Goal: Information Seeking & Learning: Learn about a topic

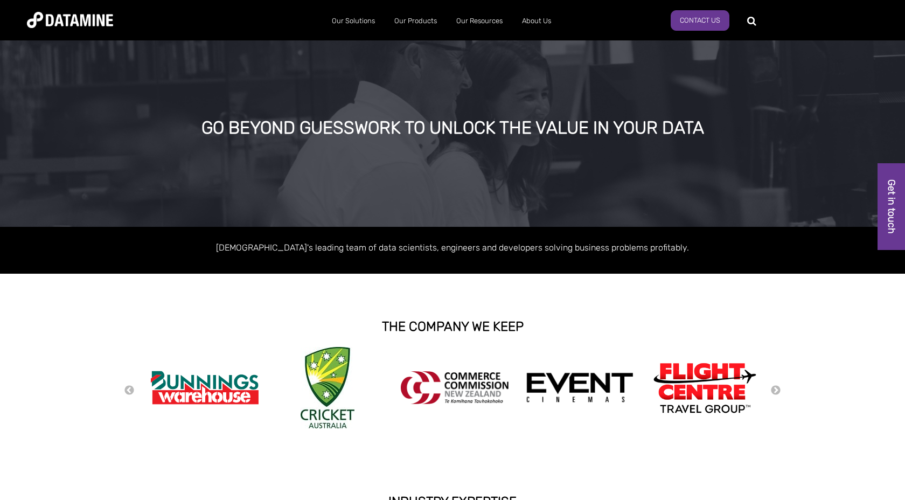
click at [276, 127] on div "GO BEYOND GUESSWORK TO UNLOCK THE VALUE IN YOUR DATA" at bounding box center [453, 128] width 697 height 19
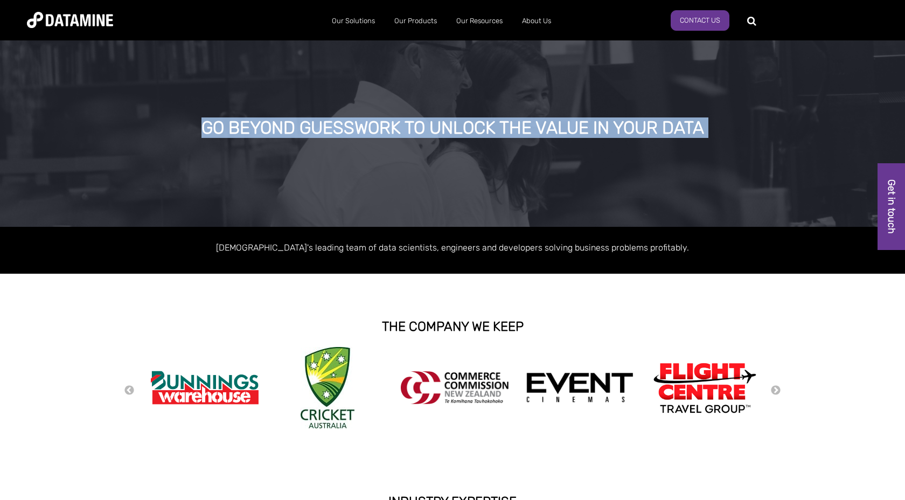
click at [276, 127] on div "GO BEYOND GUESSWORK TO UNLOCK THE VALUE IN YOUR DATA" at bounding box center [453, 128] width 697 height 19
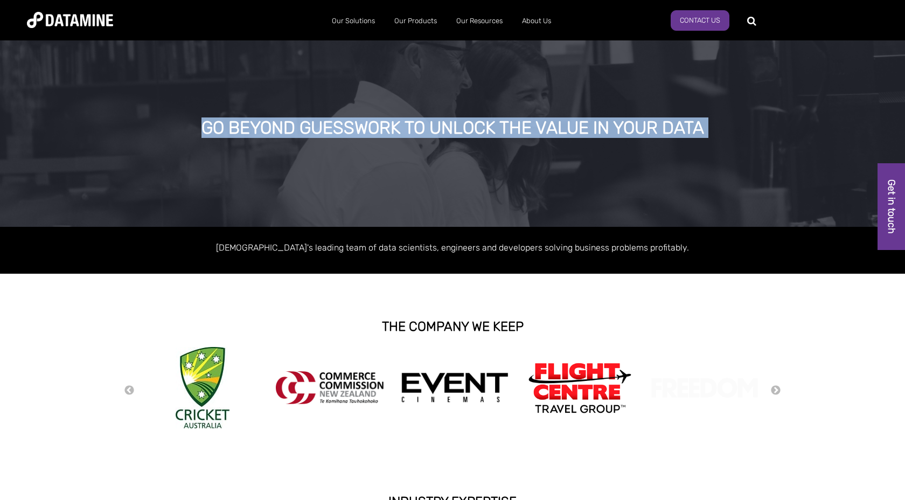
click at [292, 129] on div "GO BEYOND GUESSWORK TO UNLOCK THE VALUE IN YOUR DATA" at bounding box center [453, 128] width 697 height 19
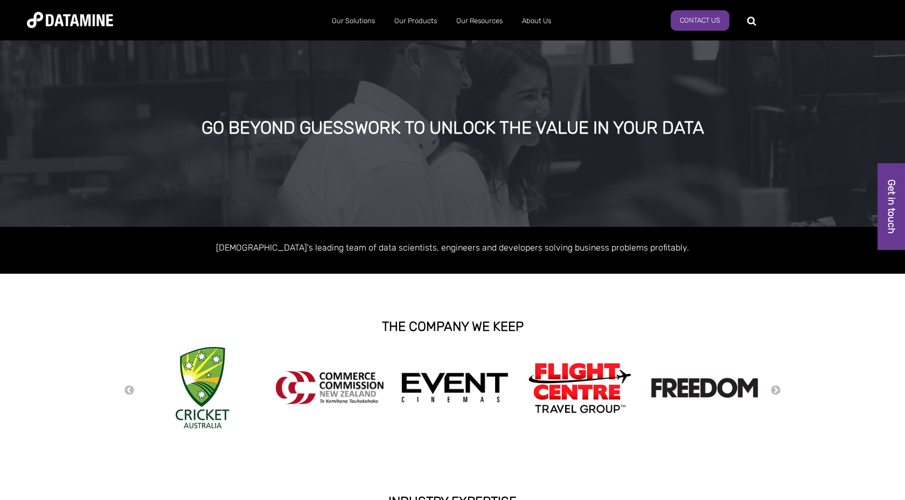
click at [317, 249] on p "Australasia's leading team of data scientists, engineers and developers solving…" at bounding box center [452, 247] width 614 height 15
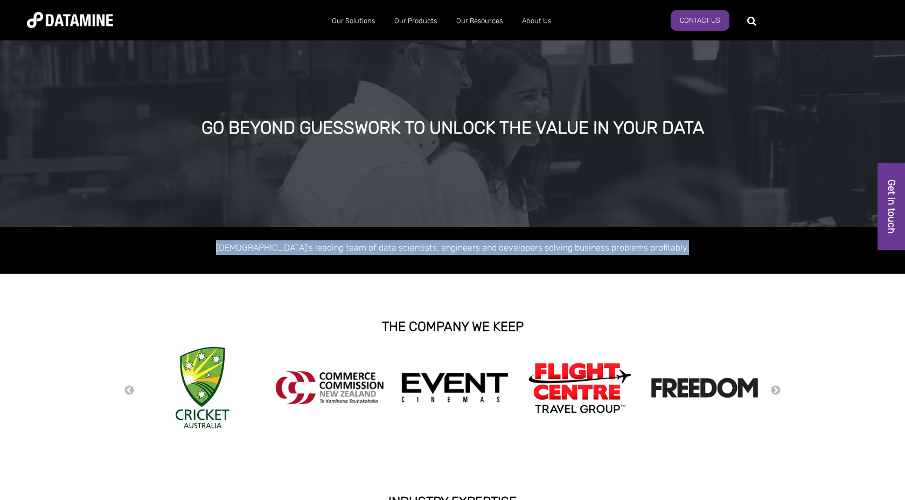
click at [339, 247] on p "Australasia's leading team of data scientists, engineers and developers solving…" at bounding box center [452, 247] width 614 height 15
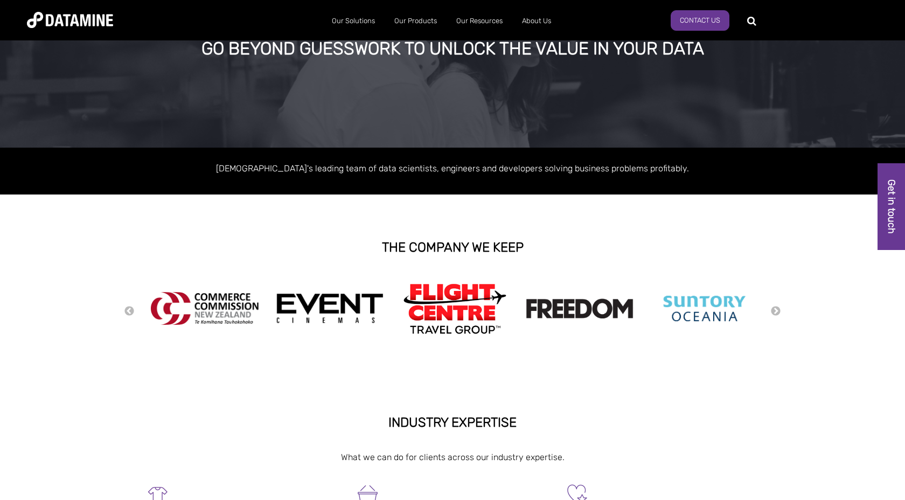
scroll to position [80, 0]
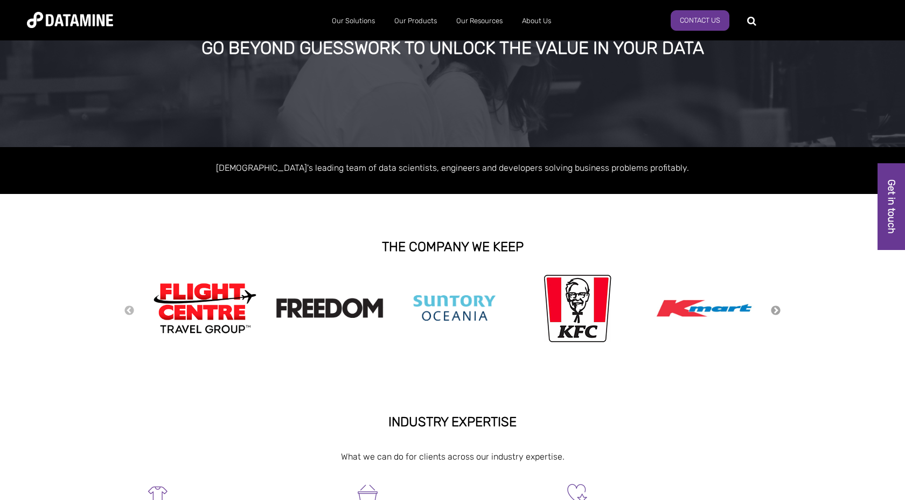
click at [776, 309] on button "Next" at bounding box center [775, 311] width 11 height 12
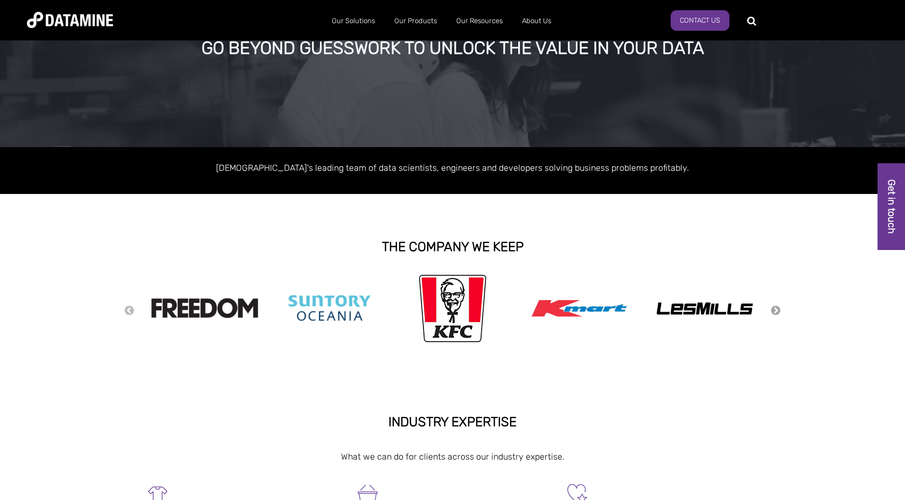
click at [776, 309] on button "Next" at bounding box center [775, 311] width 11 height 12
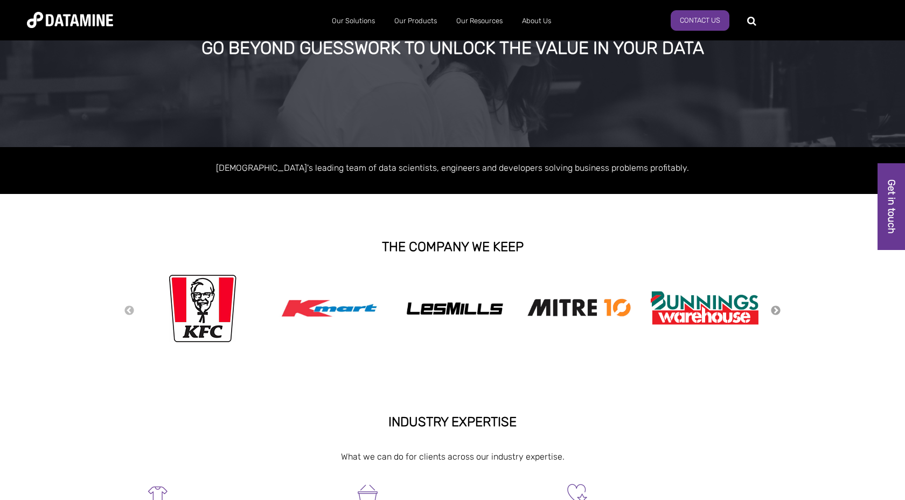
click at [776, 309] on button "Next" at bounding box center [775, 311] width 11 height 12
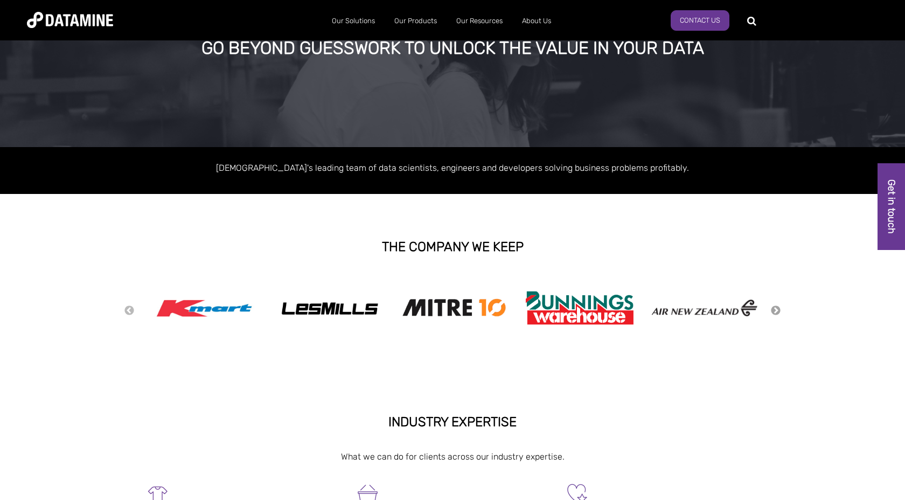
click at [776, 309] on button "Next" at bounding box center [775, 311] width 11 height 12
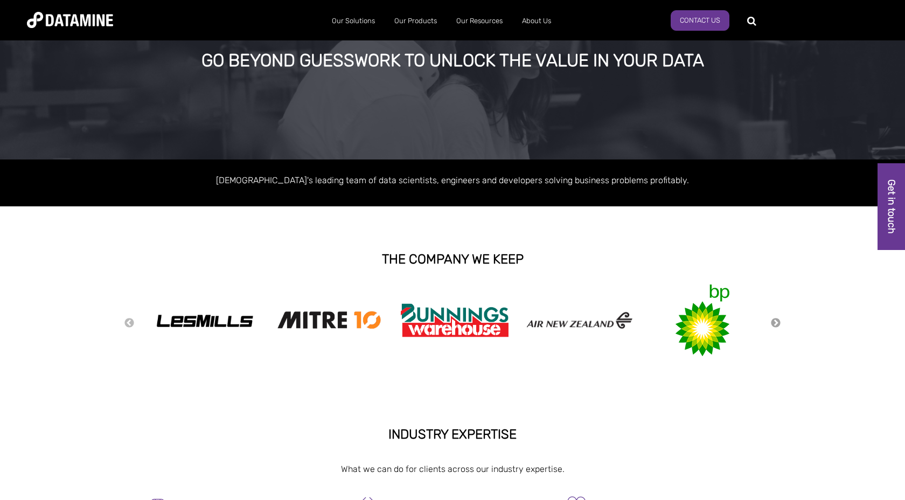
scroll to position [76, 0]
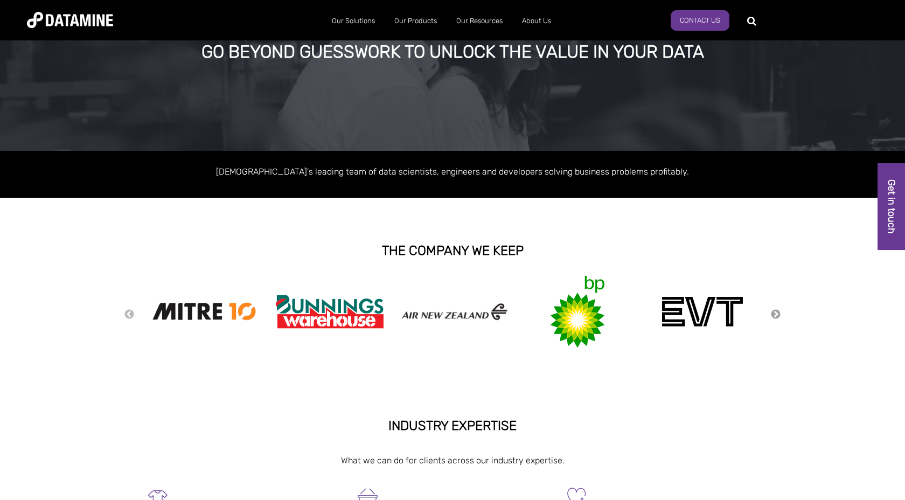
click at [776, 314] on button "Next" at bounding box center [775, 315] width 11 height 12
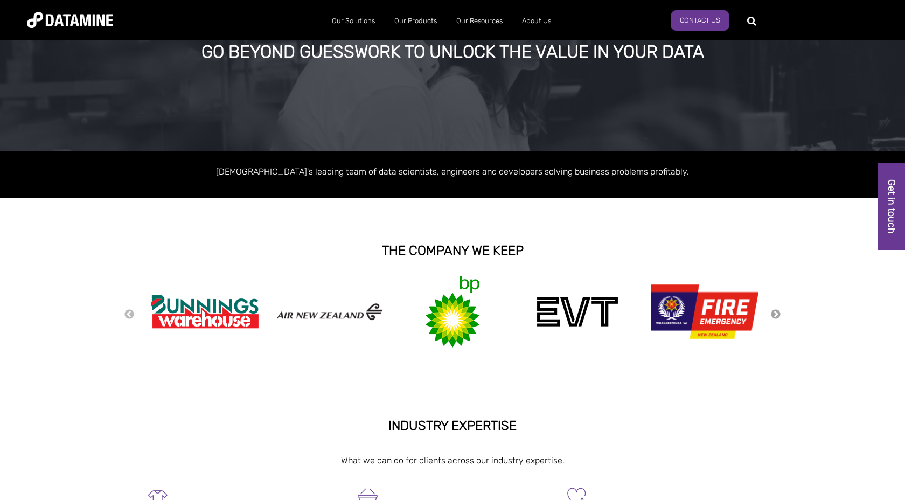
click at [776, 314] on button "Next" at bounding box center [775, 315] width 11 height 12
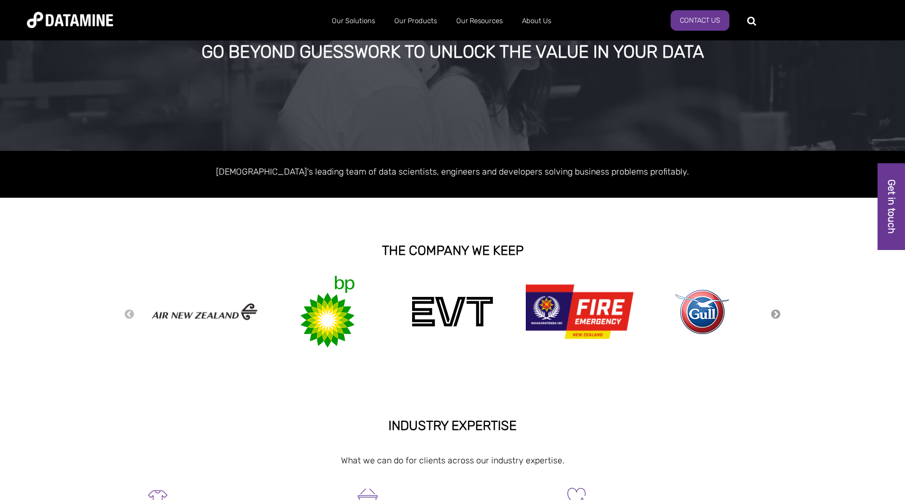
click at [776, 314] on button "Next" at bounding box center [775, 315] width 11 height 12
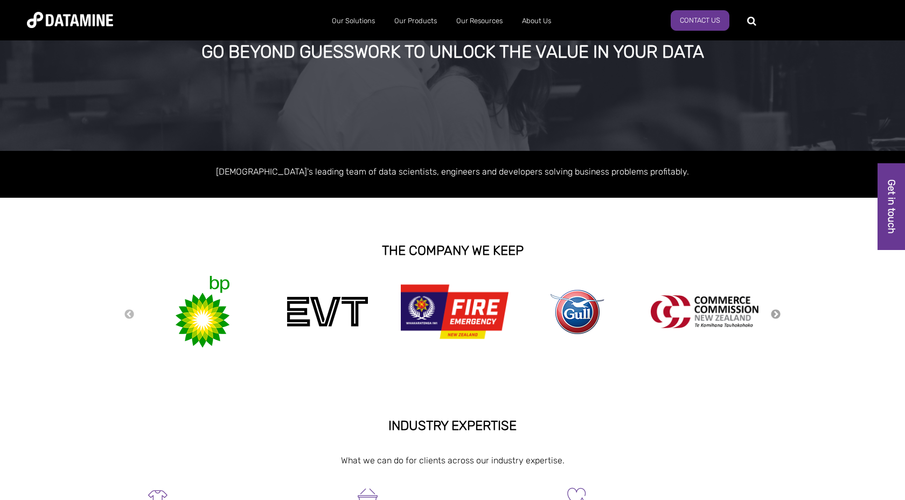
click at [776, 314] on button "Next" at bounding box center [775, 315] width 11 height 12
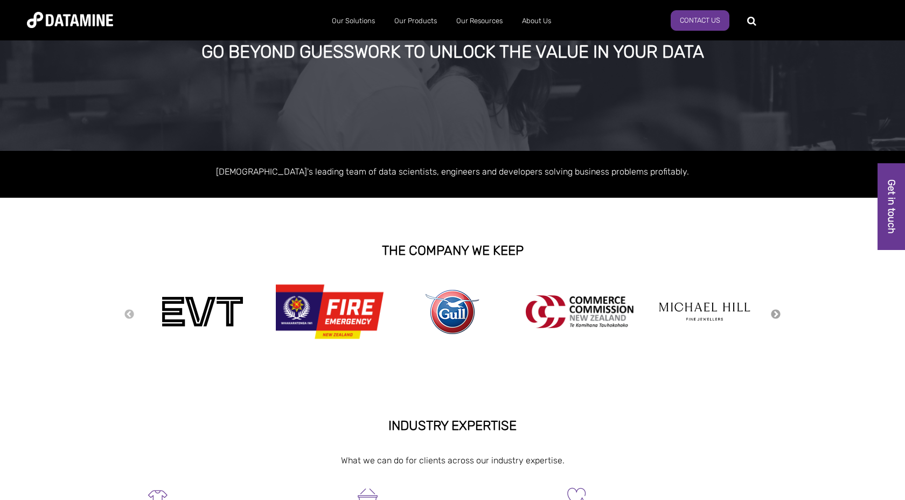
click at [776, 314] on button "Next" at bounding box center [775, 315] width 11 height 12
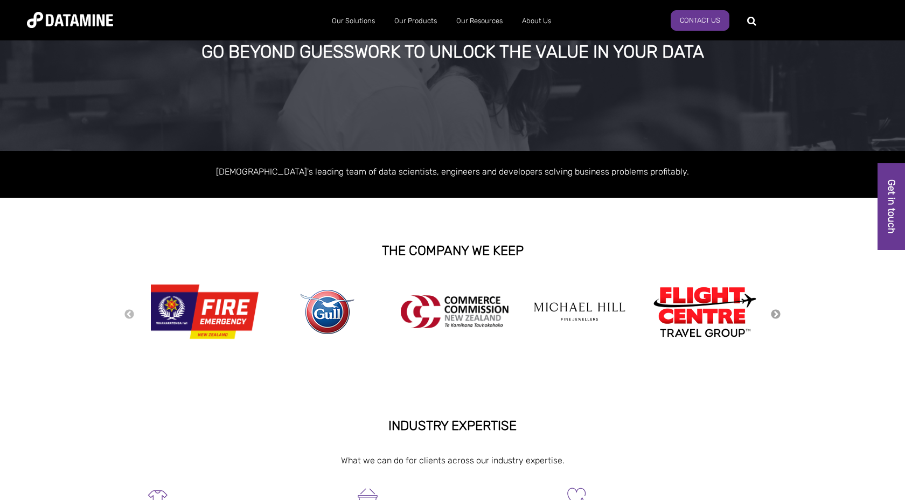
click at [776, 314] on button "Next" at bounding box center [775, 315] width 11 height 12
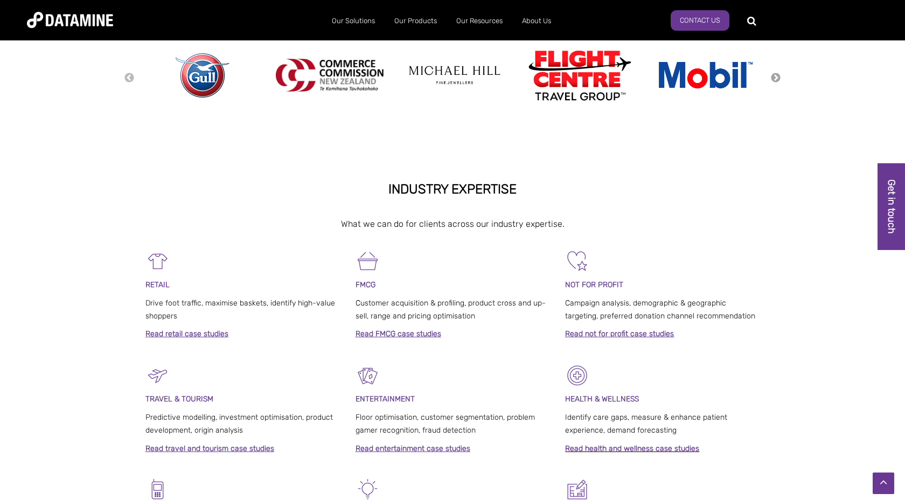
scroll to position [319, 0]
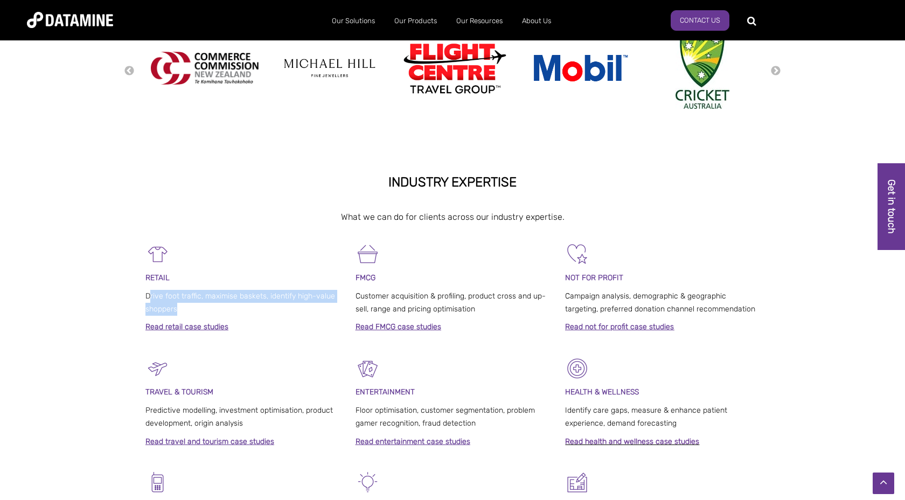
drag, startPoint x: 151, startPoint y: 296, endPoint x: 185, endPoint y: 308, distance: 36.3
click at [185, 308] on p "Drive foot traffic, maximise baskets, identify high-value shoppers" at bounding box center [242, 303] width 194 height 26
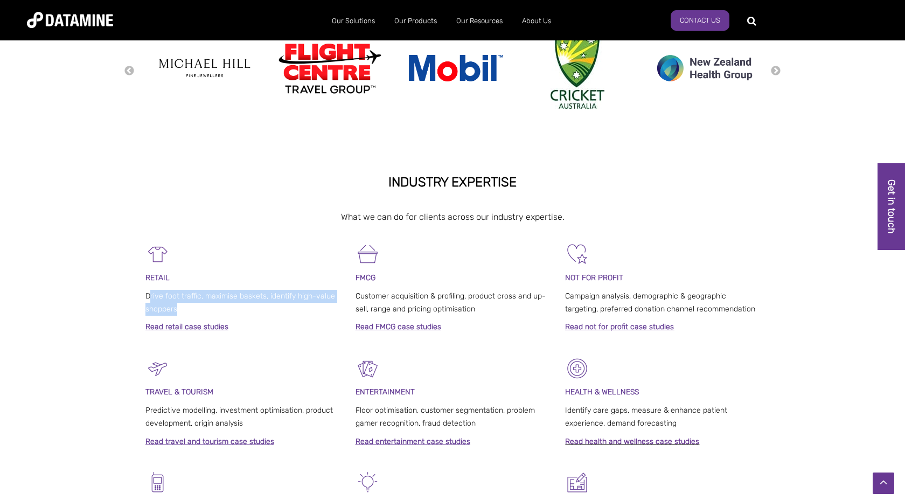
click at [161, 296] on span "Drive foot traffic, maximise baskets, identify high-value shoppers" at bounding box center [240, 302] width 190 height 22
drag, startPoint x: 145, startPoint y: 296, endPoint x: 179, endPoint y: 306, distance: 34.8
click at [179, 306] on p "Drive foot traffic, maximise baskets, identify high-value shoppers" at bounding box center [242, 303] width 194 height 26
click at [158, 294] on span "Drive foot traffic, maximise baskets, identify high-value shoppers" at bounding box center [240, 302] width 190 height 22
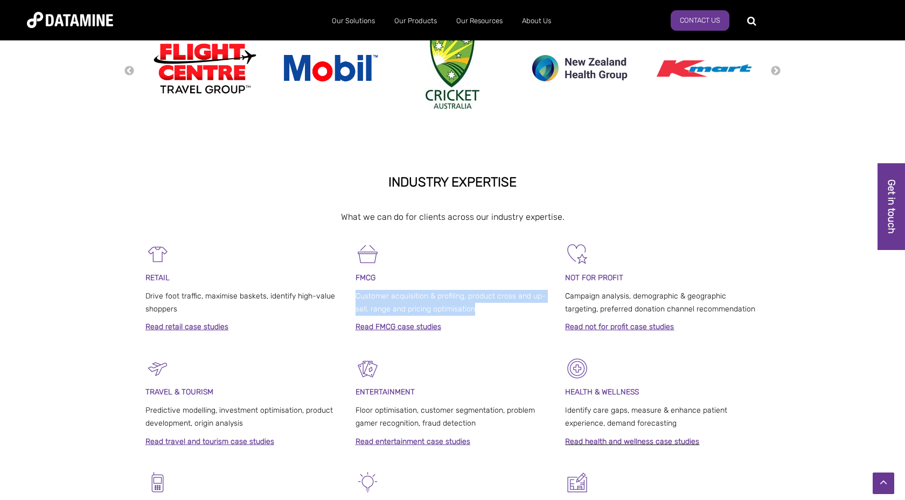
drag, startPoint x: 356, startPoint y: 294, endPoint x: 473, endPoint y: 309, distance: 118.3
click at [473, 309] on span "Customer acquisition & profiling, product cross and up-sell, range and pricing …" at bounding box center [451, 302] width 190 height 22
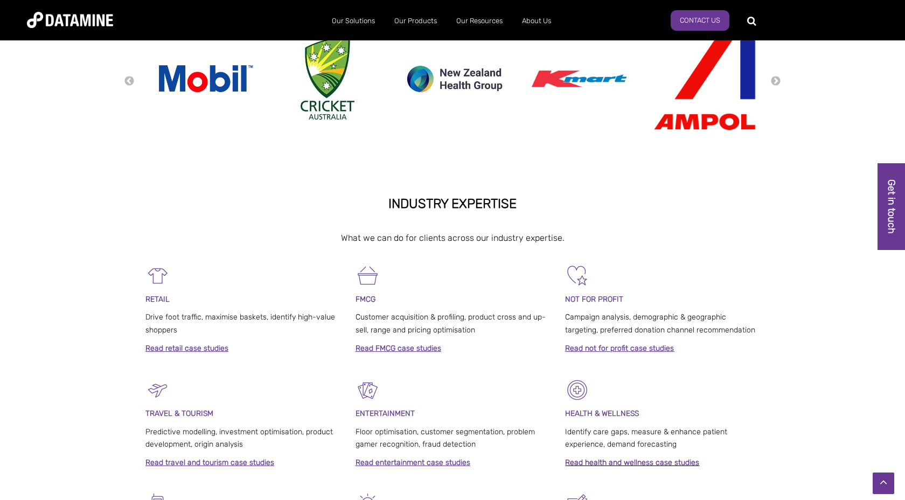
click at [565, 317] on span "Campaign analysis, demographic & geographic targeting, preferred donation chann…" at bounding box center [660, 323] width 190 height 22
drag, startPoint x: 565, startPoint y: 317, endPoint x: 720, endPoint y: 327, distance: 154.9
click at [720, 327] on p "Campaign analysis, demographic & geographic targeting, preferred donation chann…" at bounding box center [662, 324] width 194 height 26
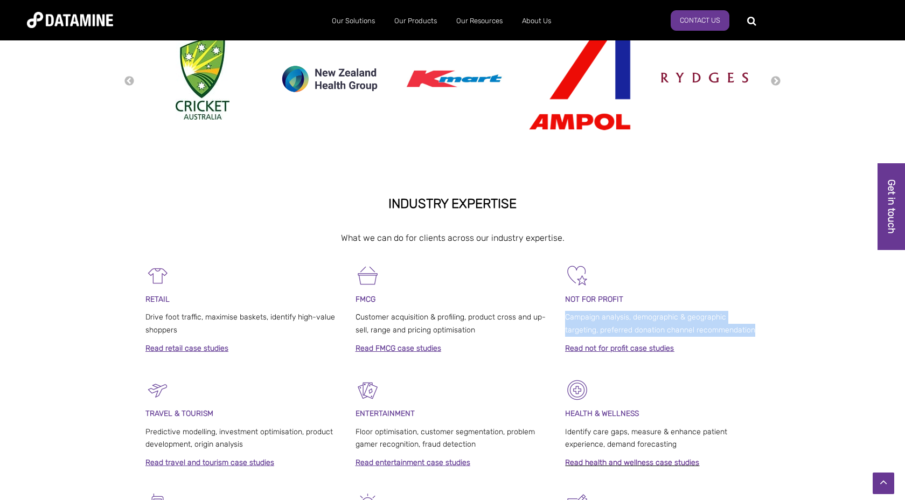
click at [717, 332] on span "Campaign analysis, demographic & geographic targeting, preferred donation chann…" at bounding box center [660, 323] width 190 height 22
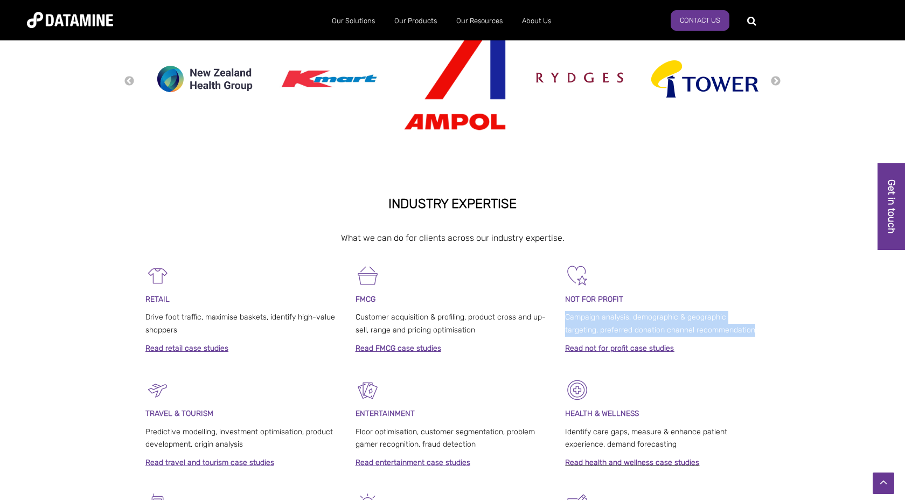
drag, startPoint x: 717, startPoint y: 332, endPoint x: 566, endPoint y: 318, distance: 152.0
click at [566, 318] on span "Campaign analysis, demographic & geographic targeting, preferred donation chann…" at bounding box center [660, 323] width 190 height 22
drag, startPoint x: 566, startPoint y: 318, endPoint x: 725, endPoint y: 328, distance: 159.2
click at [725, 328] on p "Campaign analysis, demographic & geographic targeting, preferred donation chann…" at bounding box center [662, 324] width 194 height 26
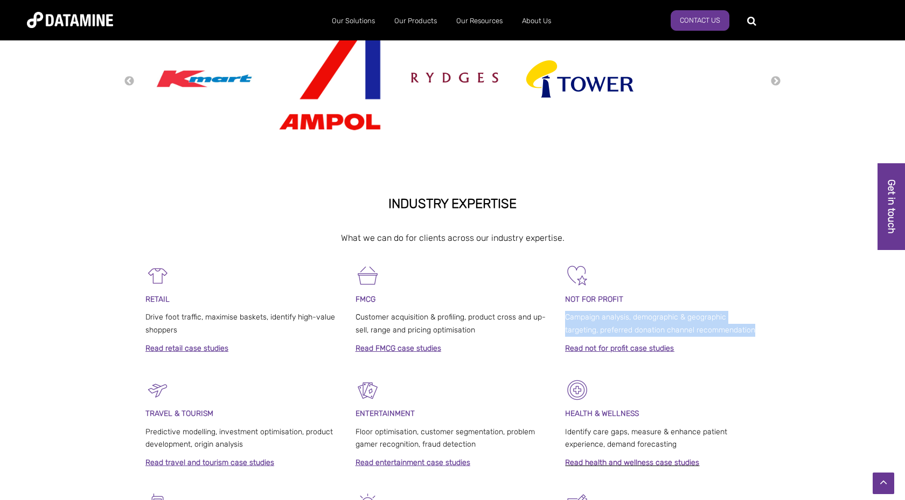
click at [680, 322] on p "Campaign analysis, demographic & geographic targeting, preferred donation chann…" at bounding box center [662, 324] width 194 height 26
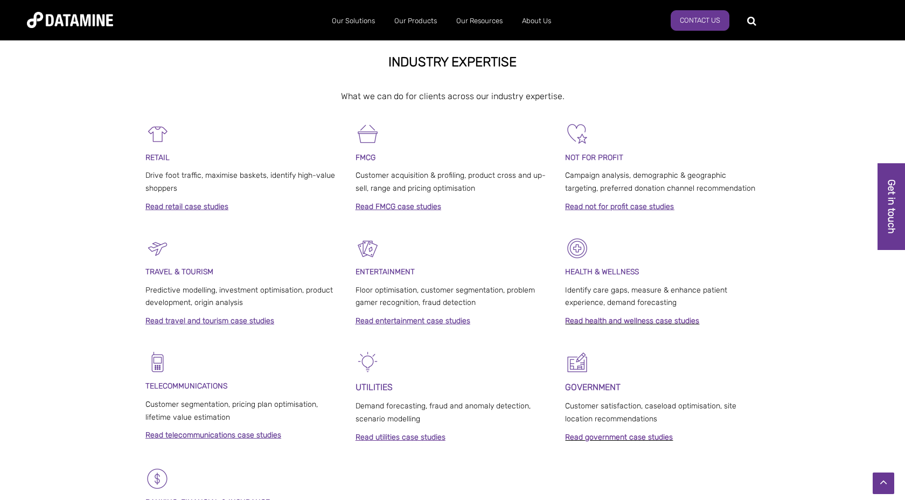
scroll to position [463, 0]
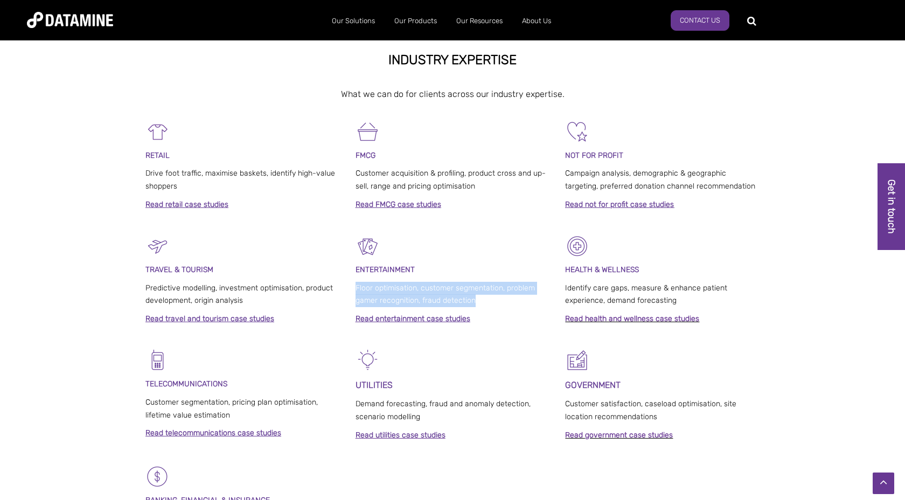
drag, startPoint x: 356, startPoint y: 288, endPoint x: 473, endPoint y: 301, distance: 118.1
click at [473, 301] on span "Floor optimisation, customer segmentation, problem gamer recognition, fraud det…" at bounding box center [445, 294] width 179 height 22
click at [433, 301] on span "Floor optimisation, customer segmentation, problem gamer recognition, fraud det…" at bounding box center [445, 294] width 179 height 22
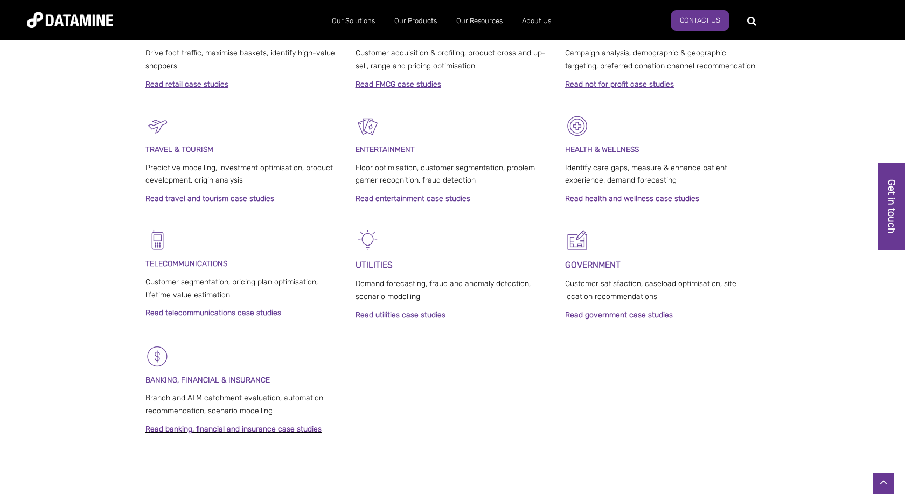
scroll to position [585, 0]
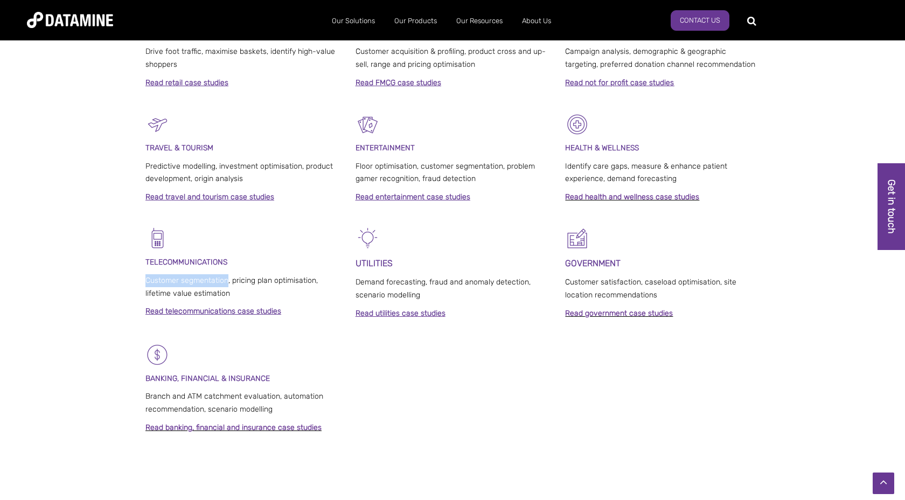
drag, startPoint x: 145, startPoint y: 281, endPoint x: 227, endPoint y: 283, distance: 81.9
click at [227, 283] on span "Customer segmentation, pricing plan optimisation, lifetime value estimation" at bounding box center [231, 287] width 172 height 22
click at [235, 283] on span "Customer segmentation, pricing plan optimisation, lifetime value estimation" at bounding box center [231, 287] width 172 height 22
drag, startPoint x: 233, startPoint y: 282, endPoint x: 233, endPoint y: 291, distance: 8.6
click at [233, 291] on p "Customer segmentation, pricing plan optimisation, lifetime value estimation" at bounding box center [242, 287] width 194 height 26
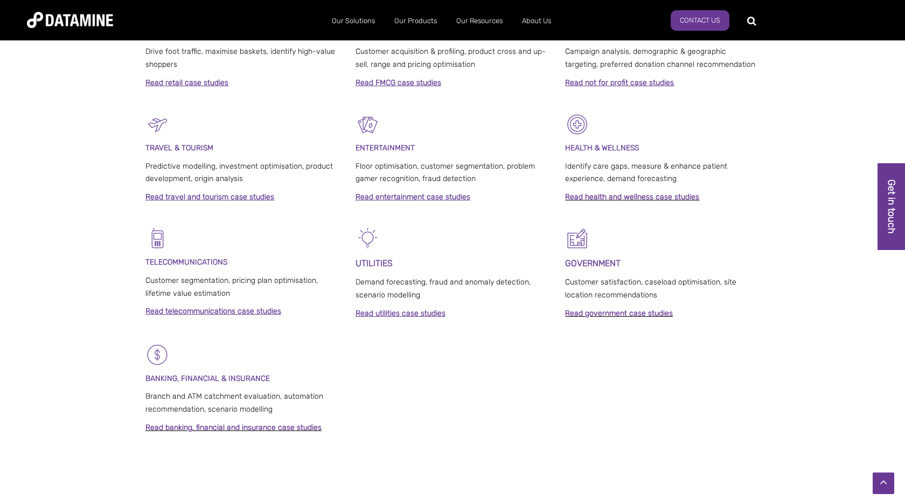
click at [356, 282] on span "Demand forecasting, fraud and anomaly detection, scenario modelling" at bounding box center [443, 288] width 175 height 22
drag, startPoint x: 355, startPoint y: 282, endPoint x: 424, endPoint y: 297, distance: 70.6
click at [424, 297] on p "Demand forecasting, fraud and anomaly detection, scenario modelling" at bounding box center [453, 289] width 194 height 26
click at [567, 282] on span "Customer satisfaction, caseload optimisation, site location recommendations" at bounding box center [650, 288] width 171 height 22
drag, startPoint x: 567, startPoint y: 282, endPoint x: 654, endPoint y: 294, distance: 88.7
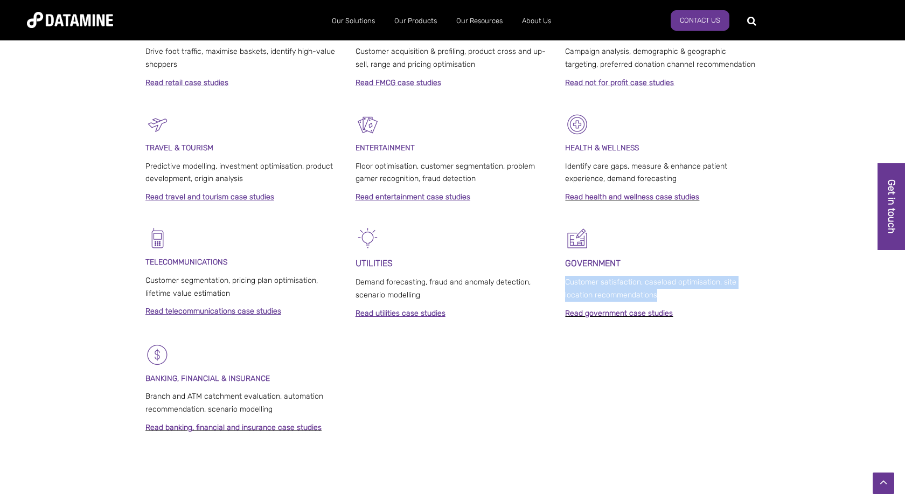
click at [654, 294] on span "Customer satisfaction, caseload optimisation, site location recommendations" at bounding box center [650, 288] width 171 height 22
click at [617, 293] on span "Customer satisfaction, caseload optimisation, site location recommendations" at bounding box center [650, 288] width 171 height 22
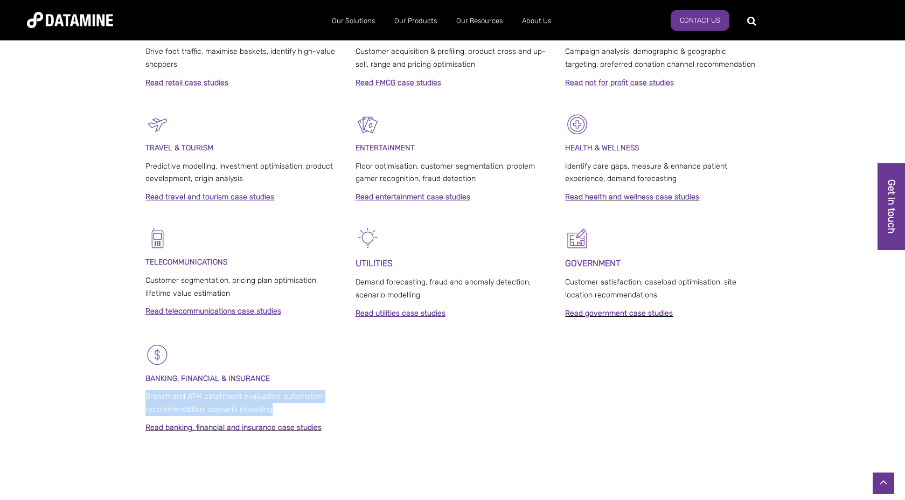
drag, startPoint x: 146, startPoint y: 399, endPoint x: 275, endPoint y: 408, distance: 129.1
click at [275, 408] on p "Branch and ATM catchment evaluation, automation recommendation, scenario modell…" at bounding box center [242, 403] width 194 height 26
click at [269, 408] on span "Branch and ATM catchment evaluation, automation recommendation, scenario modell…" at bounding box center [234, 403] width 178 height 22
drag, startPoint x: 271, startPoint y: 410, endPoint x: 147, endPoint y: 390, distance: 125.5
click at [147, 390] on p "Branch and ATM catchment evaluation, automation recommendation, scenario modell…" at bounding box center [242, 403] width 194 height 26
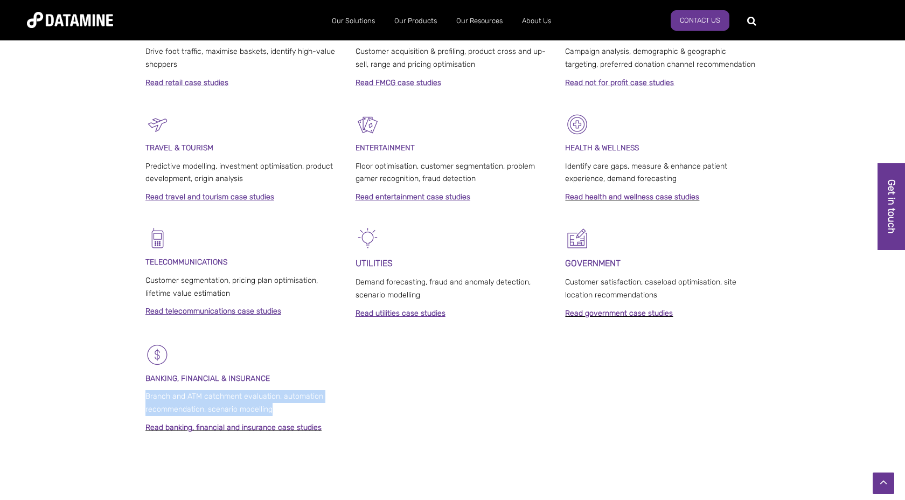
click at [146, 400] on span "Branch and ATM catchment evaluation, automation recommendation, scenario modell…" at bounding box center [234, 403] width 178 height 22
drag, startPoint x: 146, startPoint y: 400, endPoint x: 277, endPoint y: 404, distance: 131.0
click at [277, 404] on p "Branch and ATM catchment evaluation, automation recommendation, scenario modell…" at bounding box center [242, 403] width 194 height 26
click at [145, 397] on span "Branch and ATM catchment evaluation, automation recommendation, scenario modell…" at bounding box center [234, 403] width 178 height 22
drag, startPoint x: 145, startPoint y: 397, endPoint x: 274, endPoint y: 411, distance: 129.5
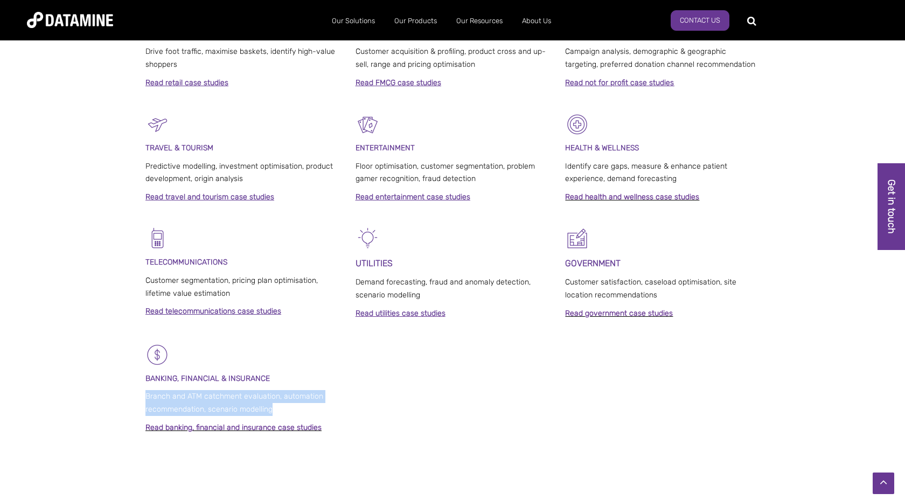
click at [274, 411] on p "Branch and ATM catchment evaluation, automation recommendation, scenario modell…" at bounding box center [242, 403] width 194 height 26
click at [145, 398] on span "Branch and ATM catchment evaluation, automation recommendation, scenario modell…" at bounding box center [234, 403] width 178 height 22
drag, startPoint x: 145, startPoint y: 398, endPoint x: 275, endPoint y: 412, distance: 130.6
click at [275, 412] on p "Branch and ATM catchment evaluation, automation recommendation, scenario modell…" at bounding box center [242, 403] width 194 height 26
click at [276, 413] on p "Branch and ATM catchment evaluation, automation recommendation, scenario modell…" at bounding box center [242, 403] width 194 height 26
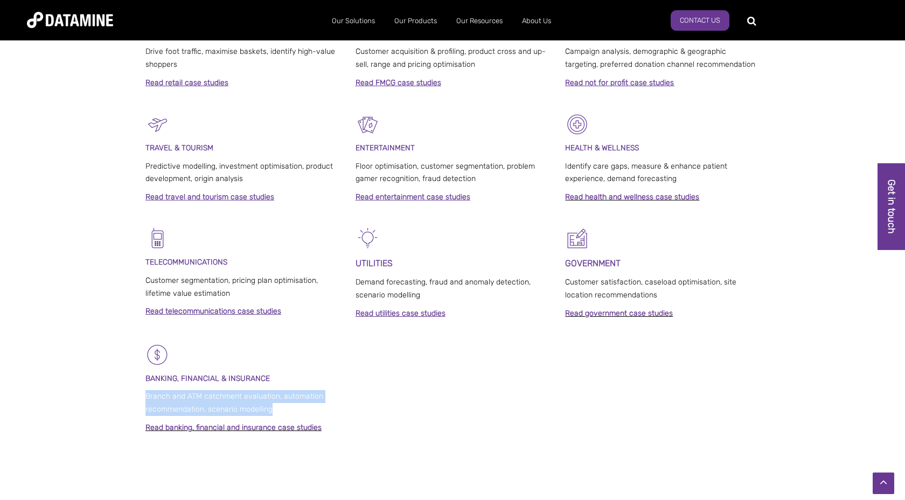
drag, startPoint x: 270, startPoint y: 410, endPoint x: 148, endPoint y: 396, distance: 123.1
click at [148, 396] on span "Branch and ATM catchment evaluation, automation recommendation, scenario modell…" at bounding box center [234, 403] width 178 height 22
click at [147, 395] on span "Branch and ATM catchment evaluation, automation recommendation, scenario modell…" at bounding box center [234, 403] width 178 height 22
drag, startPoint x: 147, startPoint y: 395, endPoint x: 273, endPoint y: 404, distance: 126.9
click at [273, 404] on p "Branch and ATM catchment evaluation, automation recommendation, scenario modell…" at bounding box center [242, 403] width 194 height 26
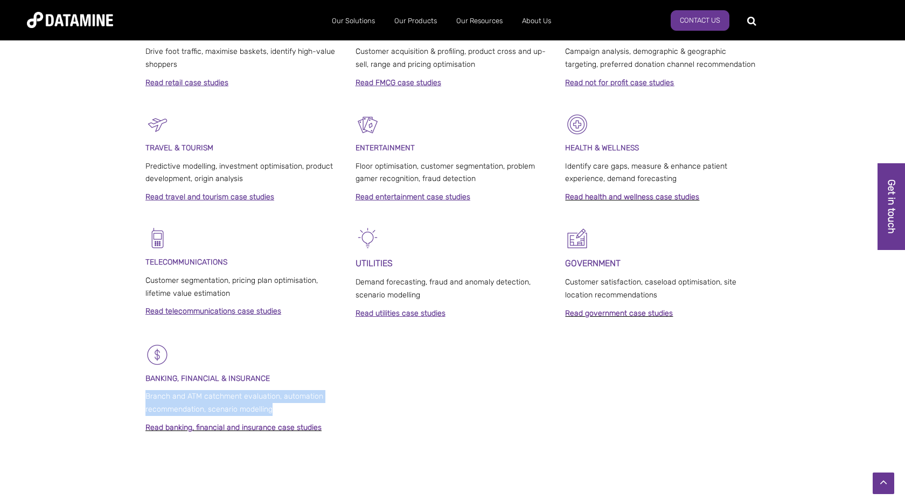
click at [273, 404] on p "Branch and ATM catchment evaluation, automation recommendation, scenario modell…" at bounding box center [242, 403] width 194 height 26
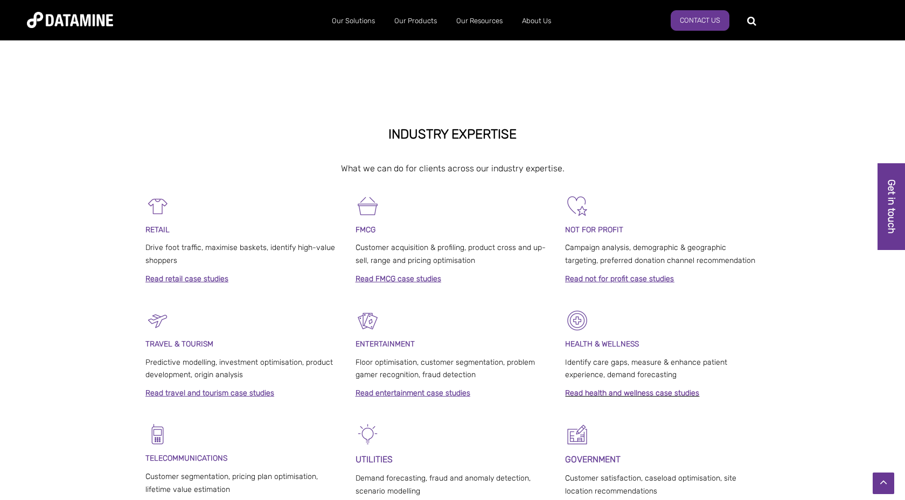
scroll to position [0, 0]
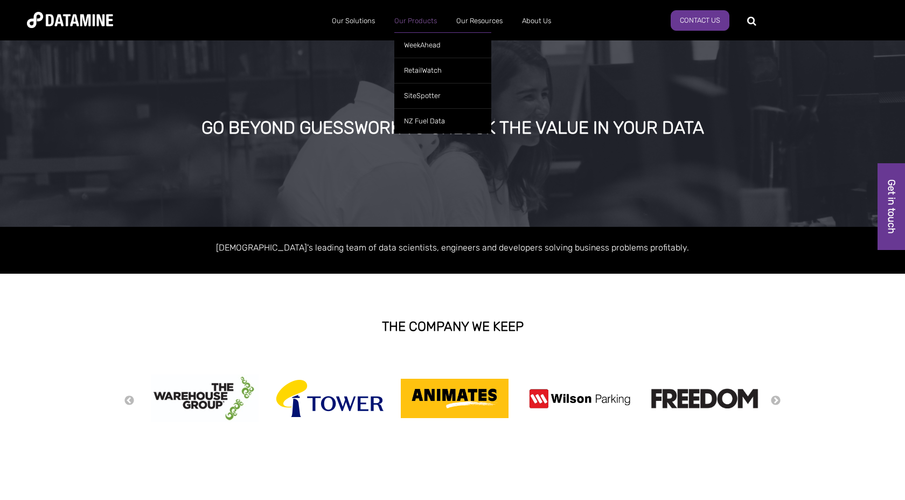
click at [411, 22] on link "Our Products" at bounding box center [416, 21] width 62 height 28
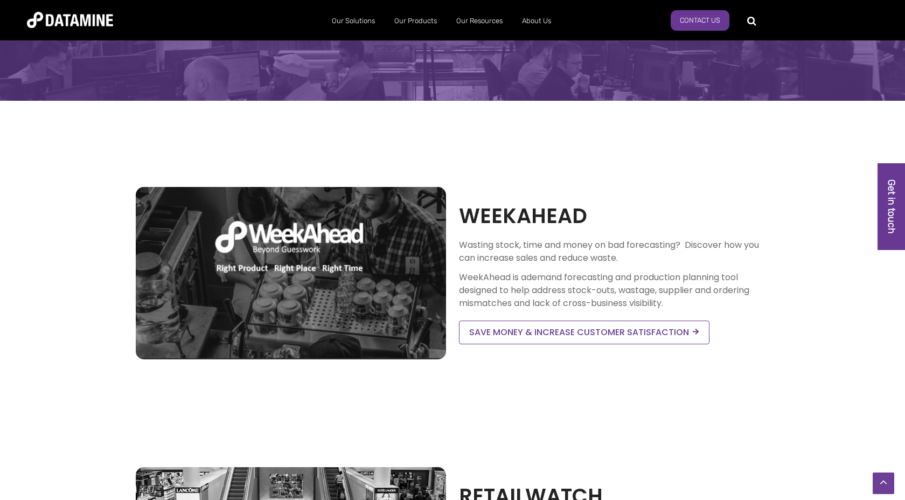
scroll to position [150, 0]
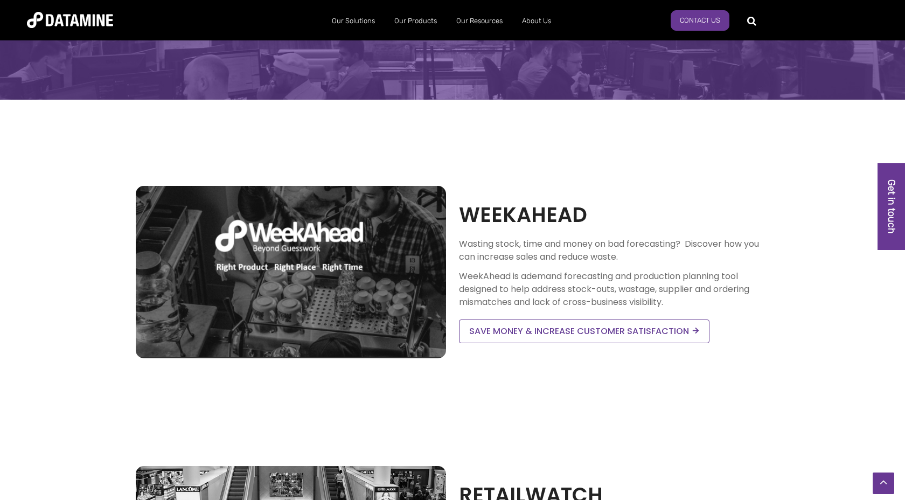
drag, startPoint x: 460, startPoint y: 276, endPoint x: 681, endPoint y: 307, distance: 223.0
click at [681, 307] on p "WeekAhead is a demand forecasting and production planning tool designed to help…" at bounding box center [614, 289] width 310 height 39
click at [636, 306] on span "demand forecasting and production planning tool designed to help address stock-…" at bounding box center [604, 289] width 290 height 38
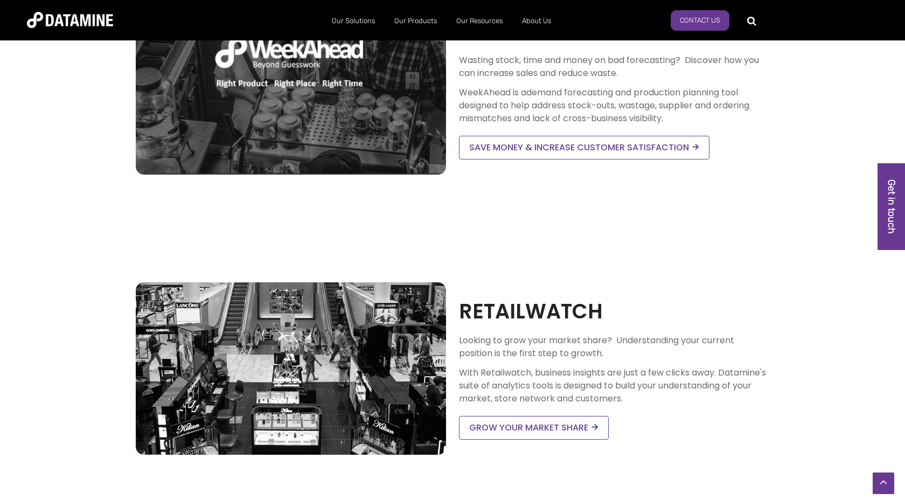
scroll to position [334, 0]
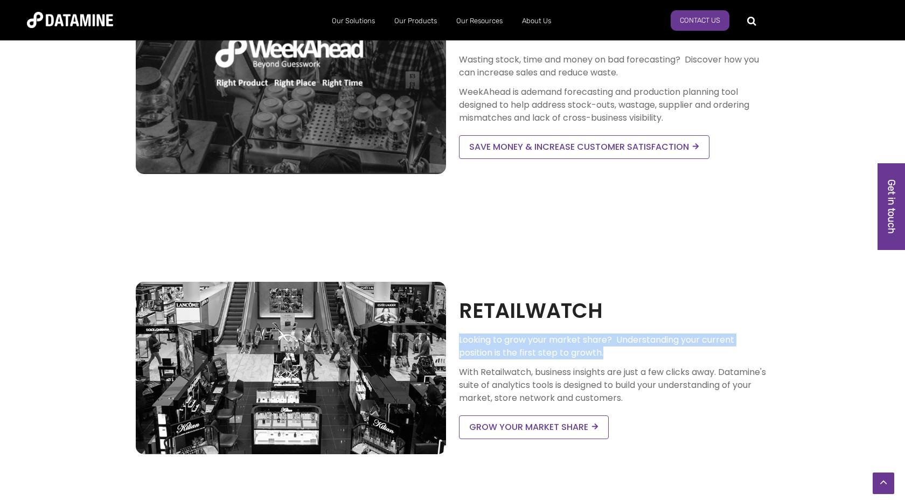
drag, startPoint x: 457, startPoint y: 339, endPoint x: 614, endPoint y: 361, distance: 158.2
click at [614, 361] on div "RETAILWATCH Looking to grow your market share? Understanding your current posit…" at bounding box center [613, 367] width 323 height 143
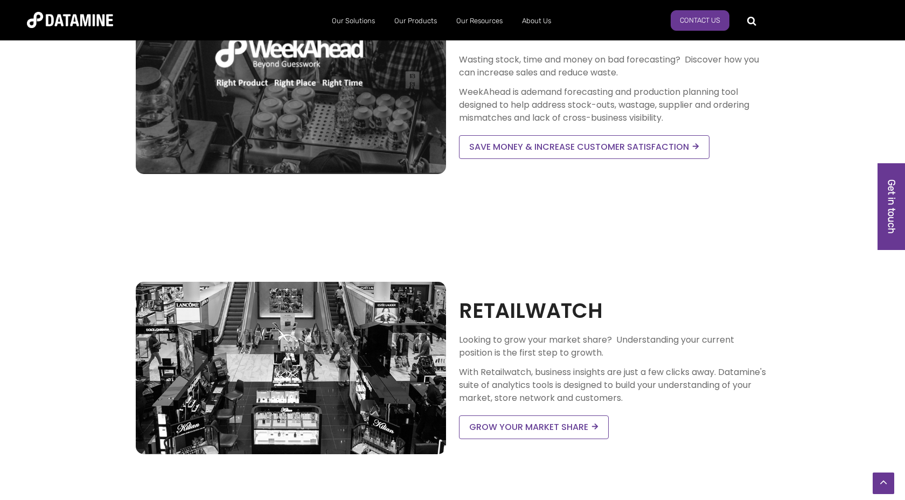
click at [475, 377] on span "With Retailwatch, business insights are just a few clicks away. Datamine's suit…" at bounding box center [612, 385] width 307 height 38
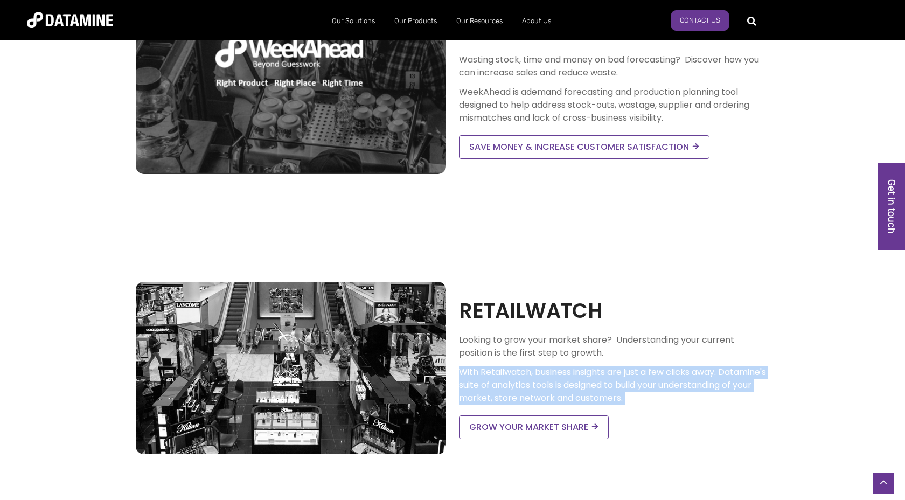
drag, startPoint x: 461, startPoint y: 373, endPoint x: 459, endPoint y: 413, distance: 39.4
click at [459, 413] on div "RETAILWATCH Looking to grow your market share? Understanding your current posit…" at bounding box center [614, 367] width 310 height 143
click at [472, 394] on span "With Retailwatch, business insights are just a few clicks away. Datamine's suit…" at bounding box center [612, 385] width 307 height 38
drag, startPoint x: 460, startPoint y: 374, endPoint x: 749, endPoint y: 399, distance: 290.3
click at [749, 399] on p "With Retailwatch, business insights are just a few clicks away. Datamine's suit…" at bounding box center [614, 385] width 310 height 39
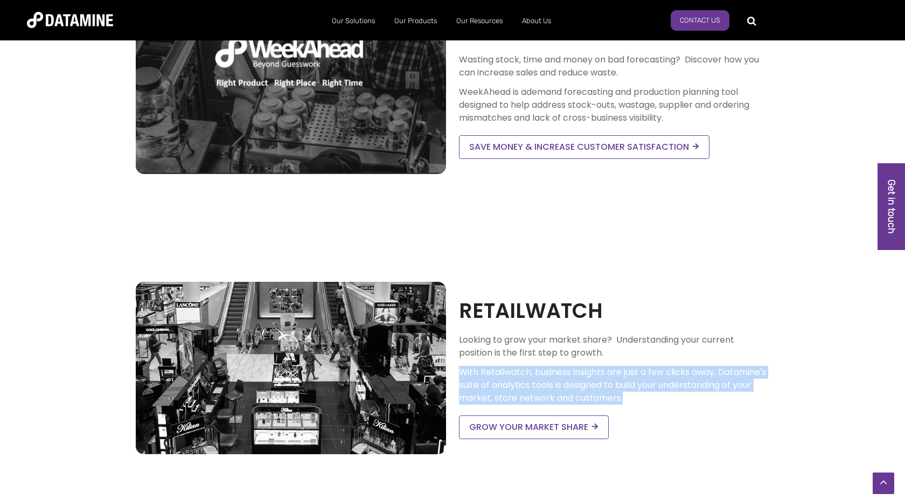
click at [720, 400] on p "With Retailwatch, business insights are just a few clicks away. Datamine's suit…" at bounding box center [614, 385] width 310 height 39
drag, startPoint x: 719, startPoint y: 400, endPoint x: 462, endPoint y: 369, distance: 258.8
click at [462, 369] on span "With Retailwatch, business insights are just a few clicks away. Datamine's suit…" at bounding box center [612, 385] width 307 height 38
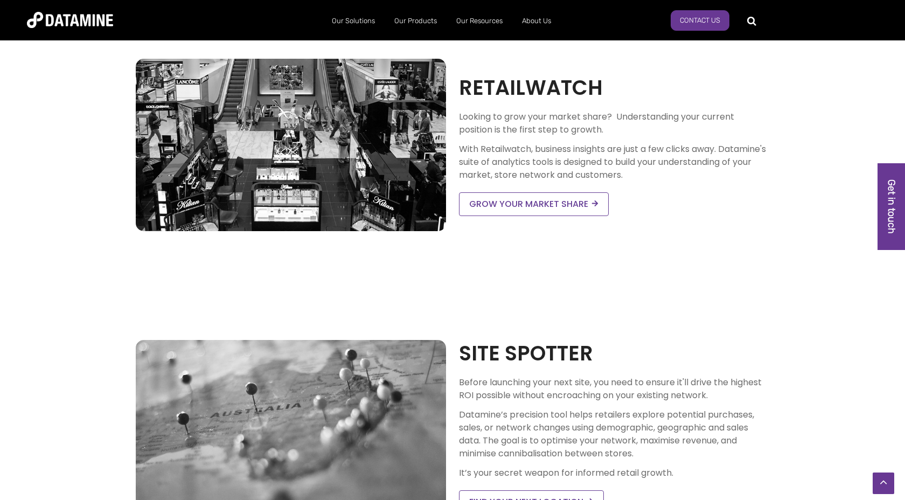
scroll to position [622, 0]
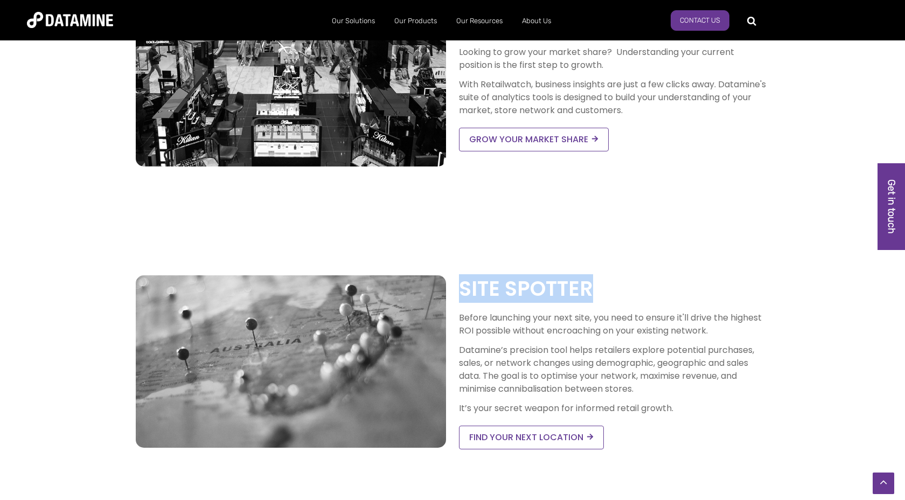
drag, startPoint x: 462, startPoint y: 283, endPoint x: 734, endPoint y: 281, distance: 272.0
click at [732, 281] on h2 "Site Spotter" at bounding box center [614, 288] width 310 height 29
click at [511, 295] on h2 "Site Spotter" at bounding box center [614, 288] width 310 height 29
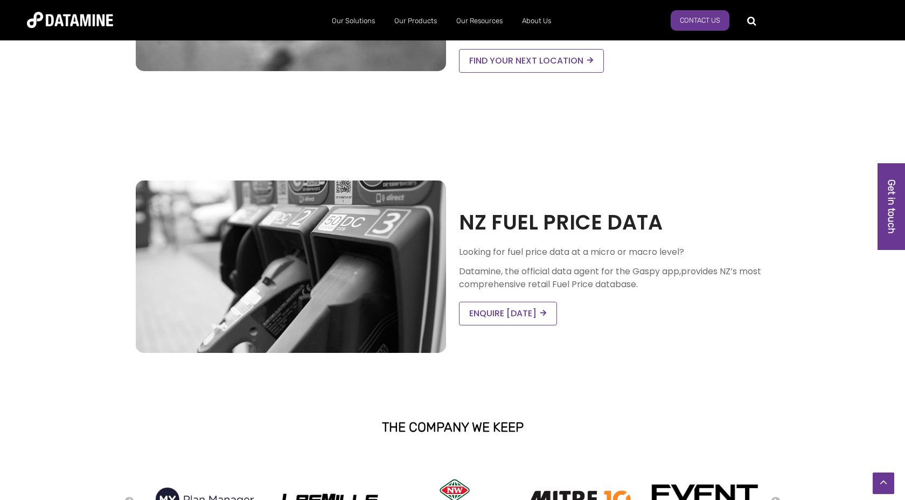
scroll to position [999, 0]
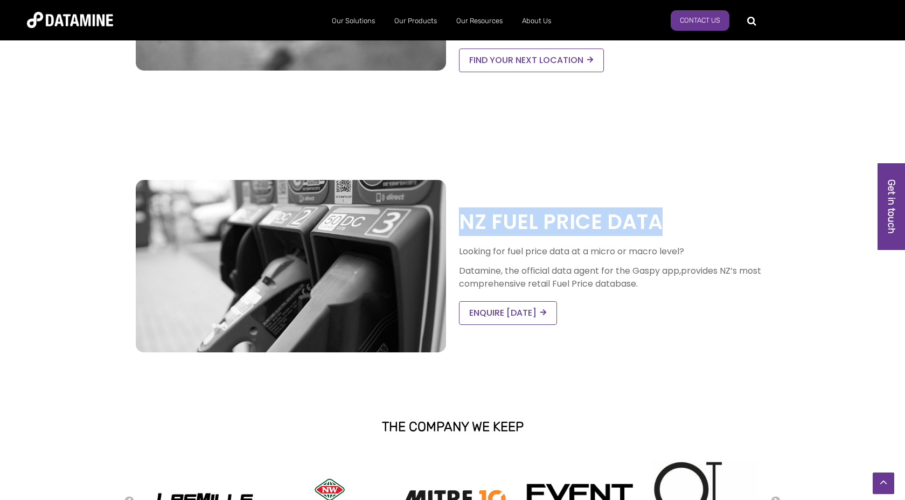
drag, startPoint x: 463, startPoint y: 221, endPoint x: 666, endPoint y: 220, distance: 203.6
click at [666, 220] on h2 "NZ FUEL PRICE DATA" at bounding box center [614, 221] width 310 height 29
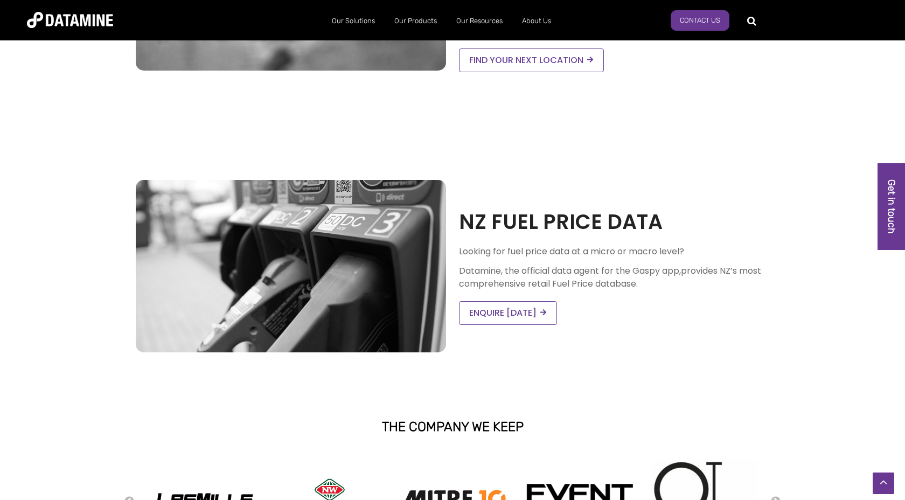
click at [531, 257] on p "Looking for fuel price data at a micro or macro level?" at bounding box center [614, 251] width 310 height 13
click at [532, 274] on span "Datamine, the official data agent for the Gaspy app," at bounding box center [570, 270] width 222 height 12
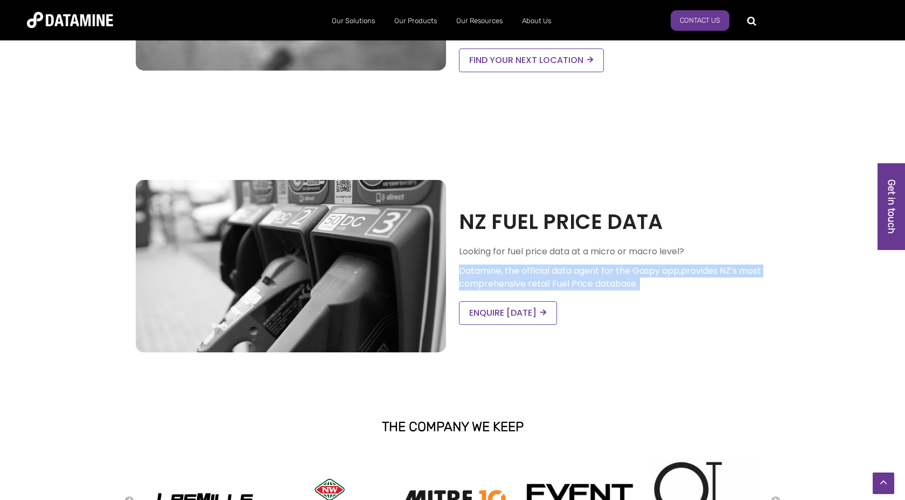
click at [532, 274] on span "Datamine, the official data agent for the Gaspy app," at bounding box center [570, 270] width 222 height 12
click at [550, 274] on span "Datamine, the official data agent for the Gaspy app," at bounding box center [570, 270] width 222 height 12
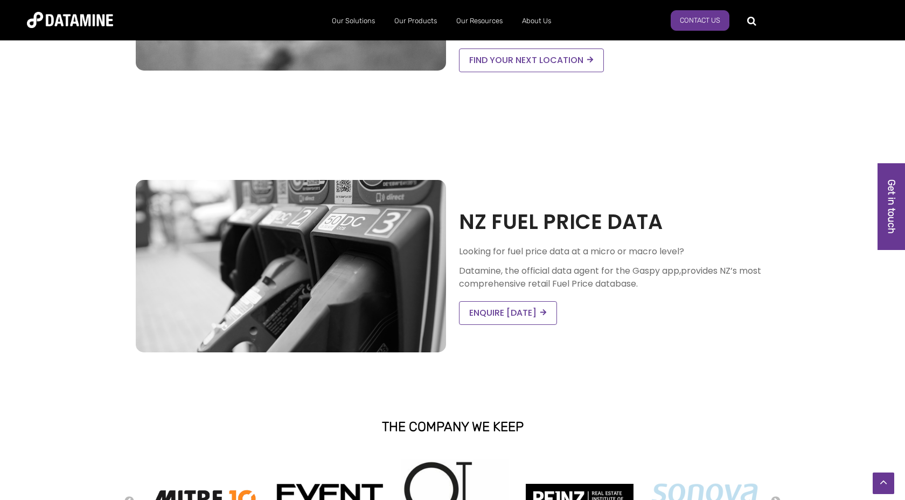
drag, startPoint x: 460, startPoint y: 273, endPoint x: 681, endPoint y: 281, distance: 221.0
click at [681, 281] on p "Datamine, the official data agent for the Gaspy app, provides NZ’s most compreh…" at bounding box center [614, 277] width 310 height 26
click at [614, 282] on span "provides NZ’s most comprehensive retail Fuel Price database." at bounding box center [610, 276] width 302 height 25
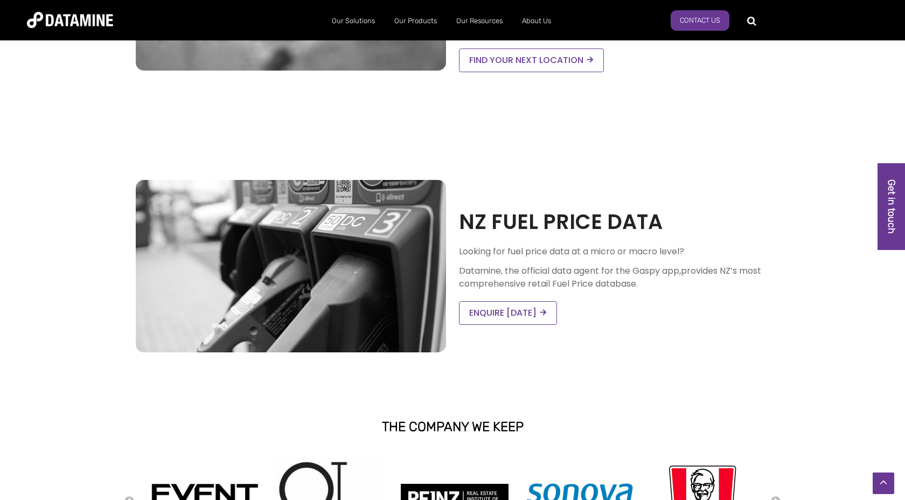
drag, startPoint x: 639, startPoint y: 286, endPoint x: 461, endPoint y: 271, distance: 178.9
click at [461, 271] on p "Datamine, the official data agent for the Gaspy app, provides NZ’s most compreh…" at bounding box center [614, 277] width 310 height 26
click at [461, 271] on span "Datamine, the official data agent for the Gaspy app," at bounding box center [570, 270] width 222 height 12
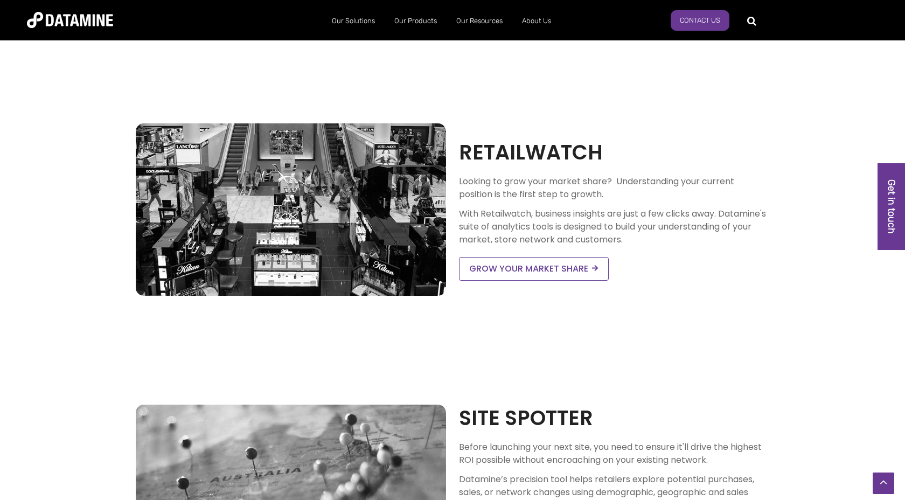
scroll to position [477, 0]
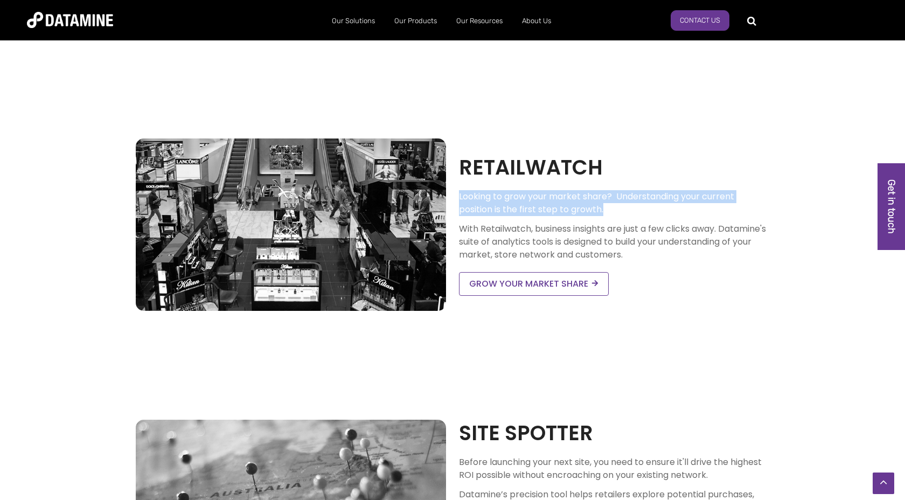
drag, startPoint x: 459, startPoint y: 196, endPoint x: 612, endPoint y: 208, distance: 153.5
click at [612, 208] on p "Looking to grow your market share? Understanding your current position is the f…" at bounding box center [614, 203] width 310 height 26
click at [566, 208] on p "Looking to grow your market share? Understanding your current position is the f…" at bounding box center [614, 203] width 310 height 26
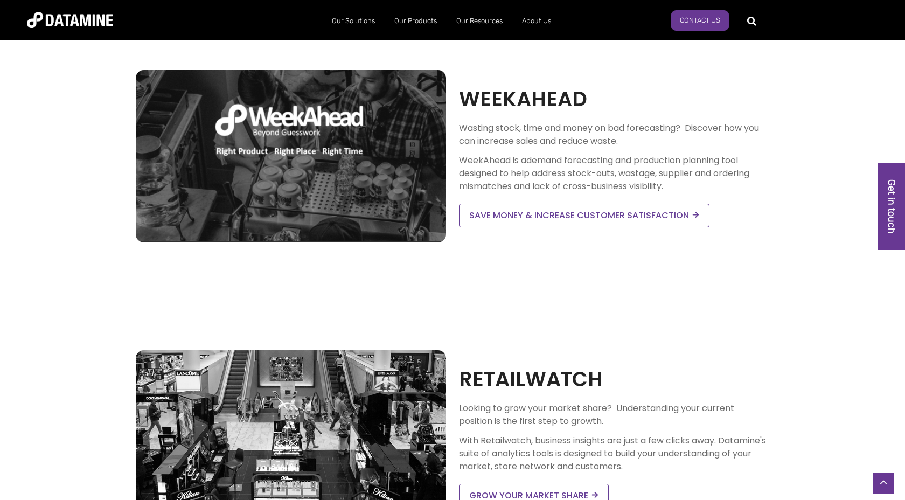
scroll to position [261, 0]
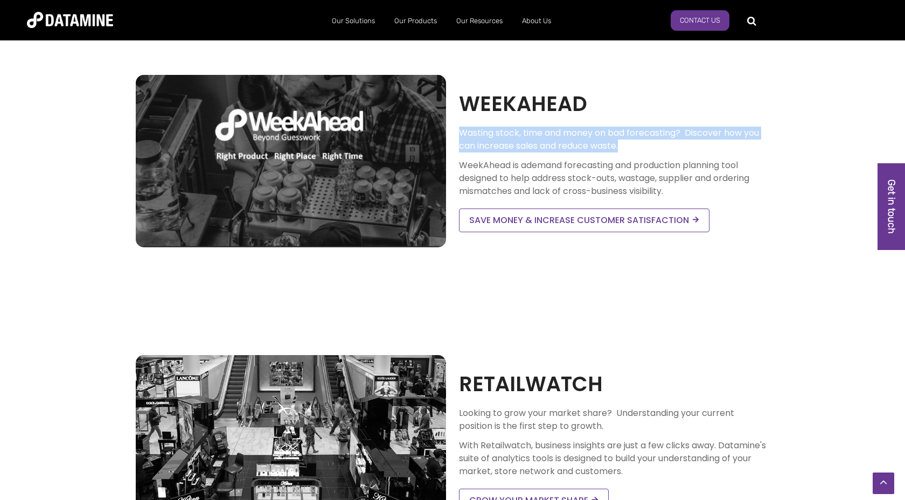
drag, startPoint x: 459, startPoint y: 131, endPoint x: 634, endPoint y: 156, distance: 176.8
click at [634, 156] on div "Wasting stock, time and money on bad forecasting? Discover how you can increase…" at bounding box center [614, 162] width 310 height 71
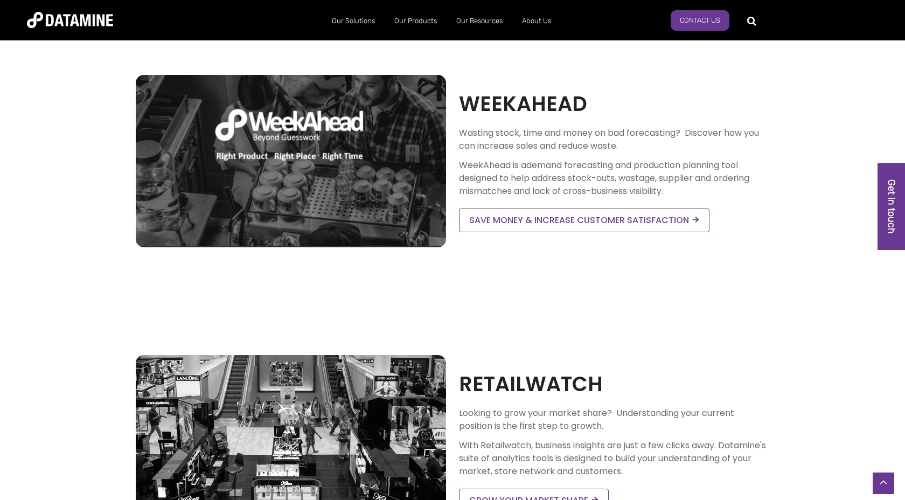
click at [594, 138] on span "Wasting stock, time and money on bad forecasting? Discover how you can increase…" at bounding box center [609, 139] width 300 height 25
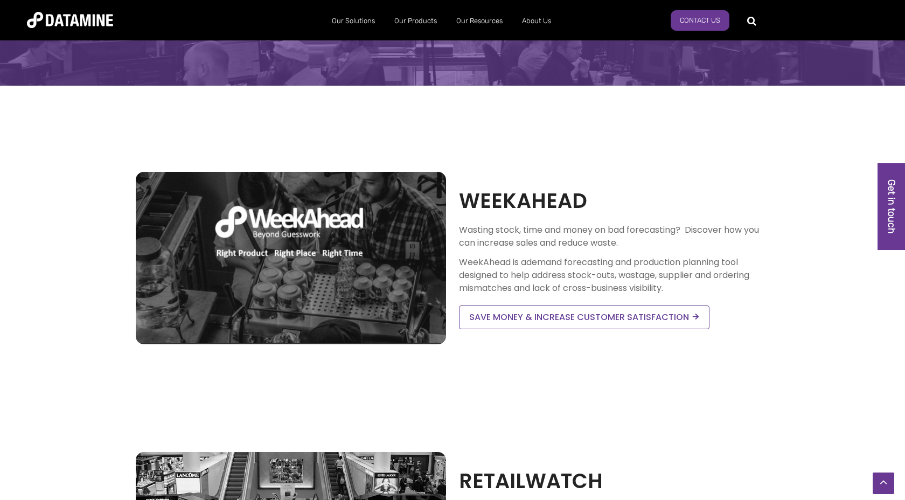
scroll to position [0, 0]
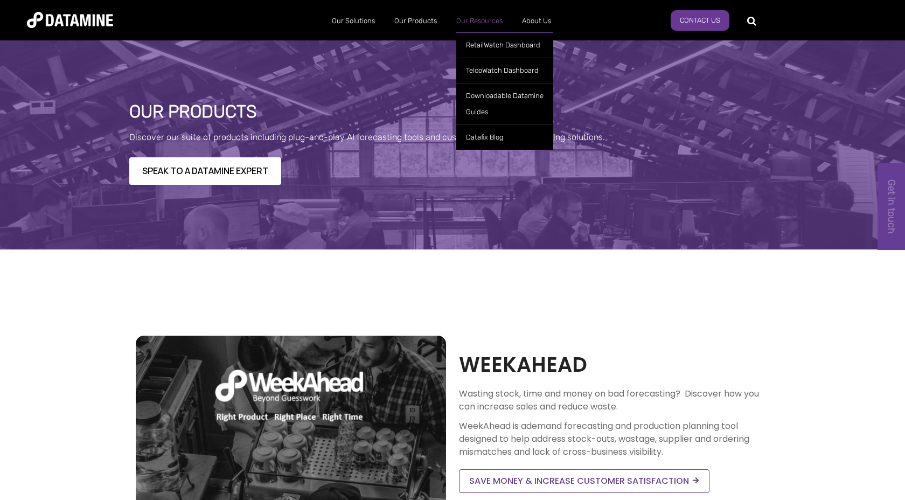
click at [475, 23] on link "Our Resources" at bounding box center [480, 21] width 66 height 28
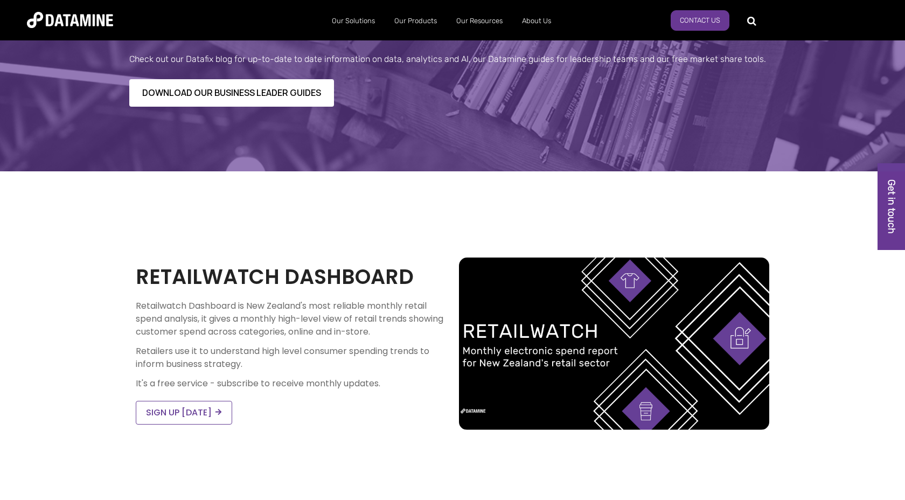
scroll to position [78, 0]
drag, startPoint x: 136, startPoint y: 321, endPoint x: 199, endPoint y: 318, distance: 63.6
click at [199, 318] on span "Retailwatch Dashboard is New Zealand's most reliable monthly retail spend analy…" at bounding box center [290, 319] width 308 height 38
click at [204, 319] on span "Retailwatch Dashboard is New Zealand's most reliable monthly retail spend analy…" at bounding box center [290, 319] width 308 height 38
drag, startPoint x: 204, startPoint y: 319, endPoint x: 413, endPoint y: 328, distance: 209.2
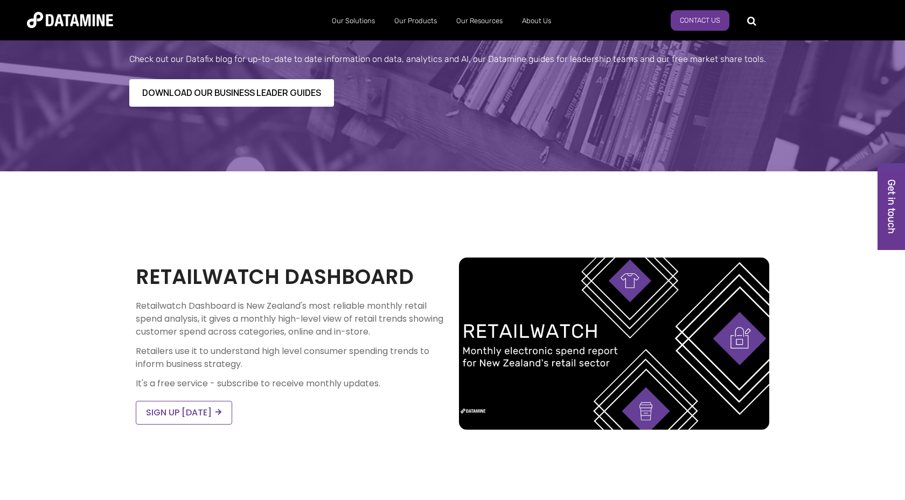
click at [413, 328] on span "Retailwatch Dashboard is New Zealand's most reliable monthly retail spend analy…" at bounding box center [290, 319] width 308 height 38
click at [204, 319] on span "Retailwatch Dashboard is New Zealand's most reliable monthly retail spend analy…" at bounding box center [290, 319] width 308 height 38
drag, startPoint x: 204, startPoint y: 319, endPoint x: 419, endPoint y: 337, distance: 215.7
click at [419, 337] on p "Retailwatch Dashboard is New Zealand's most reliable monthly retail spend analy…" at bounding box center [291, 319] width 310 height 39
click at [136, 352] on span "Retailers use it to understand high level consumer spending trends to inform bu…" at bounding box center [283, 357] width 294 height 25
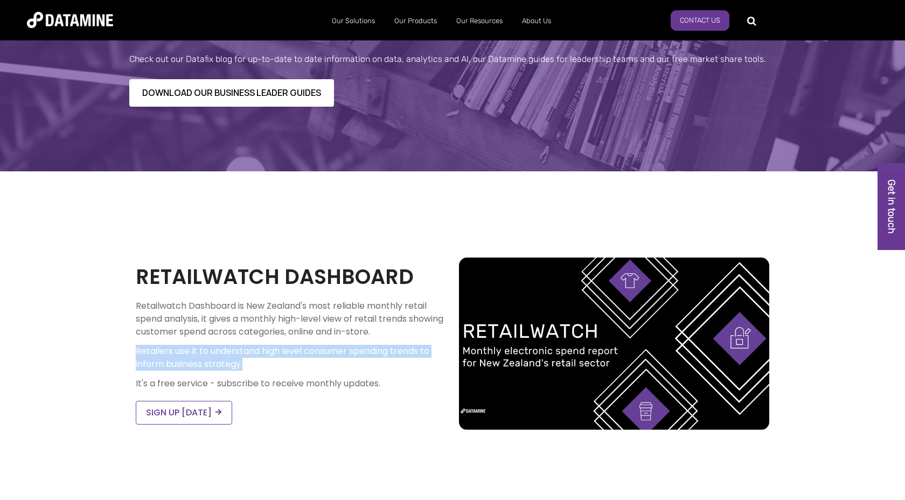
drag, startPoint x: 136, startPoint y: 352, endPoint x: 283, endPoint y: 364, distance: 147.5
click at [283, 364] on p "Retailers use it to understand high level consumer spending trends to inform bu…" at bounding box center [291, 358] width 310 height 26
click at [135, 350] on div "RETAILWATCH DASHBOARD Retailwatch Dashboard is New Zealand's most reliable mont…" at bounding box center [290, 343] width 323 height 162
drag, startPoint x: 136, startPoint y: 351, endPoint x: 251, endPoint y: 374, distance: 117.6
click at [251, 374] on div "Retailwatch Dashboard is New Zealand's most reliable monthly retail spend analy…" at bounding box center [291, 345] width 310 height 90
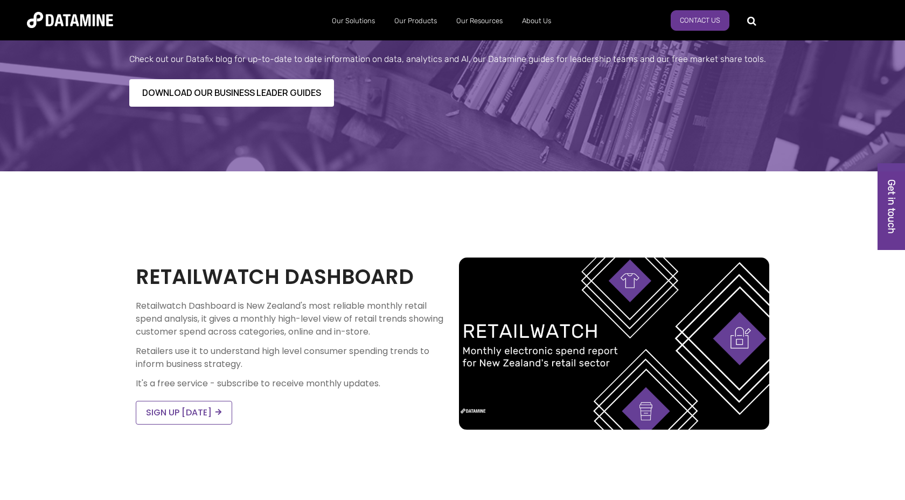
click at [155, 383] on span "It's a free service - subscribe to receive monthly updates." at bounding box center [258, 383] width 245 height 12
click at [122, 375] on div "RETAILWATCH DASHBOARD Retailwatch Dashboard is New Zealand's most reliable mont…" at bounding box center [452, 344] width 905 height 280
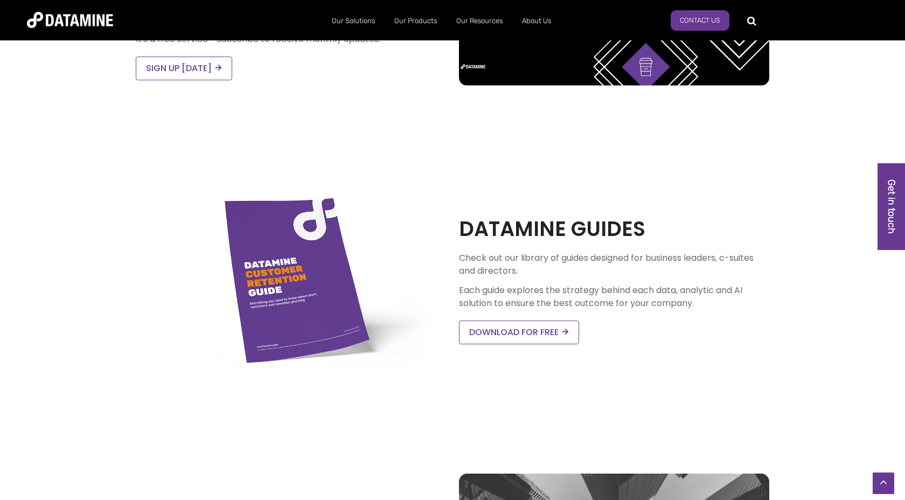
scroll to position [424, 0]
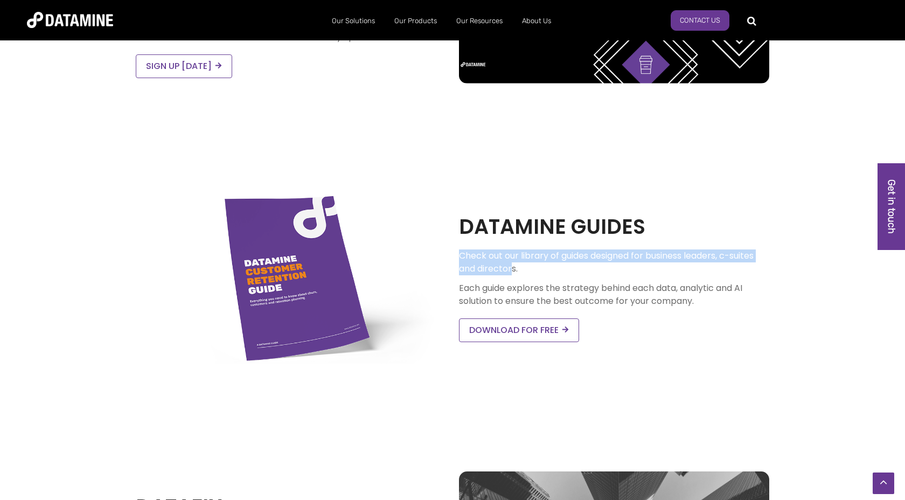
drag, startPoint x: 461, startPoint y: 257, endPoint x: 519, endPoint y: 267, distance: 59.5
click at [519, 266] on p "Check out our library of guides designed for business leaders, c-suites and dir…" at bounding box center [614, 262] width 310 height 26
click at [478, 281] on div "Check out our library of guides designed for business leaders, c-suites and dir…" at bounding box center [614, 278] width 310 height 58
drag, startPoint x: 461, startPoint y: 290, endPoint x: 711, endPoint y: 300, distance: 250.1
click at [711, 300] on p "Each guide explores the strategy behind each data, analytic and AI solution to …" at bounding box center [614, 295] width 310 height 26
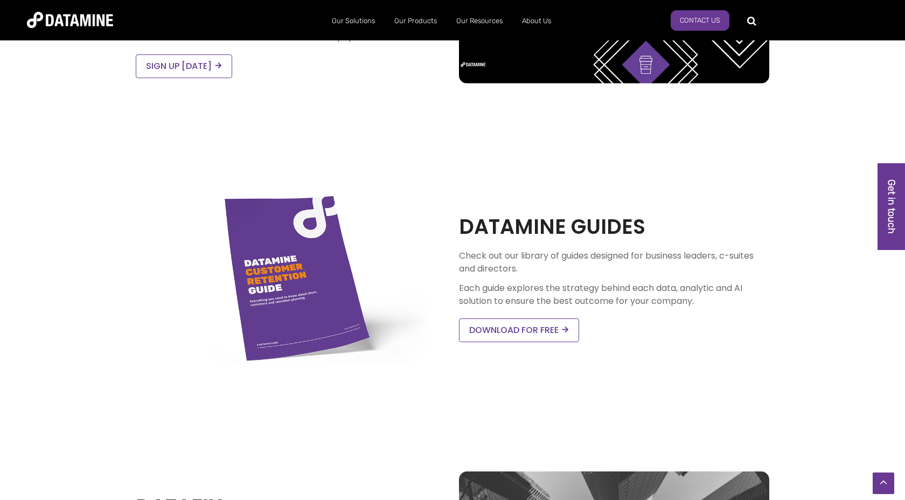
click at [597, 294] on p "Each guide explores the strategy behind each data, analytic and AI solution to …" at bounding box center [614, 295] width 310 height 26
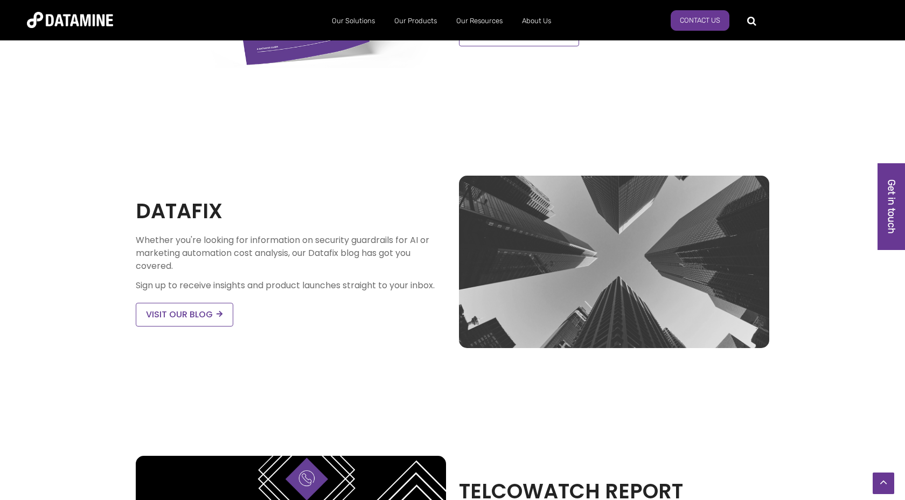
scroll to position [744, 0]
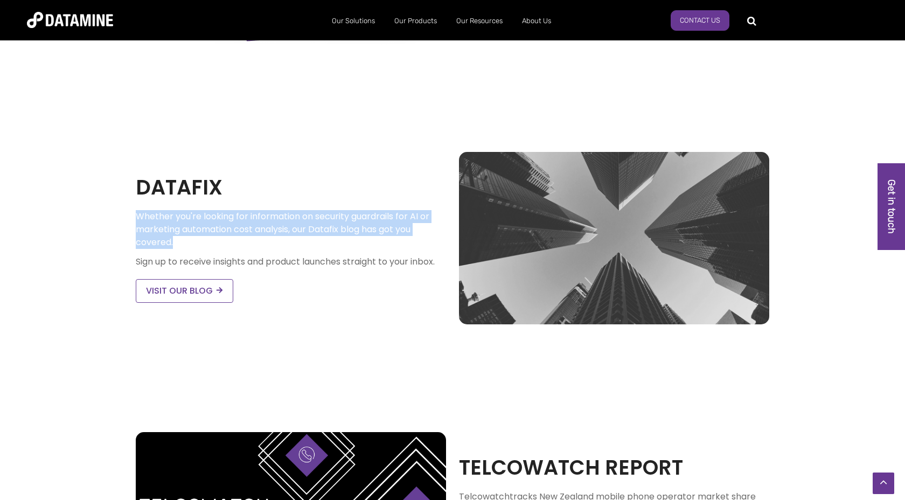
drag, startPoint x: 136, startPoint y: 216, endPoint x: 178, endPoint y: 239, distance: 48.0
click at [178, 239] on p "Whether you're looking for information on security guardrails for AI or marketi…" at bounding box center [291, 229] width 310 height 39
click at [130, 233] on div "DATAFIX Whether you're looking for information on security guardrails for AI or…" at bounding box center [290, 238] width 323 height 130
drag, startPoint x: 137, startPoint y: 228, endPoint x: 203, endPoint y: 250, distance: 68.8
click at [203, 250] on div "Whether you're looking for information on security guardrails for AI or marketi…" at bounding box center [291, 239] width 310 height 58
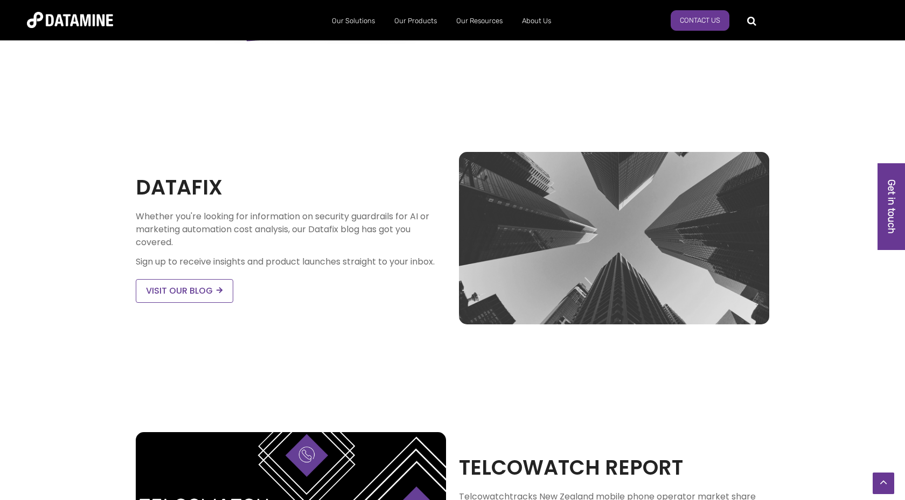
click at [147, 264] on p "Sign up to receive insights and product launches straight to your inbox." at bounding box center [291, 261] width 310 height 13
click at [144, 261] on p "Sign up to receive insights and product launches straight to your inbox." at bounding box center [291, 261] width 310 height 13
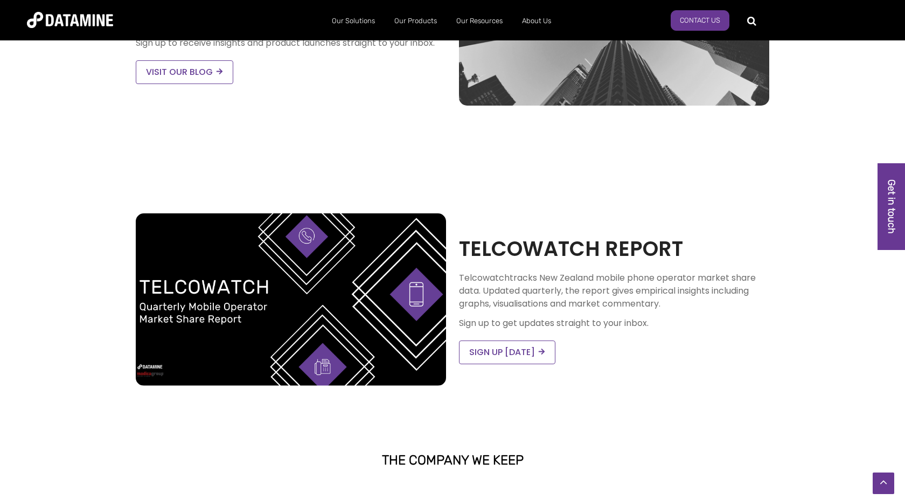
scroll to position [994, 0]
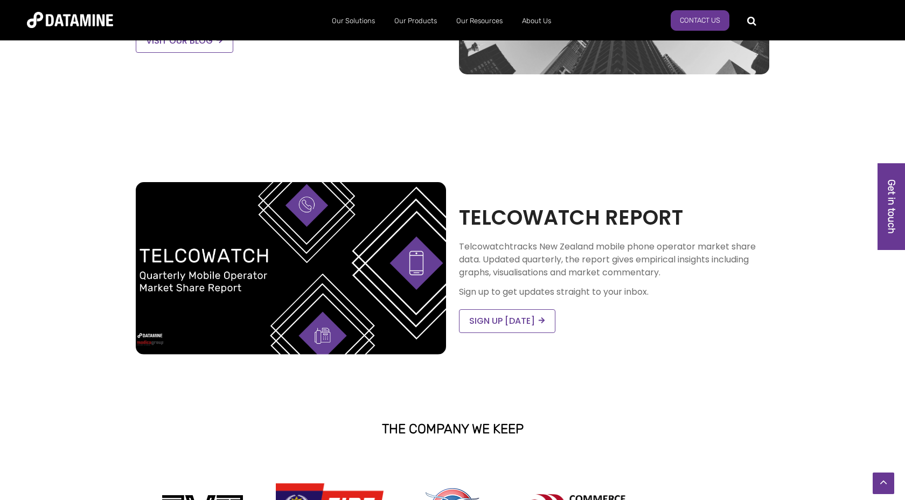
drag, startPoint x: 461, startPoint y: 246, endPoint x: 666, endPoint y: 268, distance: 205.9
click at [666, 269] on p "Telcowatch tracks New Zealand mobile phone operator market share data. Updated …" at bounding box center [614, 259] width 310 height 39
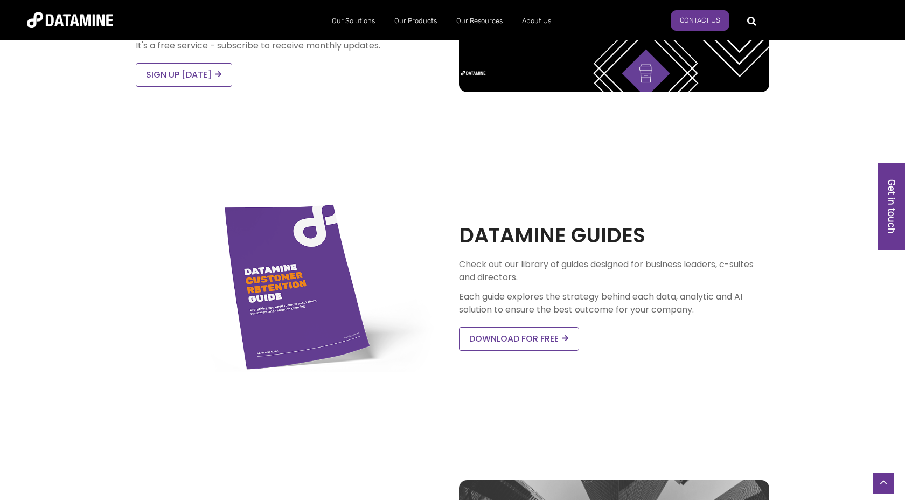
scroll to position [415, 0]
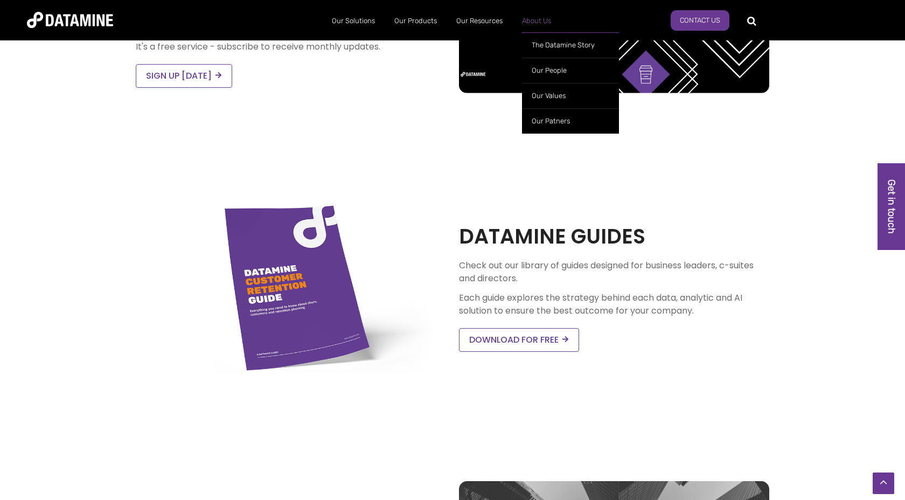
click at [532, 20] on link "About Us" at bounding box center [536, 21] width 48 height 28
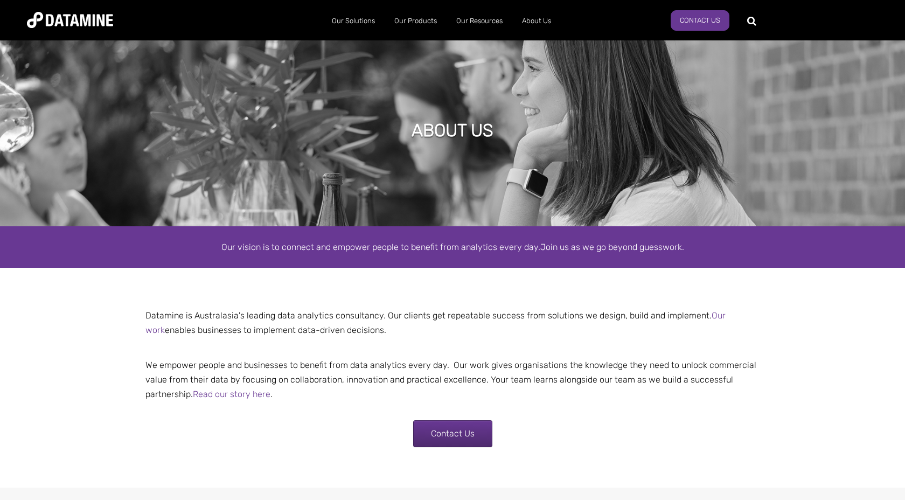
click at [229, 249] on span "Our vision is to connect and empower people to benefit from analytics every day." at bounding box center [380, 247] width 319 height 10
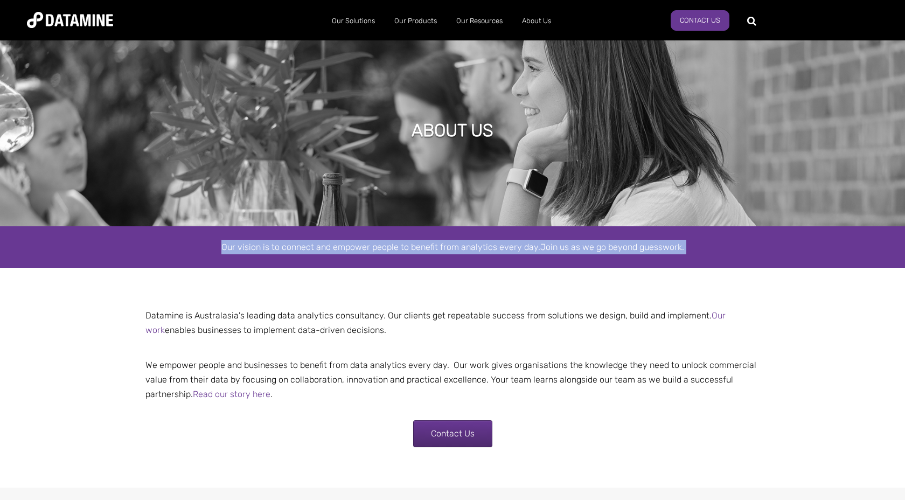
click at [227, 247] on span "Our vision is to connect and empower people to benefit from analytics every day." at bounding box center [380, 247] width 319 height 10
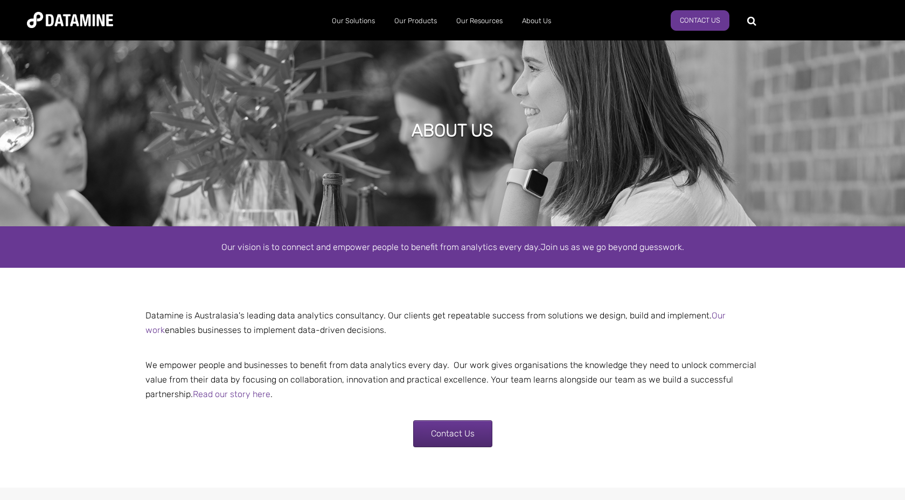
click at [188, 313] on p "Datamine is Australasia's leading data analytics consultancy. Our clients get r…" at bounding box center [452, 322] width 630 height 29
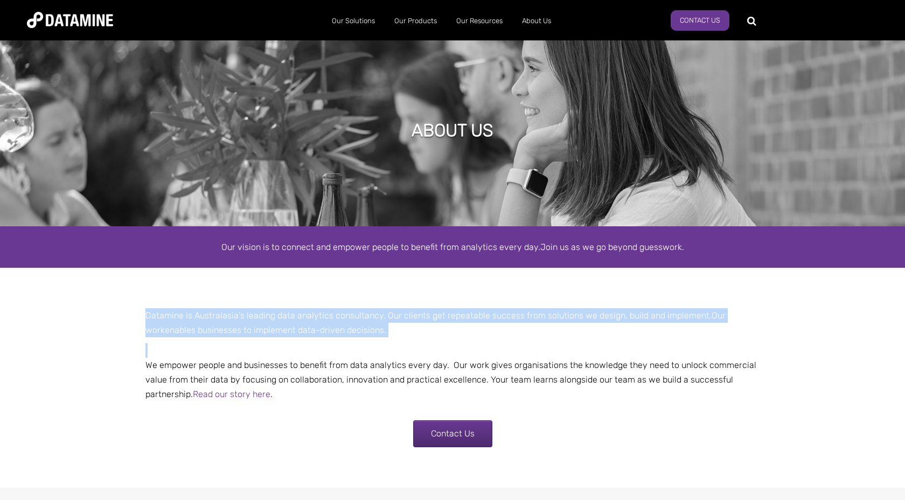
click at [188, 313] on p "Datamine is Australasia's leading data analytics consultancy. Our clients get r…" at bounding box center [452, 322] width 630 height 29
click at [199, 317] on p "Datamine is Australasia's leading data analytics consultancy. Our clients get r…" at bounding box center [452, 322] width 630 height 29
drag, startPoint x: 145, startPoint y: 315, endPoint x: 371, endPoint y: 346, distance: 227.4
click at [371, 346] on td "Datamine is Australasia's leading data analytics consultancy. Our clients get r…" at bounding box center [452, 357] width 630 height 99
click at [371, 346] on p "We empower people and businesses to benefit from data analytics every day. Our …" at bounding box center [452, 372] width 630 height 59
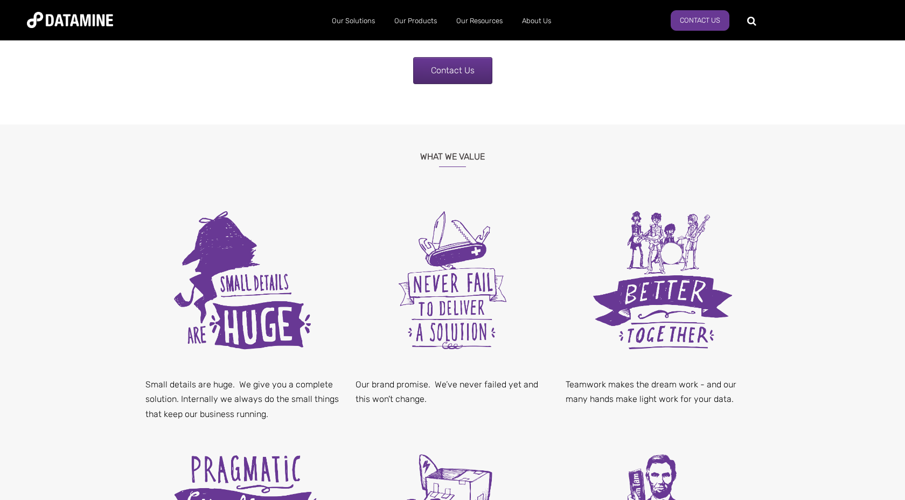
scroll to position [375, 0]
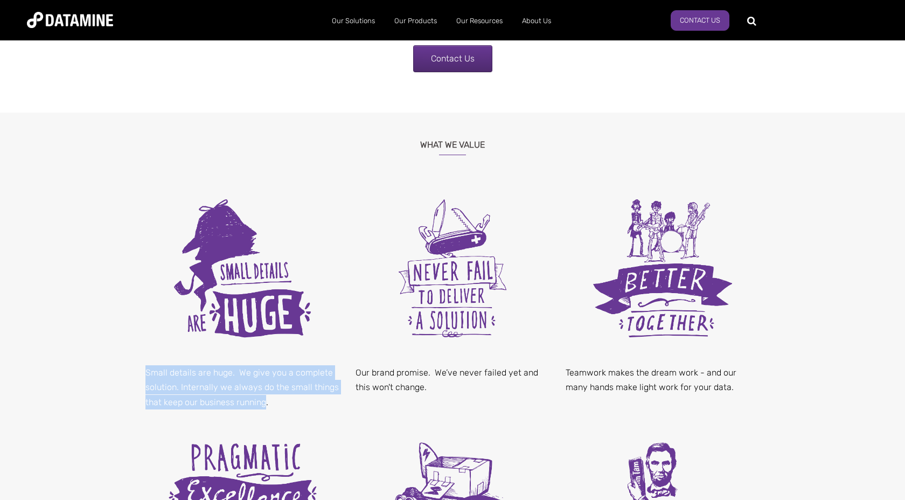
drag, startPoint x: 147, startPoint y: 370, endPoint x: 264, endPoint y: 397, distance: 121.1
click at [266, 397] on p "Small details are huge. We give you a complete solution. Internally we always d…" at bounding box center [242, 387] width 194 height 44
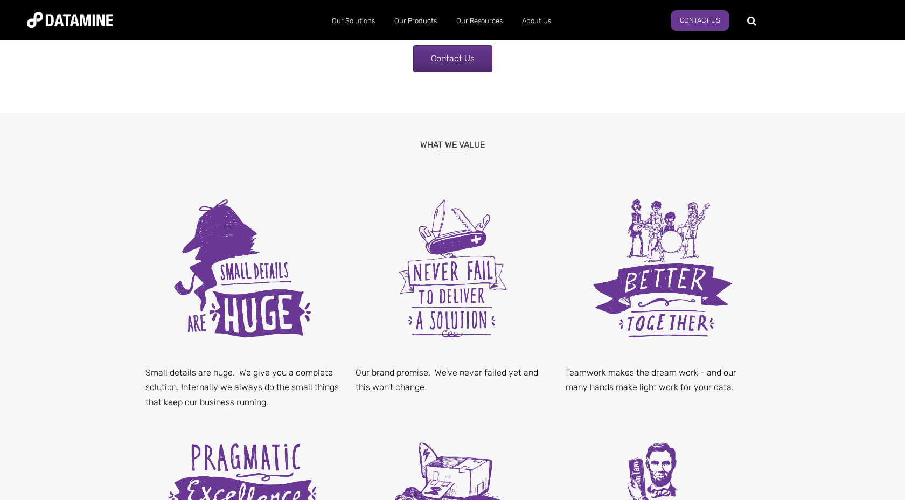
click at [212, 384] on p "Small details are huge. We give you a complete solution. Internally we always d…" at bounding box center [242, 387] width 194 height 44
drag, startPoint x: 146, startPoint y: 373, endPoint x: 232, endPoint y: 373, distance: 86.2
click at [232, 373] on p "Small details are huge. We give you a complete solution. Internally we always d…" at bounding box center [242, 387] width 194 height 44
click at [179, 378] on p "Small details are huge. We give you a complete solution. Internally we always d…" at bounding box center [242, 387] width 194 height 44
drag, startPoint x: 238, startPoint y: 371, endPoint x: 179, endPoint y: 382, distance: 60.2
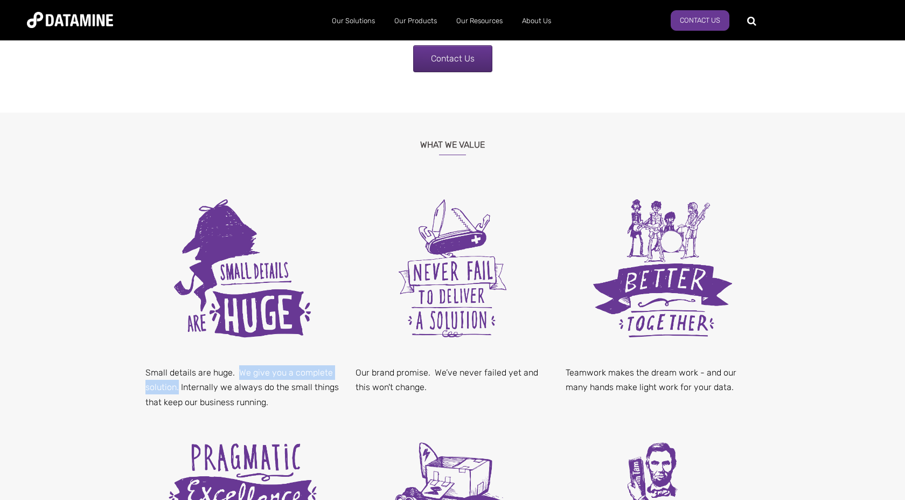
click at [179, 382] on p "Small details are huge. We give you a complete solution. Internally we always d…" at bounding box center [242, 387] width 194 height 44
click at [180, 386] on p "Small details are huge. We give you a complete solution. Internally we always d…" at bounding box center [242, 387] width 194 height 44
drag, startPoint x: 359, startPoint y: 373, endPoint x: 429, endPoint y: 394, distance: 73.1
click at [429, 394] on p "Our brand promise. We’ve never failed yet and this won't change." at bounding box center [453, 379] width 194 height 29
click at [574, 372] on p "Teamwork makes the dream work - and our many hands make light work for your dat…" at bounding box center [663, 379] width 194 height 29
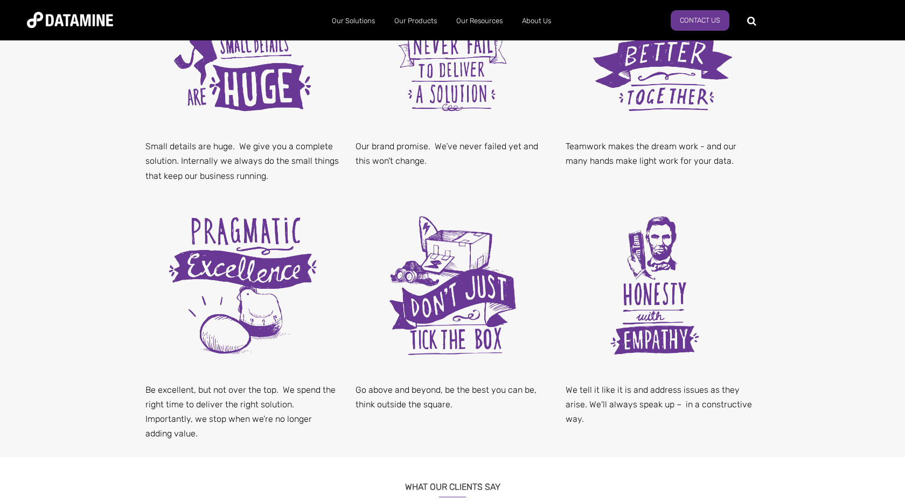
scroll to position [602, 0]
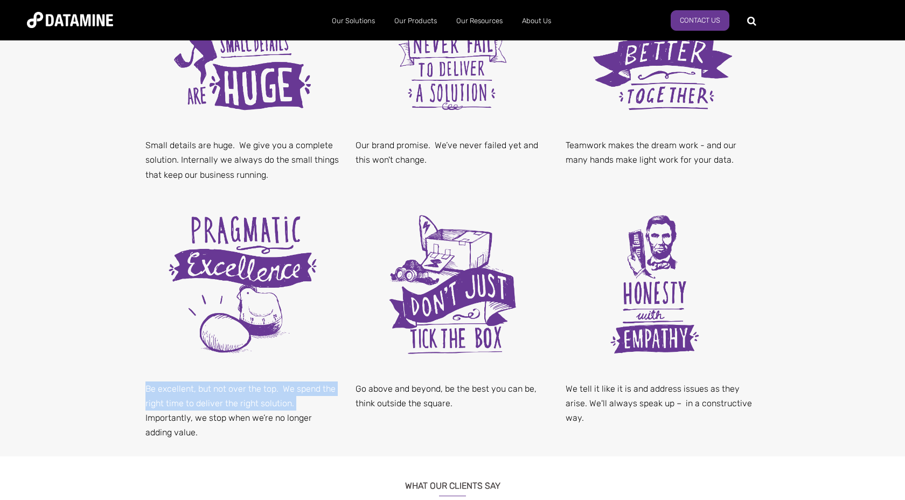
drag, startPoint x: 147, startPoint y: 389, endPoint x: 138, endPoint y: 415, distance: 27.4
click at [138, 415] on div "Be excellent, but not over the top. We spend the right time to deliver the righ…" at bounding box center [242, 327] width 210 height 258
click at [147, 418] on p "Be excellent, but not over the top. We spend the right time to deliver the righ…" at bounding box center [242, 410] width 194 height 59
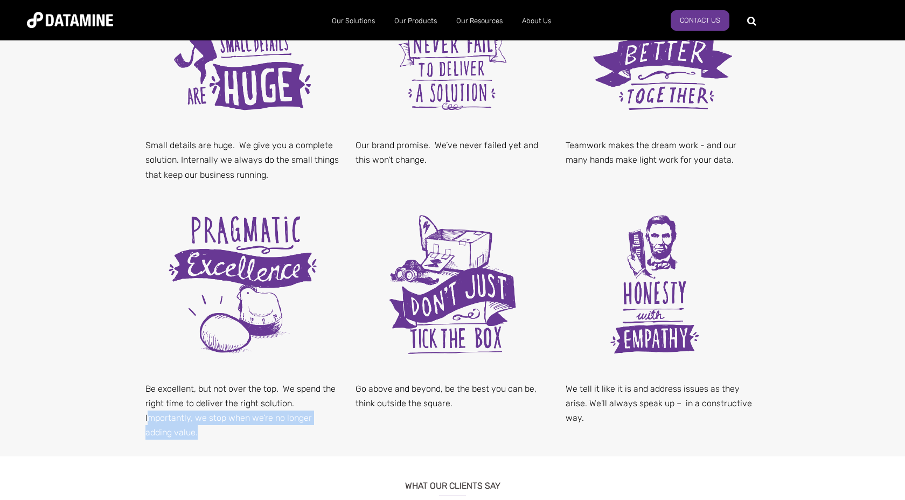
drag, startPoint x: 147, startPoint y: 418, endPoint x: 145, endPoint y: 445, distance: 27.0
click at [145, 445] on div "Be excellent, but not over the top. We spend the right time to deliver the righ…" at bounding box center [242, 327] width 210 height 258
drag, startPoint x: 182, startPoint y: 430, endPoint x: 141, endPoint y: 387, distance: 60.2
click at [141, 387] on div "Be excellent, but not over the top. We spend the right time to deliver the righ…" at bounding box center [242, 327] width 210 height 258
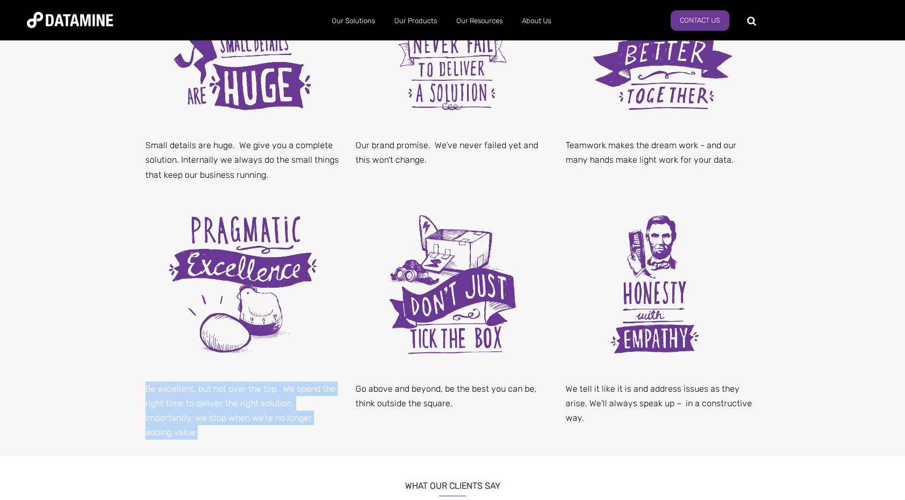
click at [146, 387] on p "Be excellent, but not over the top. We spend the right time to deliver the righ…" at bounding box center [242, 410] width 194 height 59
drag, startPoint x: 146, startPoint y: 387, endPoint x: 183, endPoint y: 428, distance: 55.3
click at [183, 429] on p "Be excellent, but not over the top. We spend the right time to deliver the righ…" at bounding box center [242, 410] width 194 height 59
click at [183, 428] on p "Be excellent, but not over the top. We spend the right time to deliver the righ…" at bounding box center [242, 410] width 194 height 59
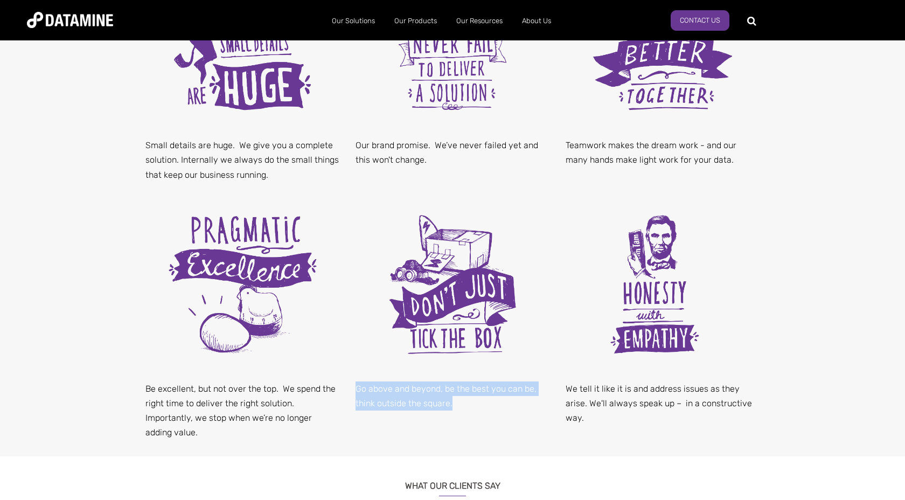
drag, startPoint x: 354, startPoint y: 387, endPoint x: 452, endPoint y: 408, distance: 100.3
click at [452, 408] on div "Go above and beyond, be the best you can be, think outside the square." at bounding box center [452, 312] width 210 height 228
click at [464, 411] on div "Go above and beyond, be the best you can be, think outside the square." at bounding box center [452, 312] width 210 height 228
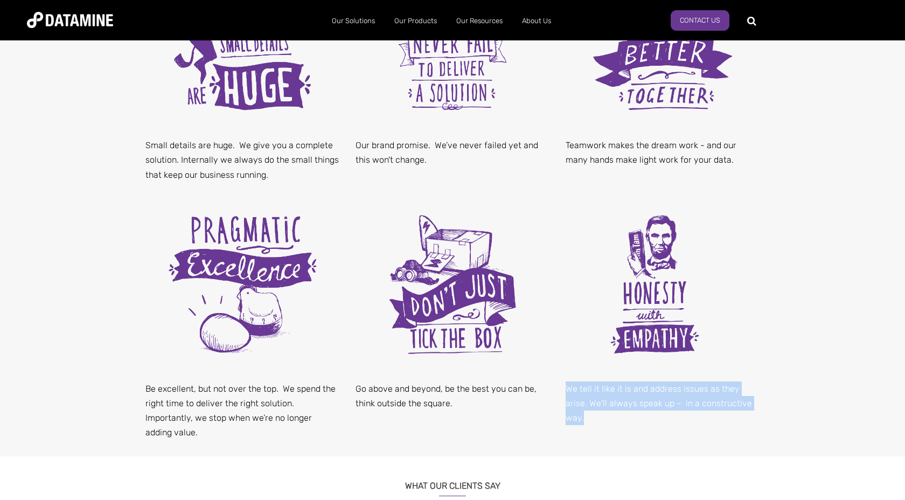
drag, startPoint x: 566, startPoint y: 388, endPoint x: 756, endPoint y: 407, distance: 190.5
click at [755, 407] on p "We tell it like it is and address issues as they arise. We'll always speak up –…" at bounding box center [663, 403] width 194 height 44
click at [749, 407] on p "We tell it like it is and address issues as they arise. We'll always speak up –…" at bounding box center [663, 403] width 194 height 44
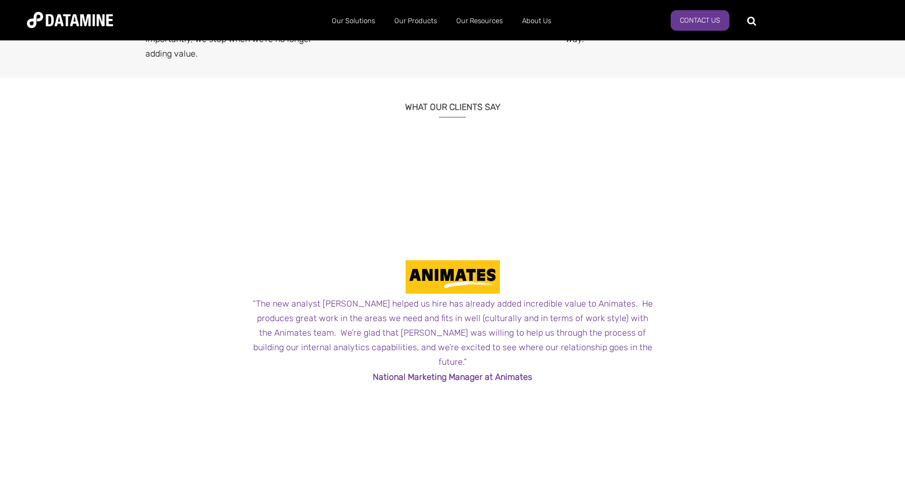
scroll to position [986, 0]
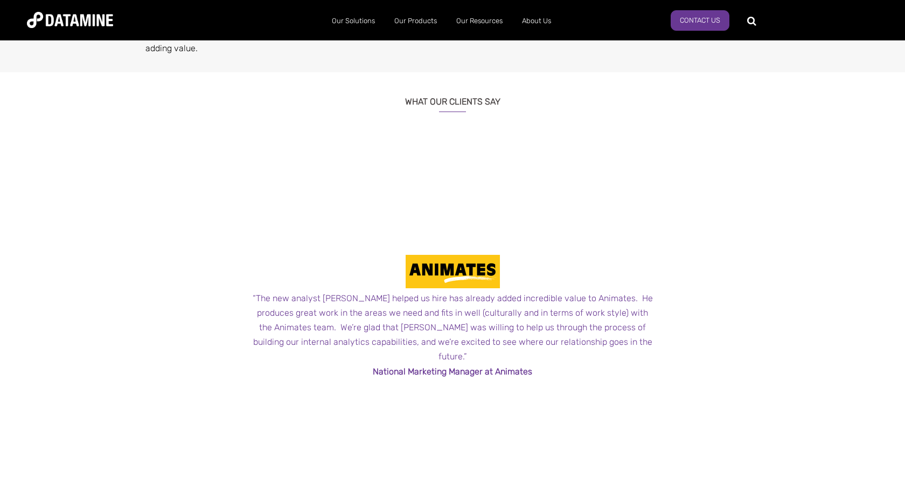
click at [254, 309] on div "“The new analyst Datamine helped us hire has already added incredible value to …" at bounding box center [452, 327] width 404 height 73
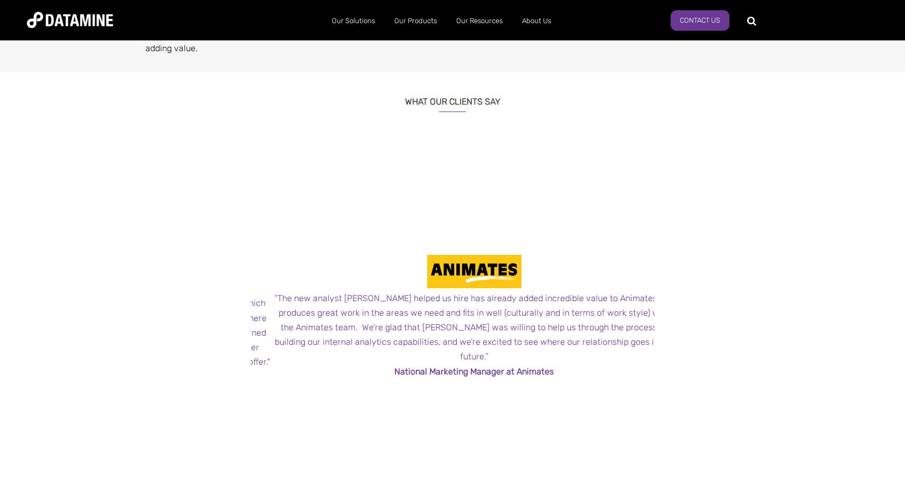
drag, startPoint x: 255, startPoint y: 305, endPoint x: 276, endPoint y: 283, distance: 30.1
click at [276, 283] on span "“The new analyst Datamine helped us hire has already added incredible value to …" at bounding box center [474, 317] width 404 height 124
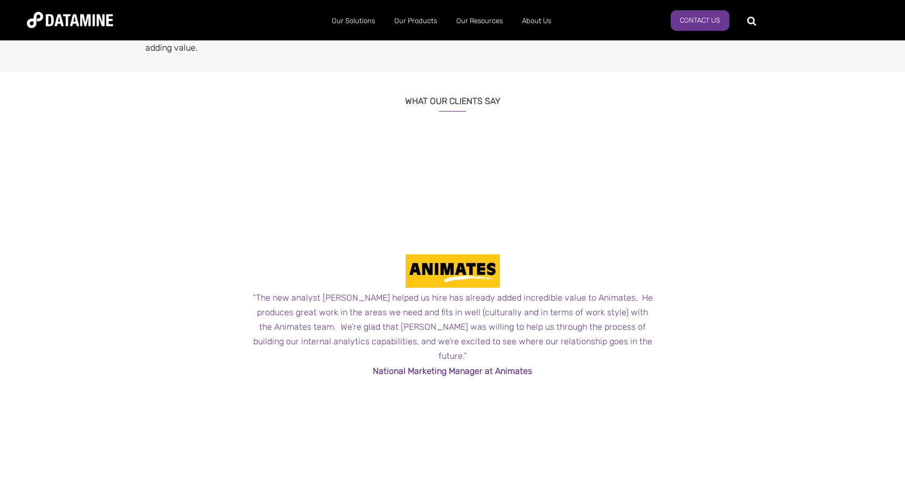
scroll to position [988, 0]
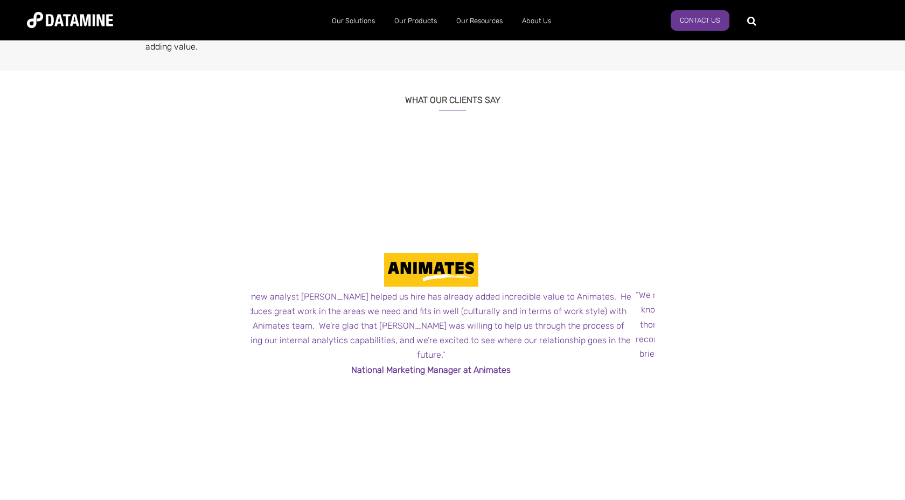
drag, startPoint x: 467, startPoint y: 266, endPoint x: 445, endPoint y: 264, distance: 21.6
click at [445, 264] on img at bounding box center [431, 269] width 94 height 33
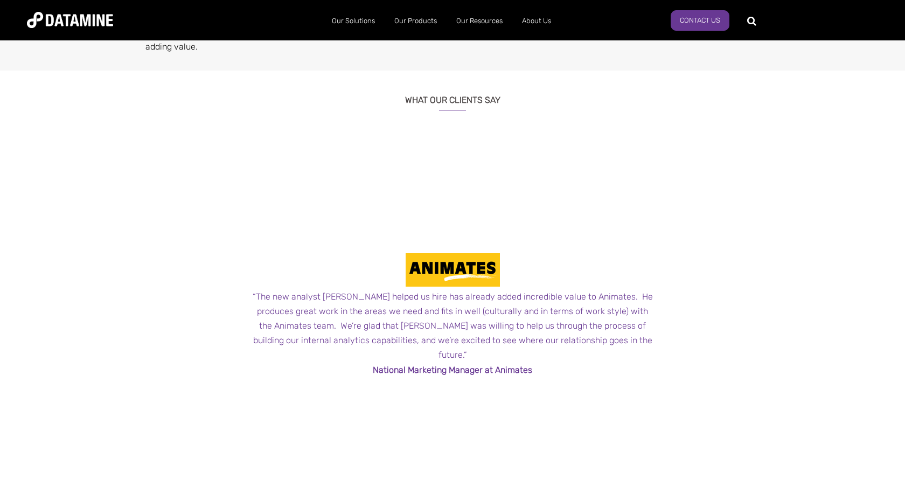
drag, startPoint x: 249, startPoint y: 302, endPoint x: 258, endPoint y: 318, distance: 18.3
click at [258, 318] on div "← "Datamine’s consultants possess a unique combination of skills – marketing an…" at bounding box center [452, 344] width 630 height 415
click at [448, 307] on div "“The new analyst Datamine helped us hire has already added incredible value to …" at bounding box center [452, 325] width 404 height 73
click at [449, 307] on div "“The new analyst Datamine helped us hire has already added incredible value to …" at bounding box center [452, 325] width 404 height 73
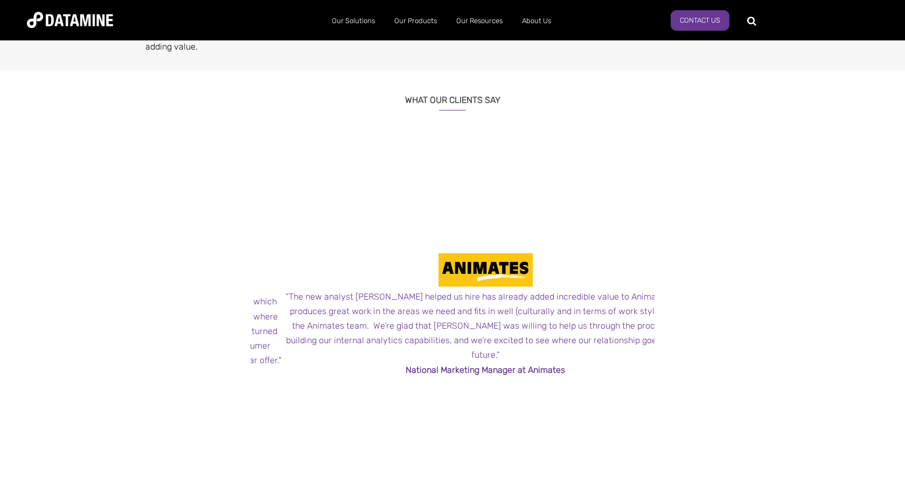
drag, startPoint x: 290, startPoint y: 331, endPoint x: 314, endPoint y: 343, distance: 26.3
click at [315, 343] on div "“The new analyst Datamine helped us hire has already added incredible value to …" at bounding box center [485, 325] width 404 height 73
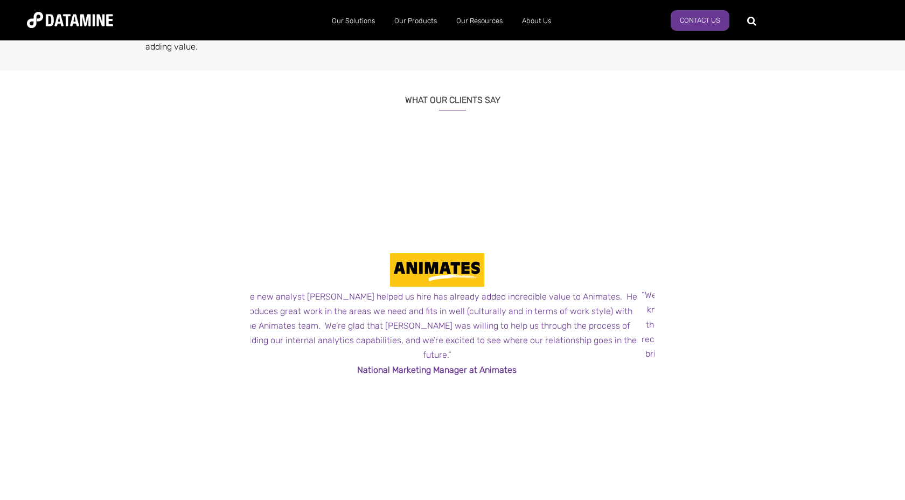
drag, startPoint x: 496, startPoint y: 322, endPoint x: 308, endPoint y: 309, distance: 187.9
click at [310, 310] on div "“The new analyst Datamine helped us hire has already added incredible value to …" at bounding box center [437, 325] width 404 height 73
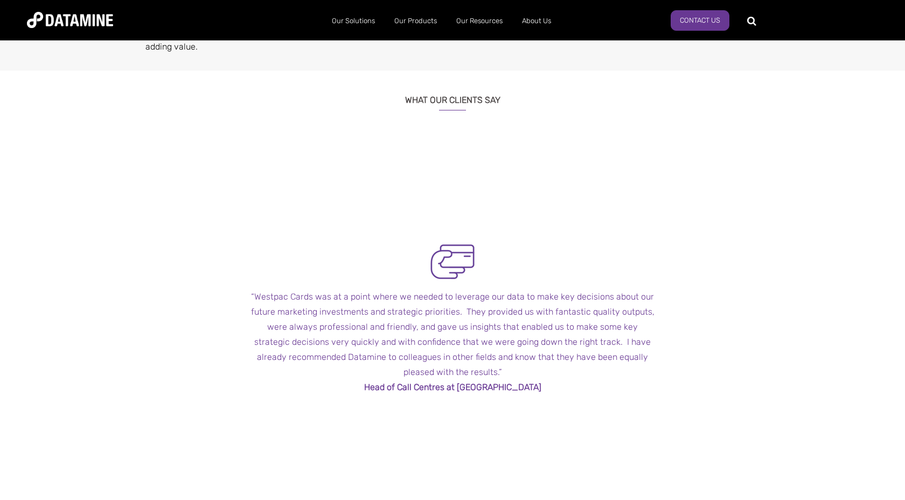
drag, startPoint x: 609, startPoint y: 330, endPoint x: 239, endPoint y: 299, distance: 371.3
click at [239, 299] on div "← "Datamine’s consultants possess a unique combination of skills – marketing an…" at bounding box center [452, 344] width 630 height 415
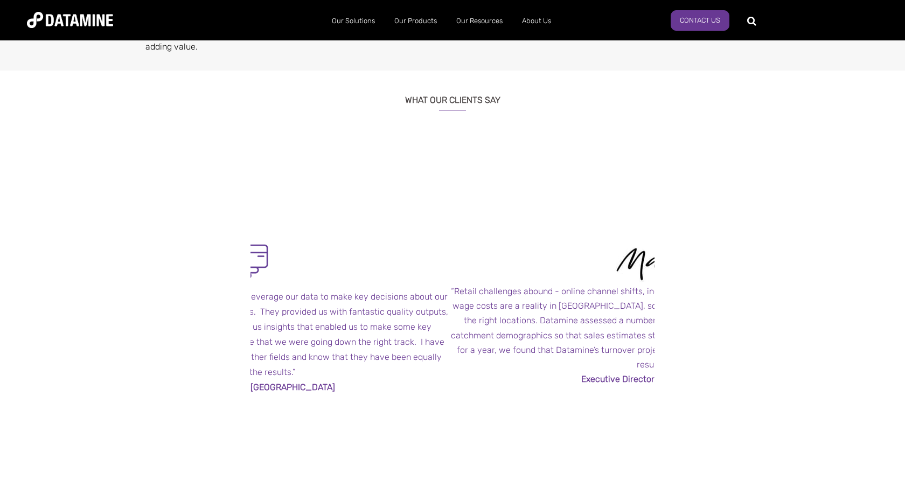
drag, startPoint x: 548, startPoint y: 335, endPoint x: 248, endPoint y: 333, distance: 299.5
click at [250, 333] on div "“Westpac Cards was at a point where we needed to leverage our data to make key …" at bounding box center [246, 334] width 404 height 90
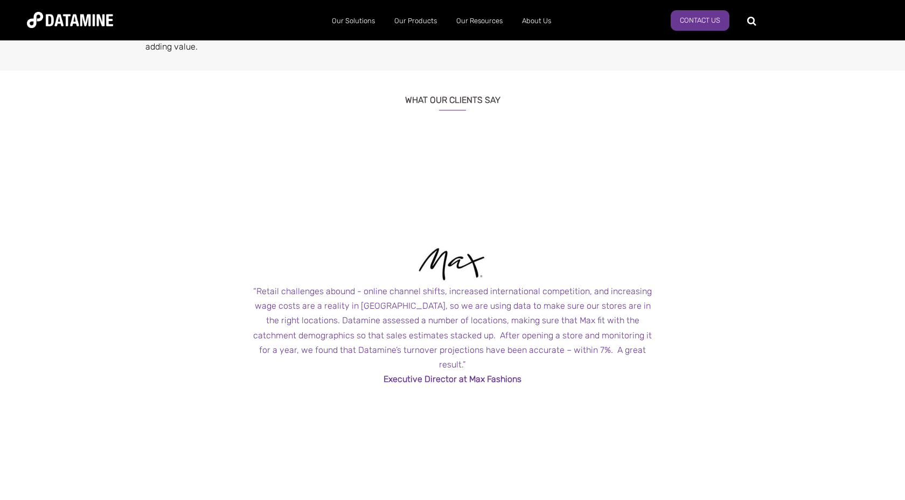
drag, startPoint x: 366, startPoint y: 297, endPoint x: 367, endPoint y: 315, distance: 17.8
click at [367, 315] on div "“Retail challenges abound - online channel shifts, increased international comp…" at bounding box center [452, 328] width 404 height 88
click at [372, 317] on div "“Retail challenges abound - online channel shifts, increased international comp…" at bounding box center [448, 328] width 404 height 88
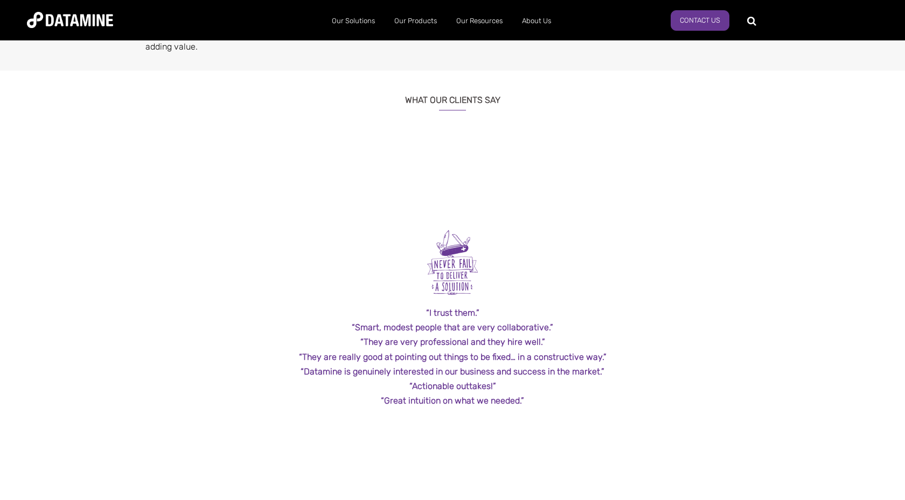
drag, startPoint x: 640, startPoint y: 321, endPoint x: 192, endPoint y: 306, distance: 449.0
click at [192, 306] on div "← "Datamine’s consultants possess a unique combination of skills – marketing an…" at bounding box center [452, 344] width 630 height 415
drag, startPoint x: 357, startPoint y: 325, endPoint x: 364, endPoint y: 351, distance: 26.3
click at [364, 351] on span "“I trust them.” “Smart, modest people that are very collaborative.” “They are v…" at bounding box center [453, 315] width 308 height 186
click at [356, 325] on strong "“Smart, modest people that are very collaborative.”" at bounding box center [452, 327] width 201 height 10
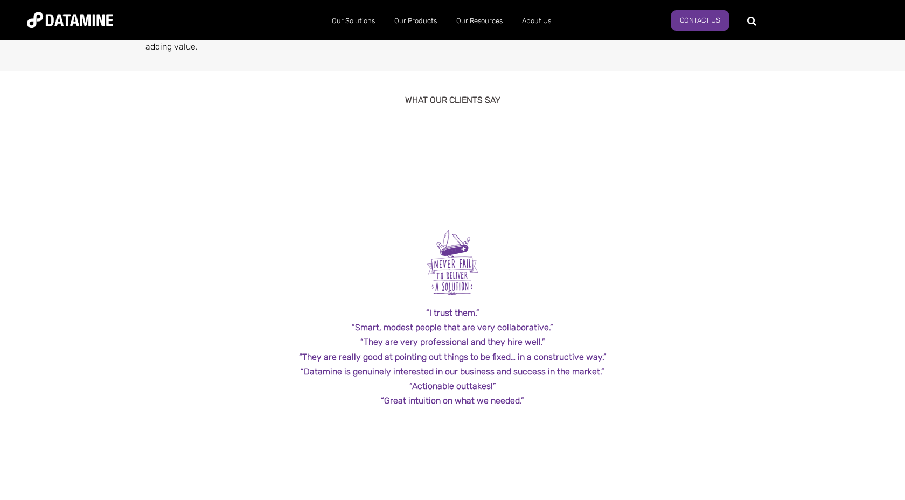
click at [356, 325] on strong "“Smart, modest people that are very collaborative.”" at bounding box center [452, 327] width 201 height 10
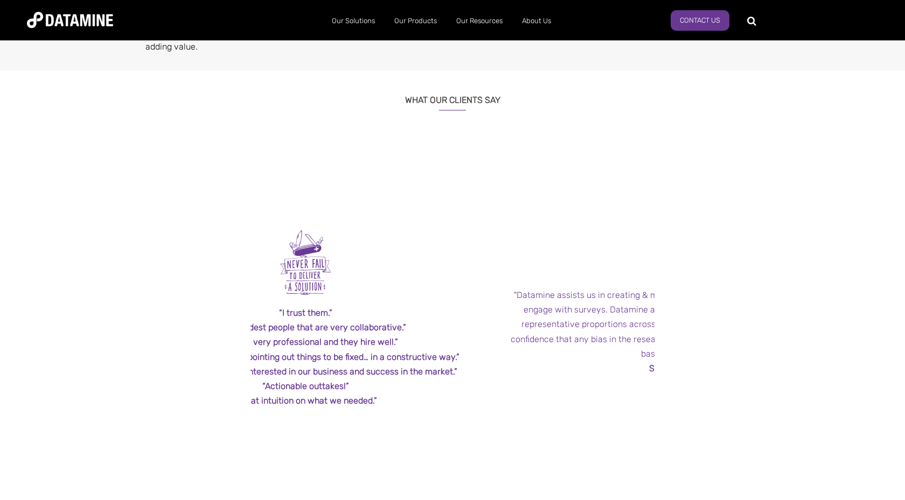
drag, startPoint x: 486, startPoint y: 339, endPoint x: 261, endPoint y: 338, distance: 225.2
click at [263, 336] on div "“They are very professional and they hire well.”" at bounding box center [306, 342] width 308 height 15
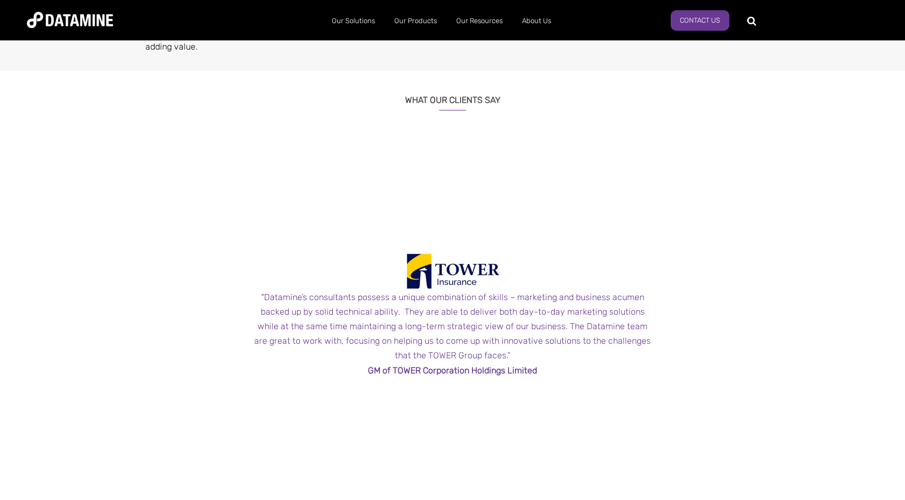
drag, startPoint x: 527, startPoint y: 340, endPoint x: 165, endPoint y: 325, distance: 362.8
click at [165, 326] on div "← "Datamine’s consultants possess a unique combination of skills – marketing an…" at bounding box center [452, 344] width 630 height 415
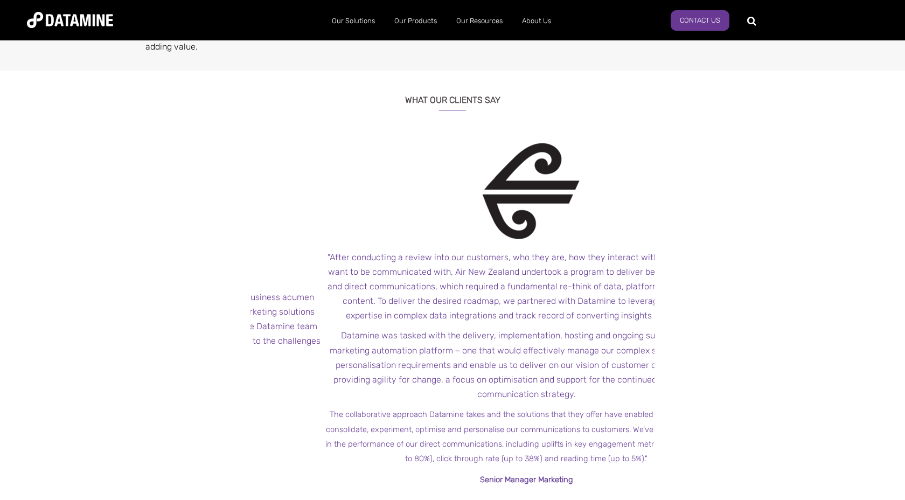
drag, startPoint x: 586, startPoint y: 319, endPoint x: 253, endPoint y: 302, distance: 333.9
click at [254, 302] on div ""Datamine’s consultants possess a unique combination of skills – marketing and …" at bounding box center [122, 326] width 404 height 73
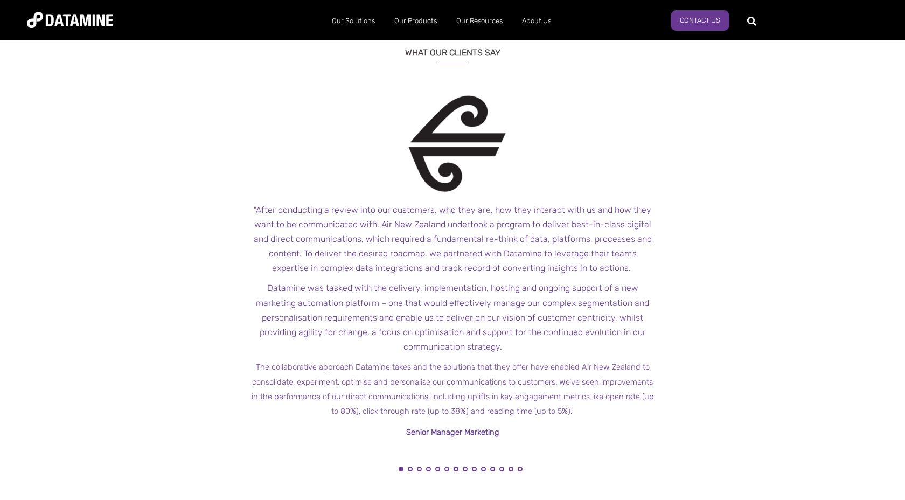
scroll to position [1029, 0]
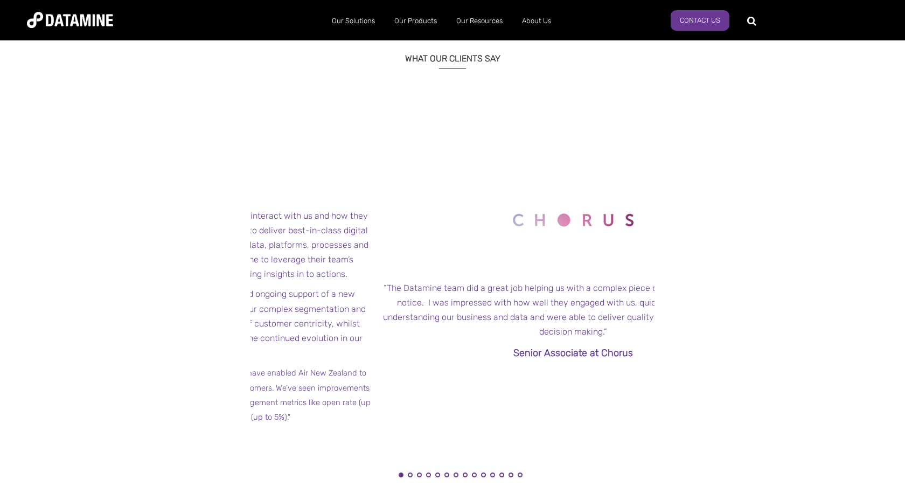
drag, startPoint x: 636, startPoint y: 310, endPoint x: 329, endPoint y: 302, distance: 307.7
click at [330, 302] on p "Datamine was tasked with the delivery, implementation, hosting and ongoing supp…" at bounding box center [169, 323] width 404 height 73
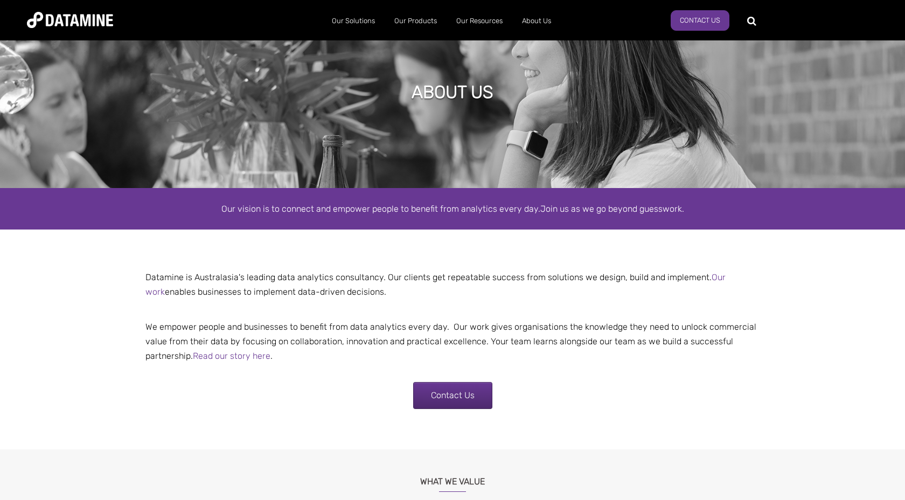
scroll to position [0, 0]
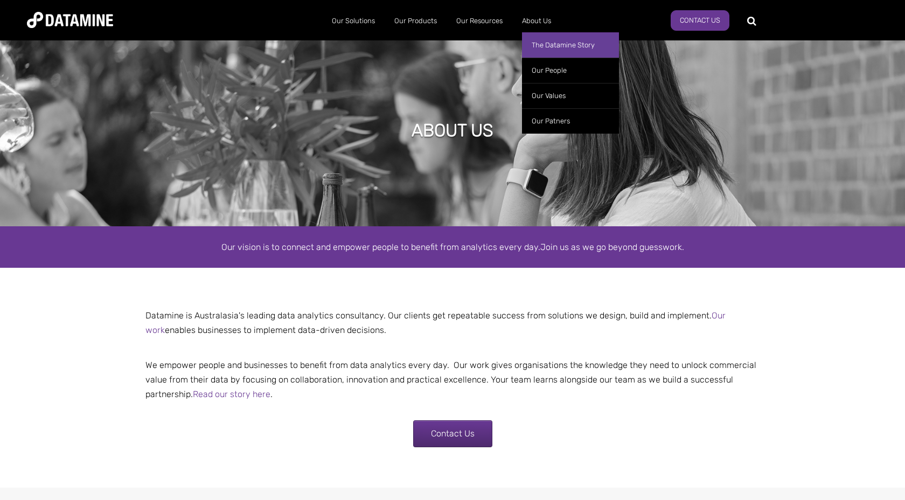
click at [556, 46] on link "The Datamine Story" at bounding box center [570, 44] width 97 height 25
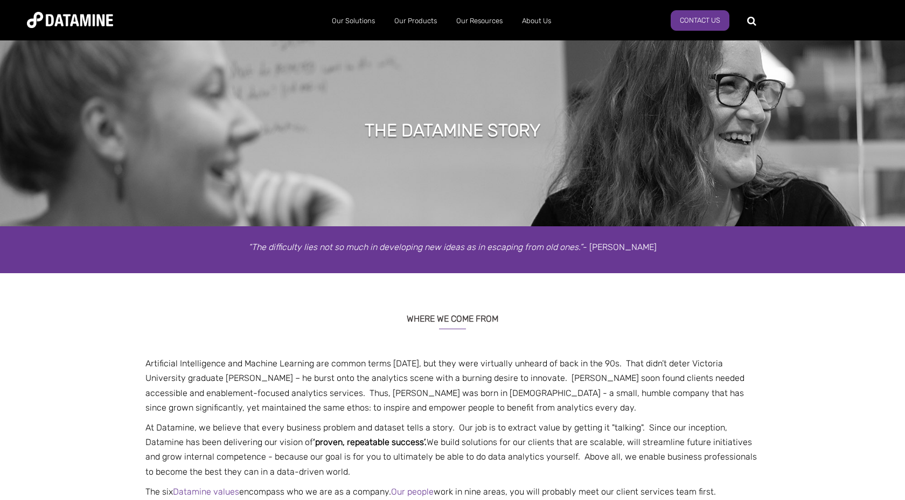
select select "*****"
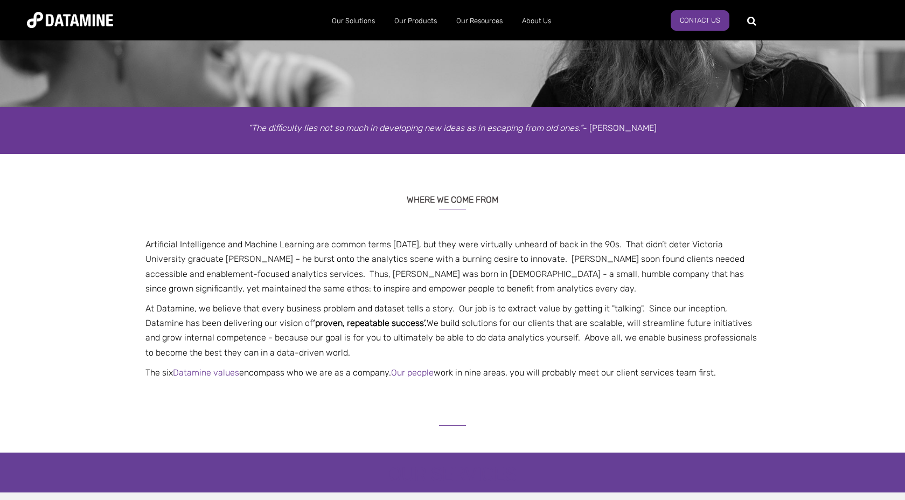
click at [298, 124] on em "“The difficulty lies not so much in developing new ideas as in escaping from ol…" at bounding box center [415, 128] width 335 height 10
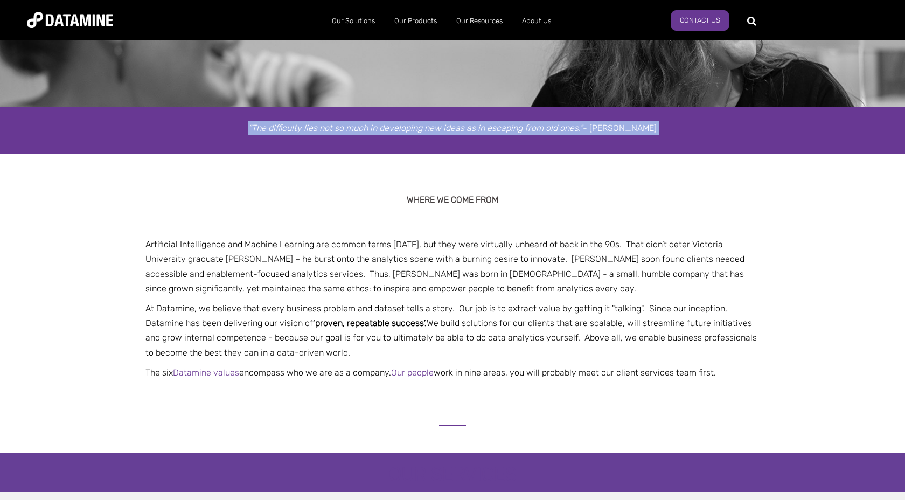
click at [298, 124] on em "“The difficulty lies not so much in developing new ideas as in escaping from ol…" at bounding box center [415, 128] width 335 height 10
click at [277, 195] on h3 "WHERE WE COME FROM" at bounding box center [452, 195] width 630 height 29
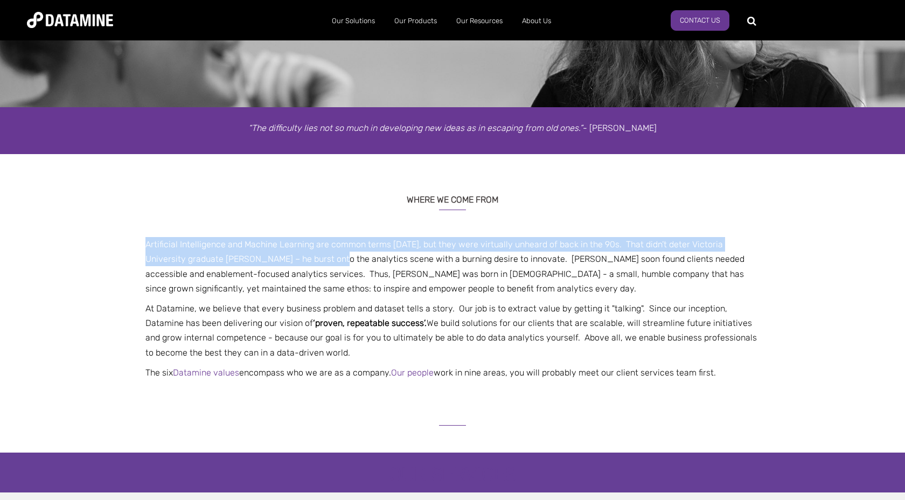
drag, startPoint x: 147, startPoint y: 241, endPoint x: 300, endPoint y: 256, distance: 153.7
click at [300, 256] on p "Artificial Intelligence and Machine Learning are common terms [DATE], but they …" at bounding box center [452, 266] width 630 height 59
click at [452, 244] on p "Artificial Intelligence and Machine Learning are common terms [DATE], but they …" at bounding box center [452, 266] width 630 height 59
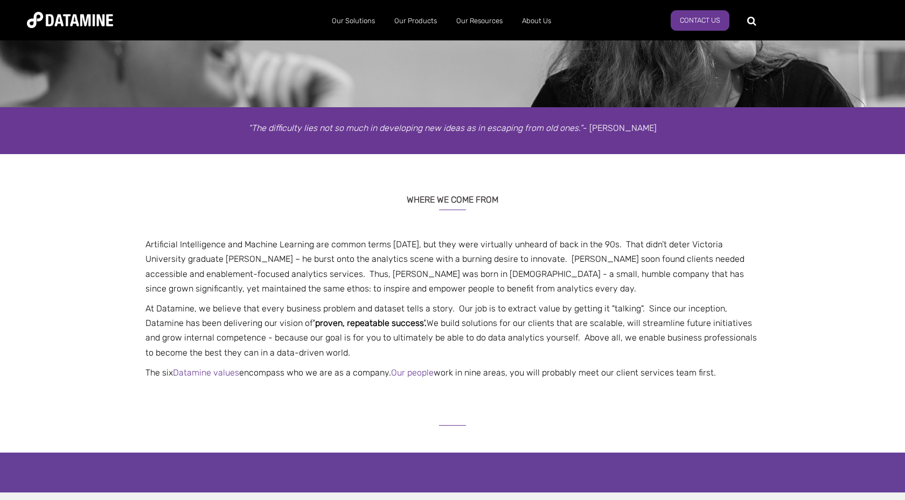
drag, startPoint x: 315, startPoint y: 338, endPoint x: 324, endPoint y: 347, distance: 13.0
click at [324, 347] on p "At Datamine, we believe that every business problem and dataset tells a story. …" at bounding box center [452, 330] width 630 height 59
click at [324, 352] on p "At Datamine, we believe that every business problem and dataset tells a story. …" at bounding box center [452, 330] width 630 height 59
click at [531, 338] on p "At Datamine, we believe that every business problem and dataset tells a story. …" at bounding box center [452, 330] width 630 height 59
drag, startPoint x: 538, startPoint y: 338, endPoint x: 538, endPoint y: 345, distance: 7.0
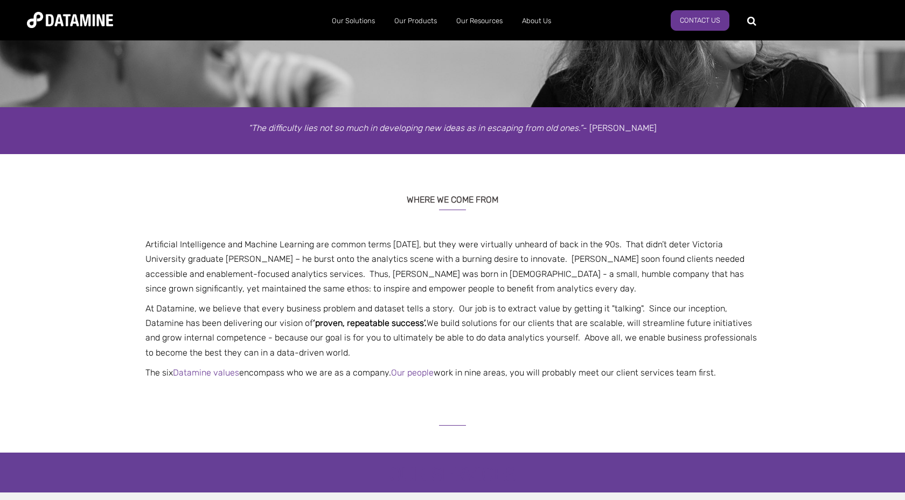
click at [538, 345] on p "At Datamine, we believe that every business problem and dataset tells a story. …" at bounding box center [452, 330] width 630 height 59
drag, startPoint x: 537, startPoint y: 337, endPoint x: 540, endPoint y: 351, distance: 14.9
click at [540, 351] on p "At Datamine, we believe that every business problem and dataset tells a story. …" at bounding box center [452, 330] width 630 height 59
click at [540, 352] on p "At Datamine, we believe that every business problem and dataset tells a story. …" at bounding box center [452, 330] width 630 height 59
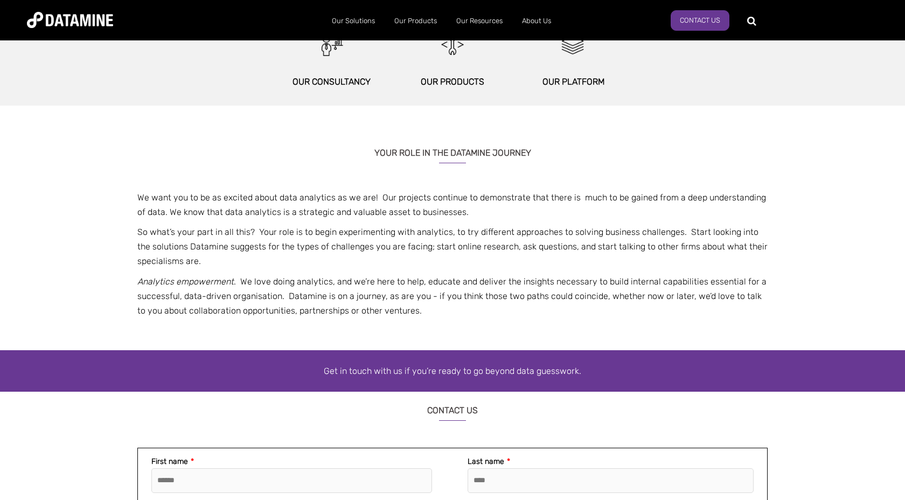
scroll to position [617, 0]
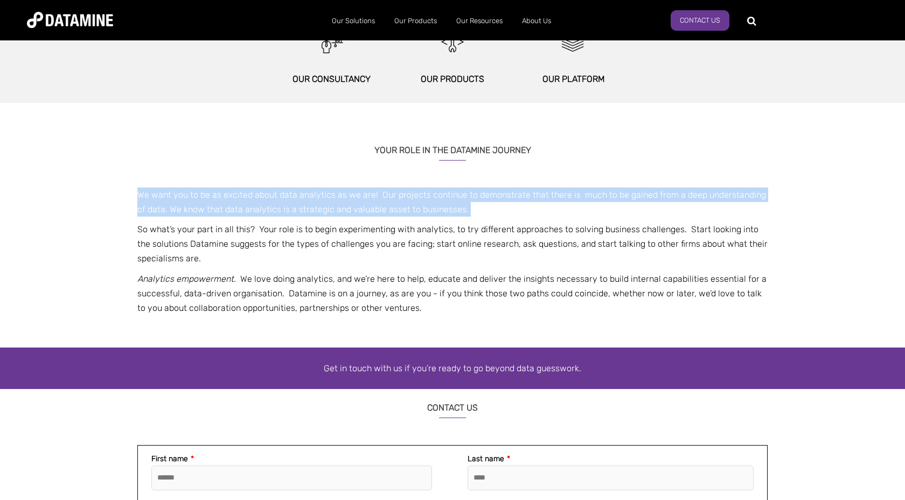
drag, startPoint x: 137, startPoint y: 193, endPoint x: 137, endPoint y: 225, distance: 31.8
click at [137, 225] on span "We want you to be as excited about data analytics as we are! Our projects conti…" at bounding box center [452, 251] width 630 height 128
click at [139, 227] on p "So what’s your part in all this? Your role is to begin experimenting with analy…" at bounding box center [452, 244] width 630 height 44
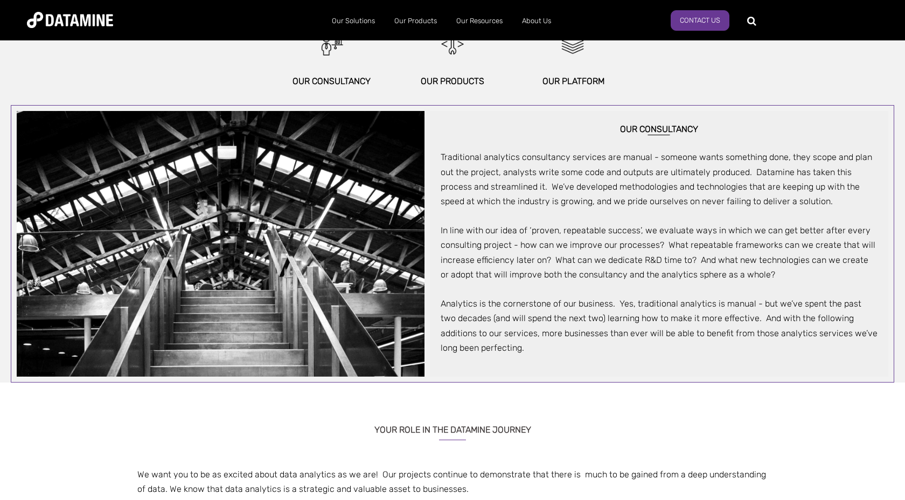
scroll to position [616, 0]
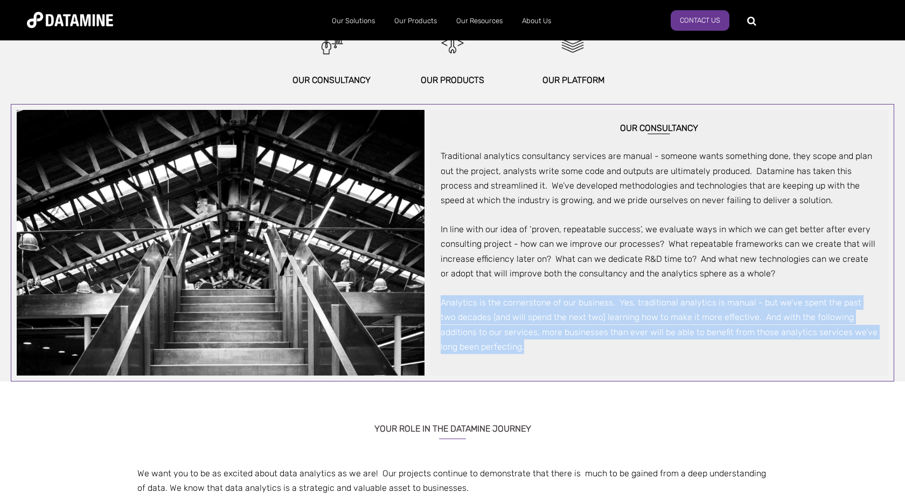
drag, startPoint x: 441, startPoint y: 303, endPoint x: 485, endPoint y: 349, distance: 63.2
click at [485, 349] on div "Traditional analytics consultancy services are manual - someone wants something…" at bounding box center [659, 244] width 437 height 220
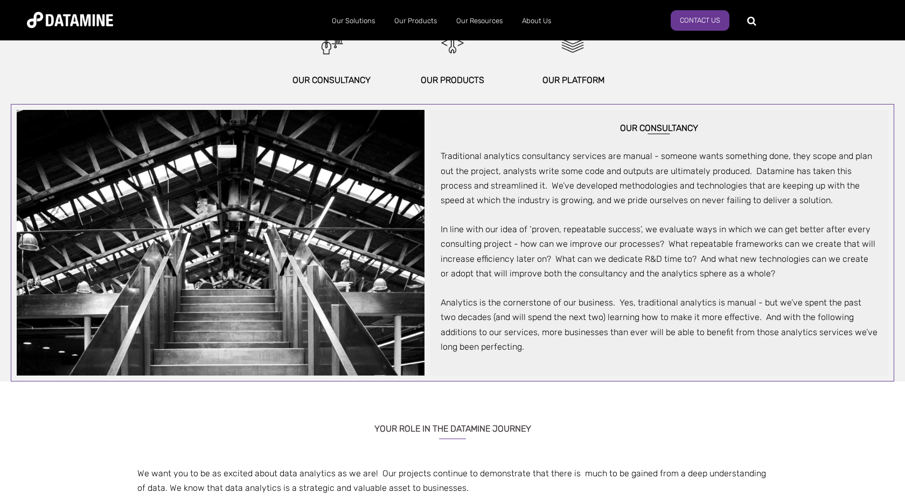
click at [485, 354] on div "Our Consultancy Traditional analytics consultancy services are manual - someone…" at bounding box center [659, 243] width 458 height 266
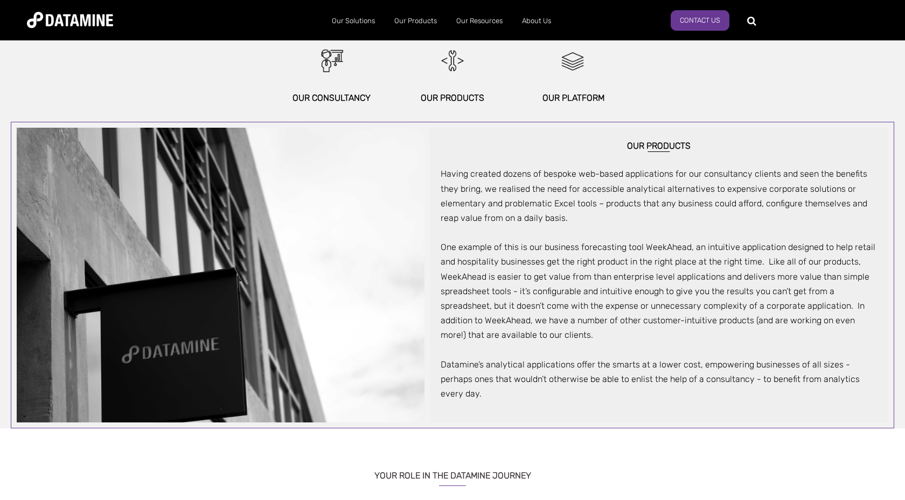
scroll to position [595, 0]
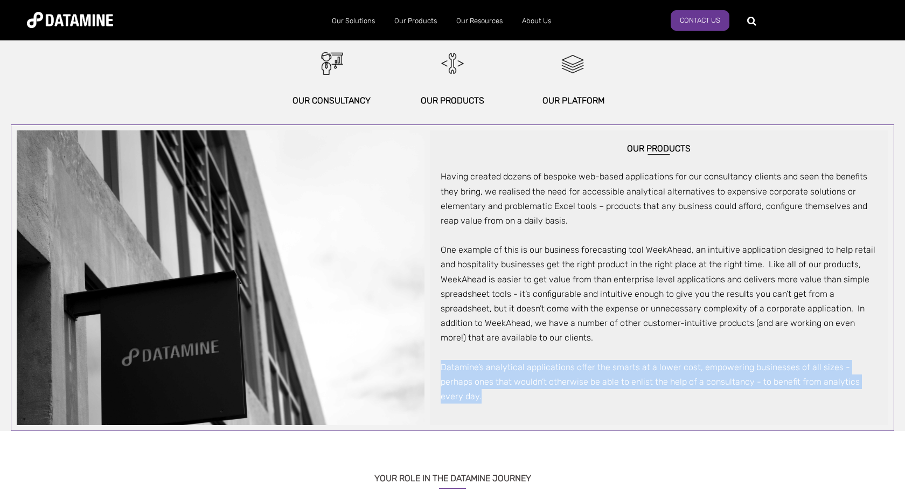
drag, startPoint x: 441, startPoint y: 367, endPoint x: 443, endPoint y: 392, distance: 24.3
click at [443, 392] on div "Our Products Having created dozens of bespoke web-based applications for our co…" at bounding box center [659, 277] width 458 height 295
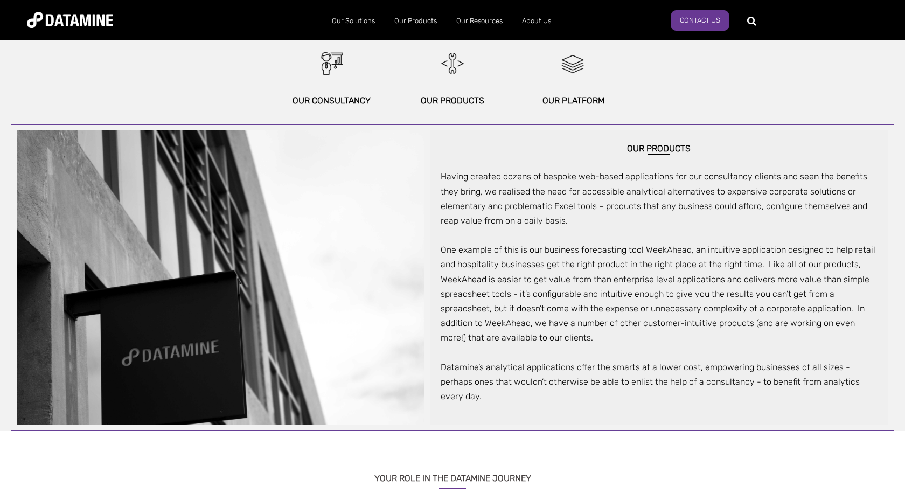
click at [500, 354] on div "Having created dozens of bespoke web-based applications for our consultancy cli…" at bounding box center [659, 286] width 437 height 234
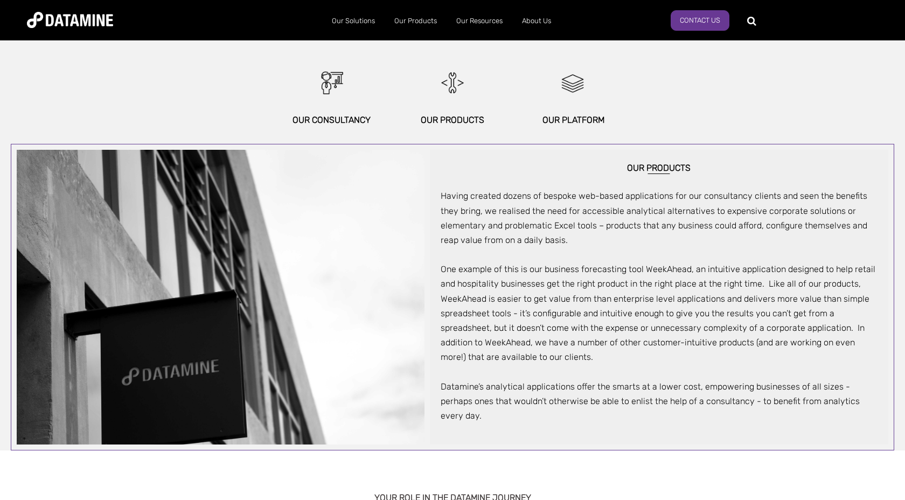
scroll to position [568, 0]
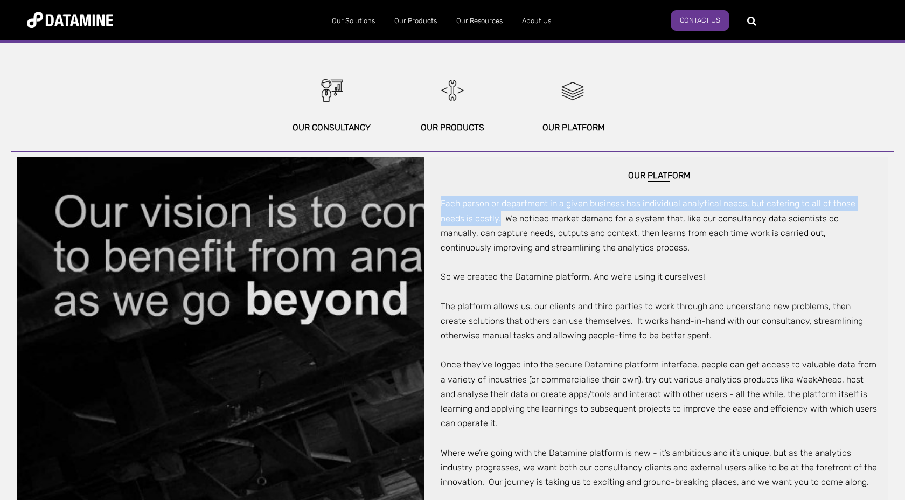
drag, startPoint x: 443, startPoint y: 204, endPoint x: 473, endPoint y: 218, distance: 33.0
click at [473, 218] on span "Each person or department in a given business has individual analytical needs, …" at bounding box center [648, 225] width 415 height 54
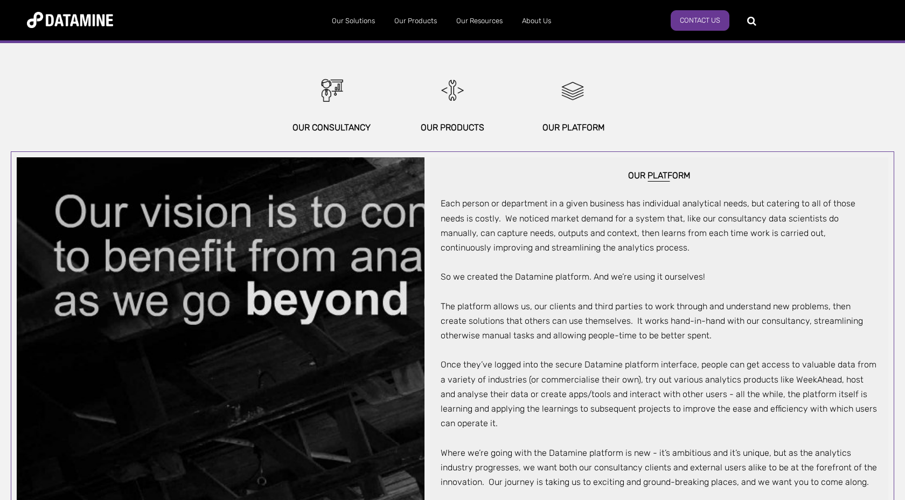
click at [482, 220] on span "Each person or department in a given business has individual analytical needs, …" at bounding box center [648, 225] width 415 height 54
drag, startPoint x: 502, startPoint y: 233, endPoint x: 579, endPoint y: 235, distance: 77.1
click at [579, 235] on span "Each person or department in a given business has individual analytical needs, …" at bounding box center [648, 225] width 415 height 54
click at [583, 229] on span "Each person or department in a given business has individual analytical needs, …" at bounding box center [648, 225] width 415 height 54
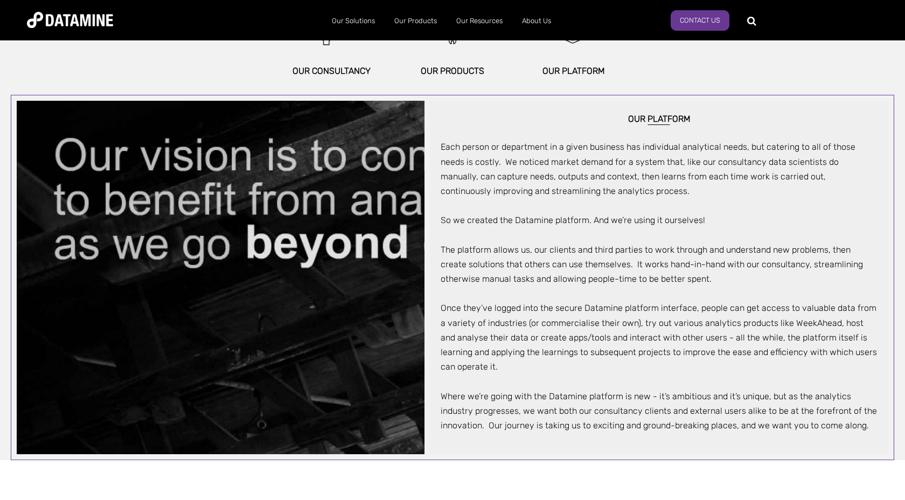
scroll to position [626, 0]
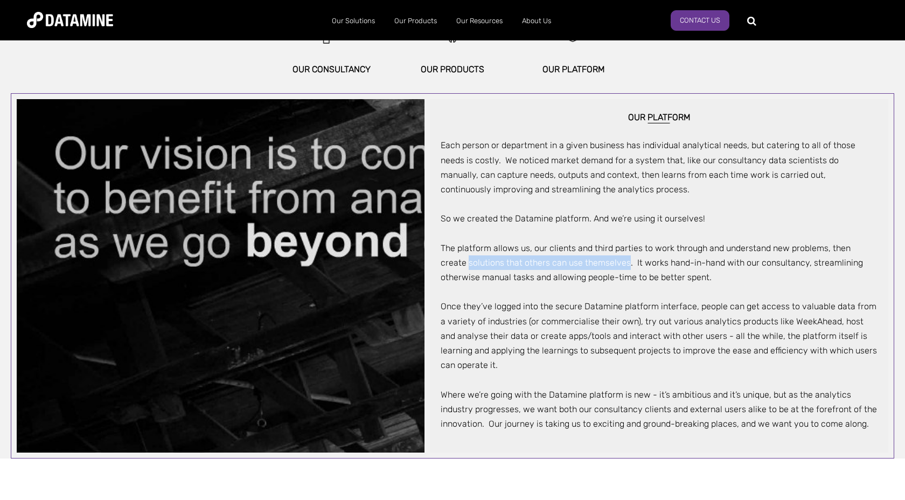
drag, startPoint x: 442, startPoint y: 261, endPoint x: 600, endPoint y: 268, distance: 158.0
click at [600, 268] on div "Each person or department in a given business has individual analytical needs, …" at bounding box center [659, 277] width 437 height 308
click at [607, 262] on span "The platform allows us, our clients and third parties to work through and under…" at bounding box center [652, 262] width 422 height 39
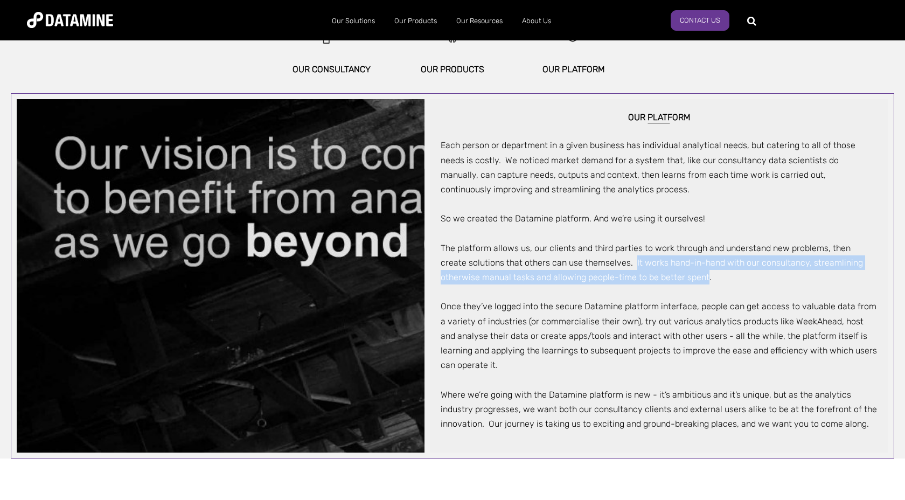
drag, startPoint x: 607, startPoint y: 262, endPoint x: 663, endPoint y: 276, distance: 58.1
click at [664, 276] on span "The platform allows us, our clients and third parties to work through and under…" at bounding box center [652, 262] width 422 height 39
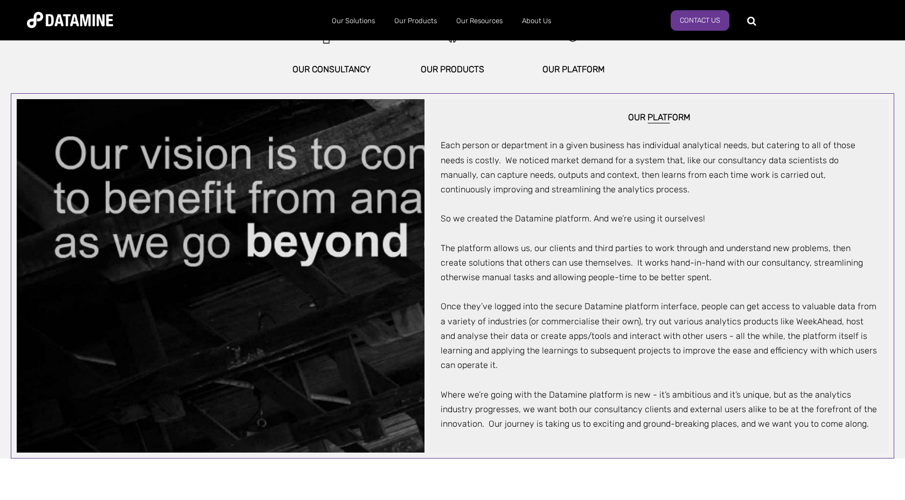
click at [442, 307] on span "Once they’ve logged into the secure Datamine platform interface, people can get…" at bounding box center [659, 335] width 436 height 69
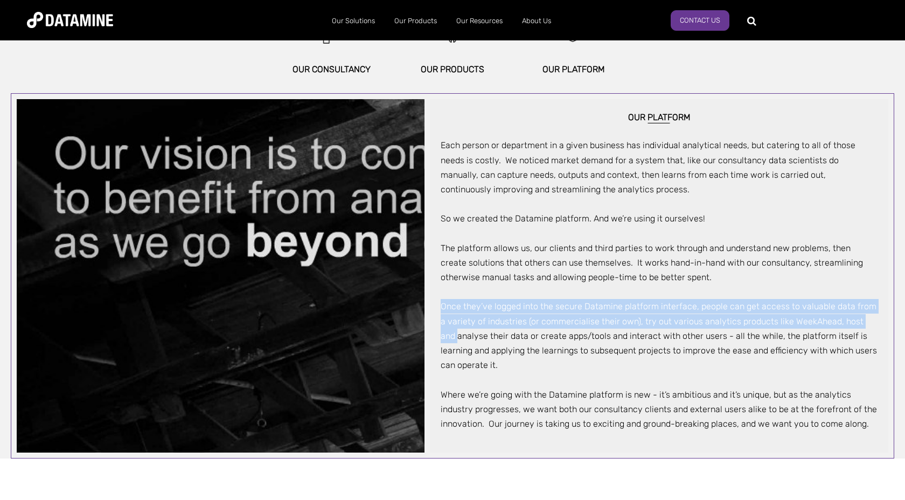
drag, startPoint x: 442, startPoint y: 307, endPoint x: 442, endPoint y: 335, distance: 28.0
click at [442, 335] on span "Once they’ve logged into the secure Datamine platform interface, people can get…" at bounding box center [659, 335] width 436 height 69
click at [441, 308] on span "Once they’ve logged into the secure Datamine platform interface, people can get…" at bounding box center [659, 335] width 436 height 69
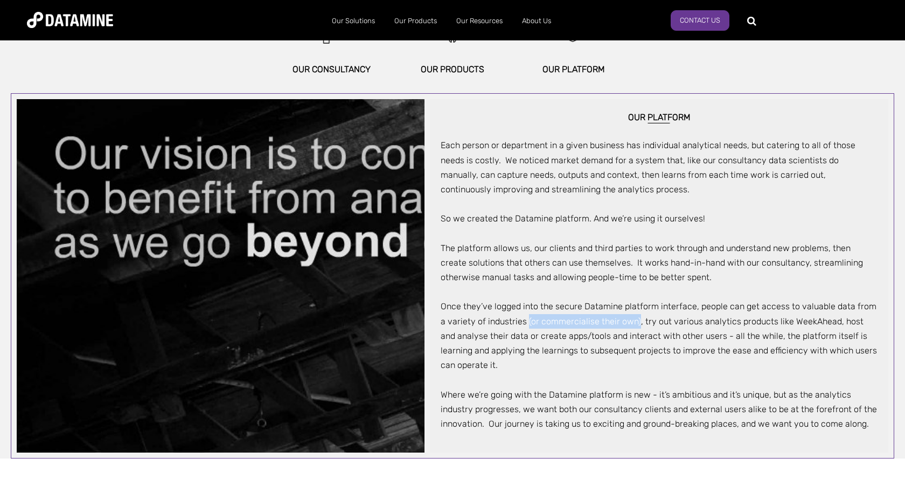
drag, startPoint x: 519, startPoint y: 322, endPoint x: 629, endPoint y: 322, distance: 109.9
click at [629, 322] on span "Once they’ve logged into the secure Datamine platform interface, people can get…" at bounding box center [659, 335] width 436 height 69
click at [634, 323] on span "Once they’ve logged into the secure Datamine platform interface, people can get…" at bounding box center [659, 335] width 436 height 69
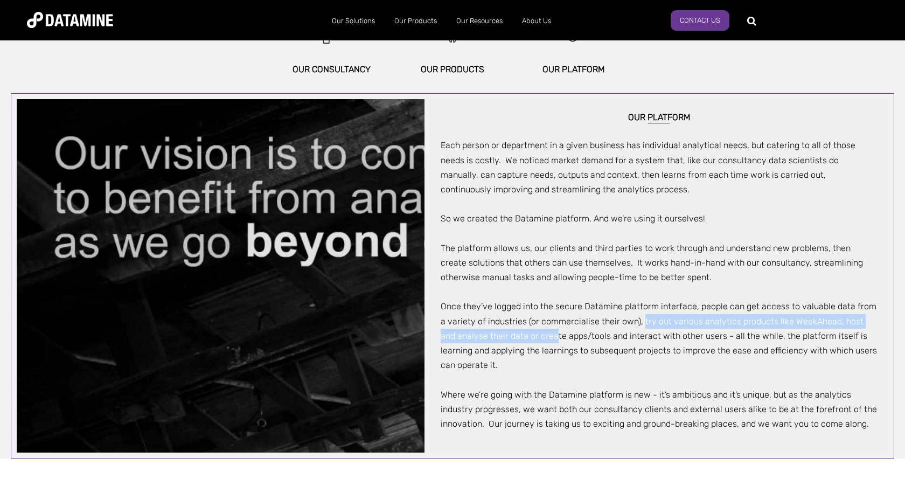
drag, startPoint x: 633, startPoint y: 321, endPoint x: 538, endPoint y: 339, distance: 96.5
click at [538, 339] on span "Once they’ve logged into the secure Datamine platform interface, people can get…" at bounding box center [659, 335] width 436 height 69
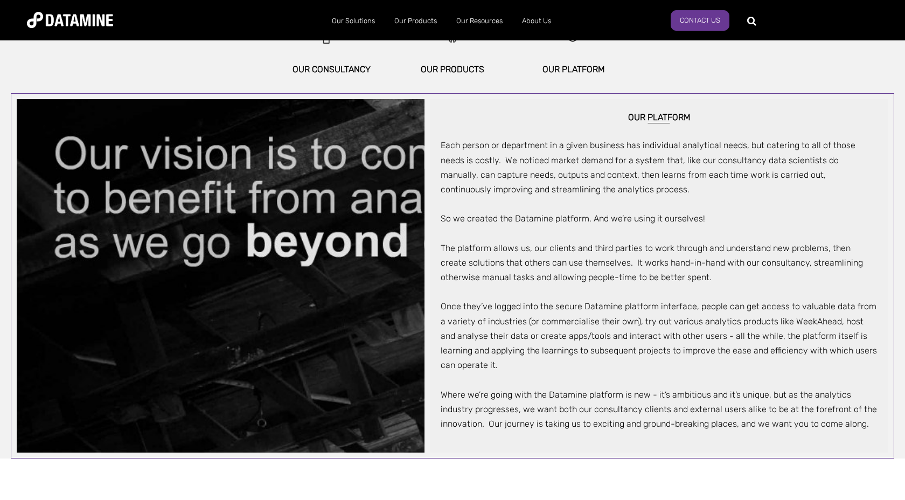
click at [537, 335] on span "Once they’ve logged into the secure Datamine platform interface, people can get…" at bounding box center [659, 335] width 436 height 69
click at [487, 363] on div "Each person or department in a given business has individual analytical needs, …" at bounding box center [659, 277] width 437 height 308
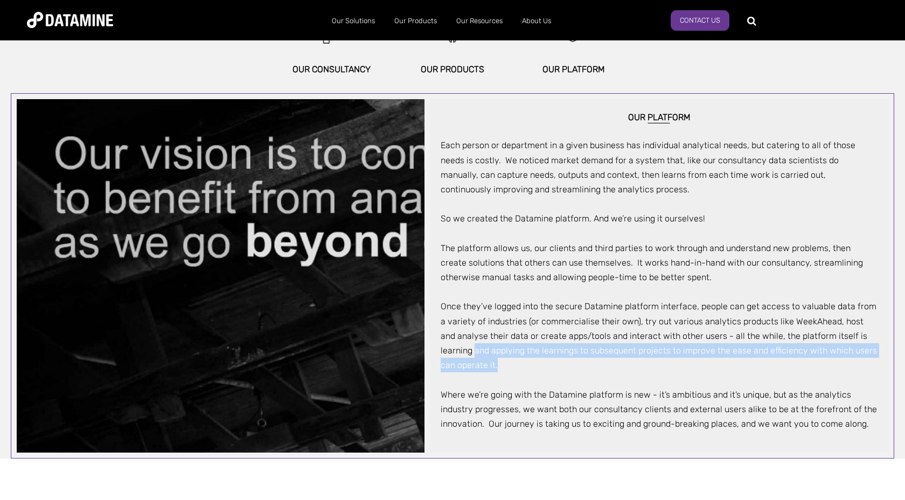
drag, startPoint x: 481, startPoint y: 363, endPoint x: 437, endPoint y: 350, distance: 45.7
click at [437, 350] on div "Our Platform Each person or department in a given business has individual analy…" at bounding box center [659, 276] width 458 height 354
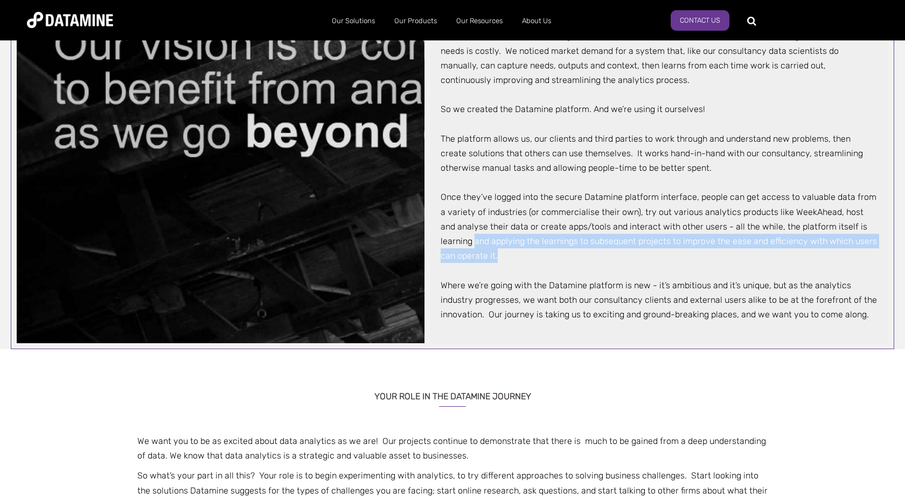
scroll to position [739, 0]
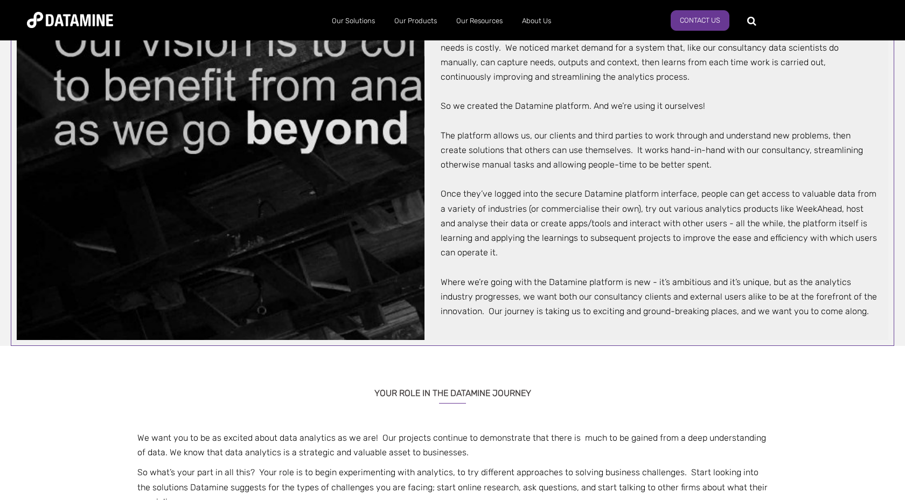
click at [441, 282] on span "Where we’re going with the Datamine platform is new - it’s ambitious and it’s u…" at bounding box center [659, 296] width 436 height 39
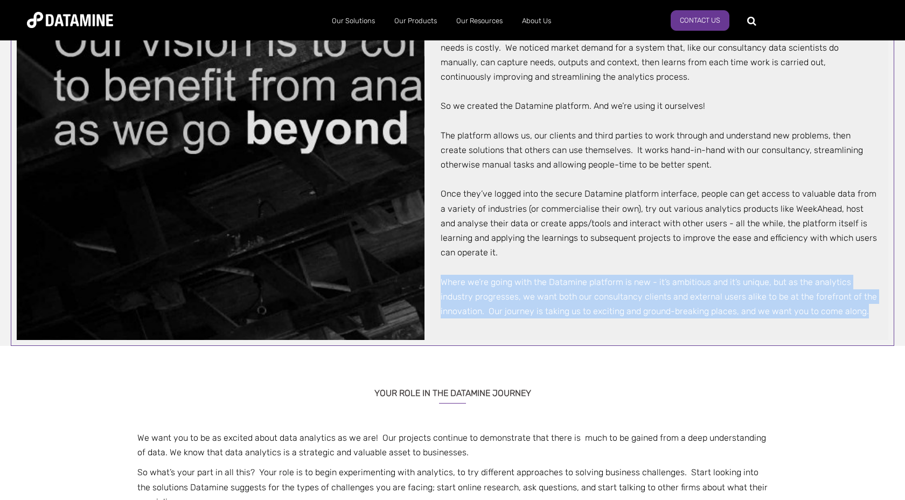
drag, startPoint x: 441, startPoint y: 282, endPoint x: 440, endPoint y: 323, distance: 41.0
click at [440, 323] on div "Our Platform Each person or department in a given business has individual analy…" at bounding box center [659, 164] width 458 height 354
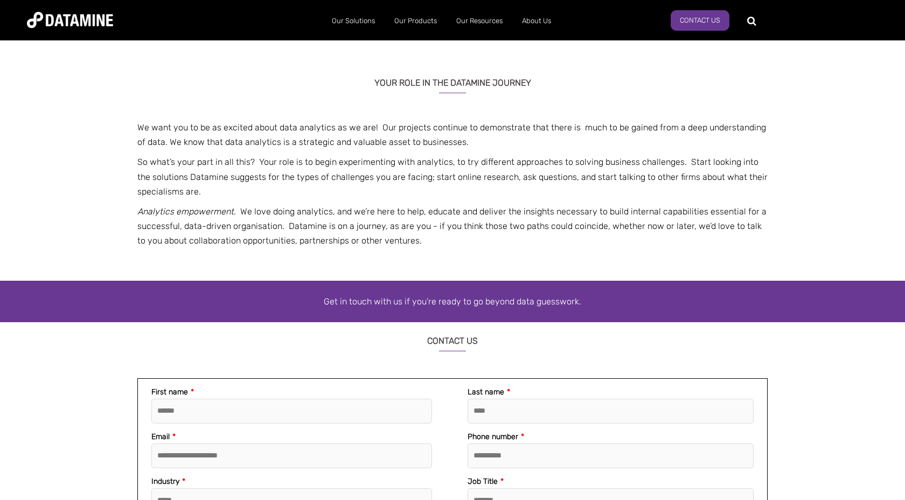
scroll to position [1050, 0]
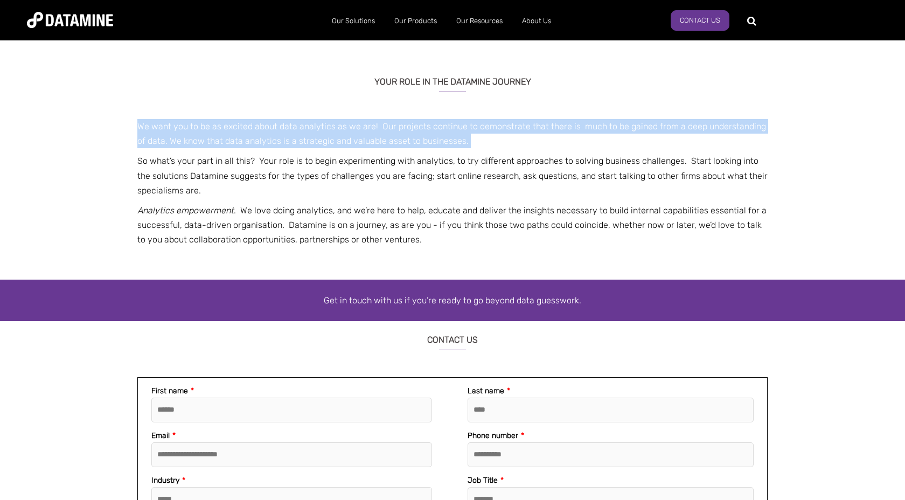
drag, startPoint x: 139, startPoint y: 130, endPoint x: 136, endPoint y: 151, distance: 21.2
click at [136, 151] on div "YOUR ROLE IN THE DATAMINE JOURNEY We want you to be as excited about data analy…" at bounding box center [452, 171] width 905 height 217
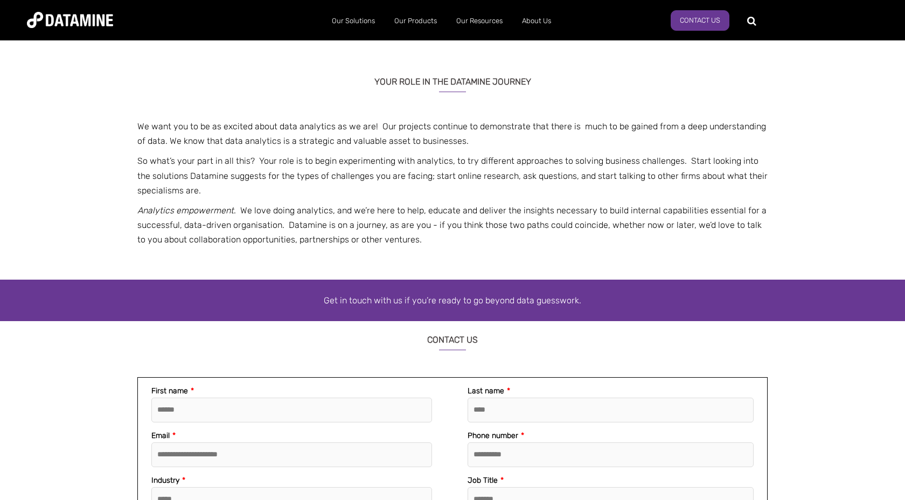
click at [137, 140] on div "YOUR ROLE IN THE DATAMINE JOURNEY We want you to be as excited about data analy…" at bounding box center [452, 171] width 905 height 217
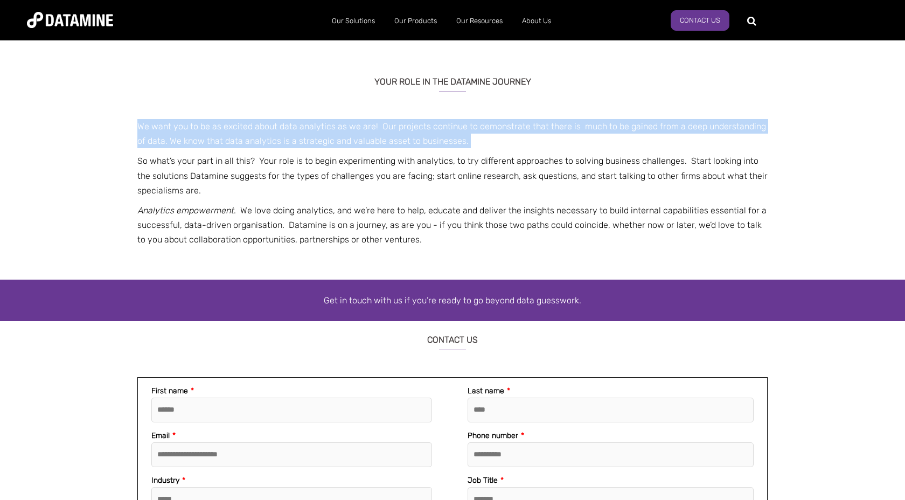
drag, startPoint x: 138, startPoint y: 124, endPoint x: 135, endPoint y: 150, distance: 26.1
click at [135, 150] on div "YOUR ROLE IN THE DATAMINE JOURNEY We want you to be as excited about data analy…" at bounding box center [452, 171] width 905 height 217
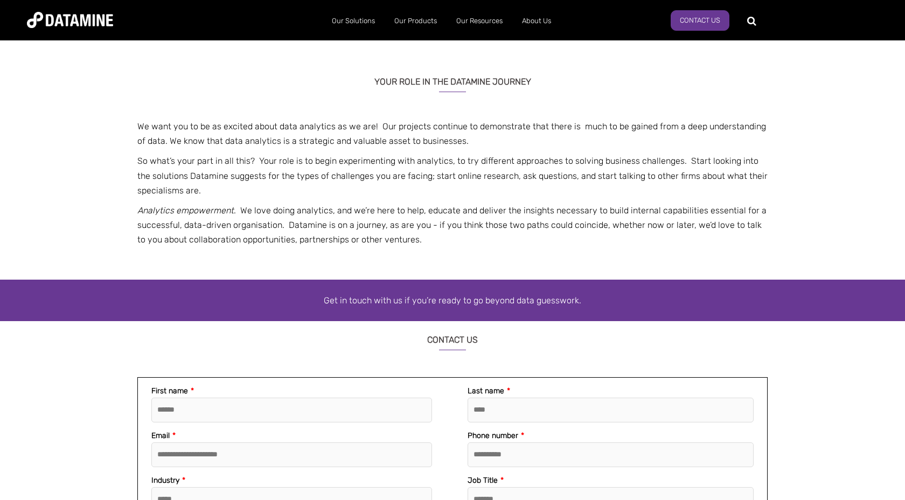
click at [137, 159] on p "So what’s your part in all this? Your role is to begin experimenting with analy…" at bounding box center [452, 176] width 630 height 44
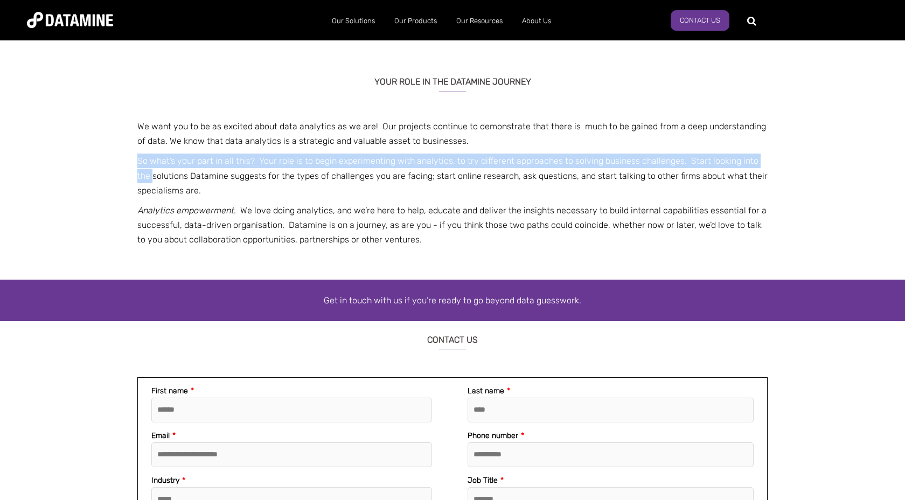
drag, startPoint x: 137, startPoint y: 159, endPoint x: 133, endPoint y: 176, distance: 17.4
click at [133, 176] on div "YOUR ROLE IN THE DATAMINE JOURNEY We want you to be as excited about data analy…" at bounding box center [452, 171] width 905 height 217
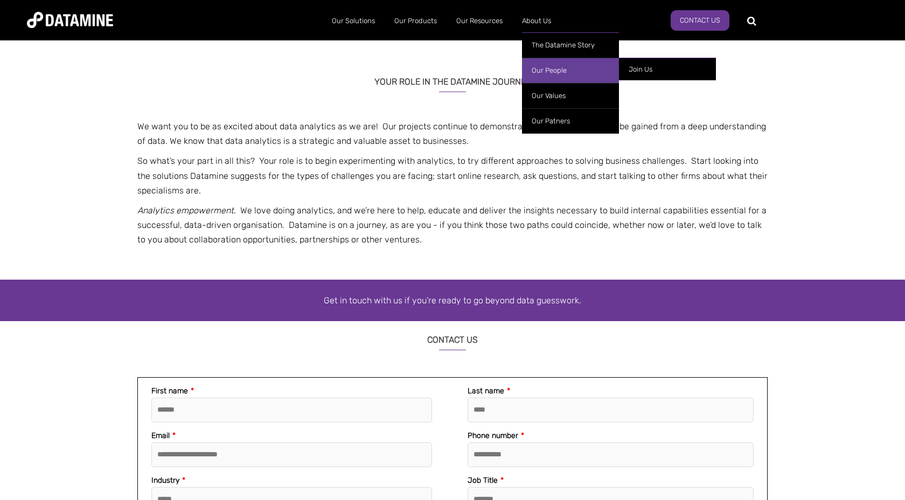
click at [552, 76] on link "Our People" at bounding box center [570, 70] width 97 height 25
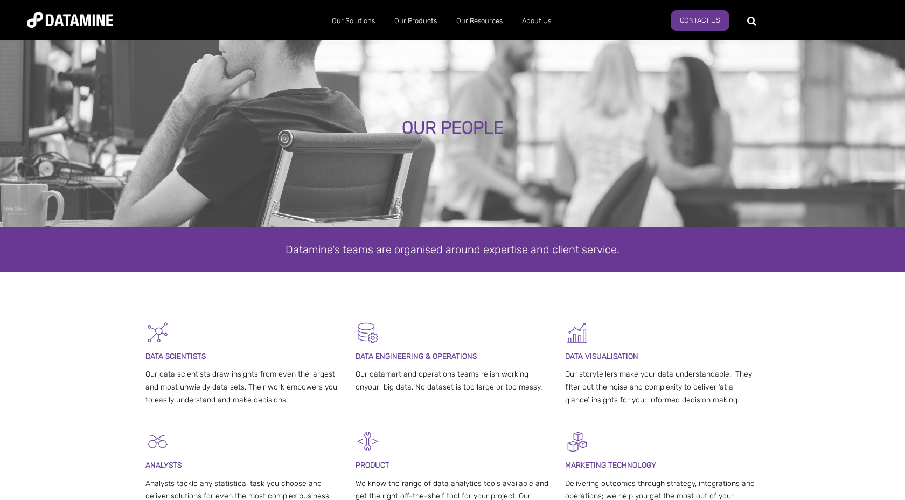
click at [361, 256] on div "Datamine's teams are organised around expertise and client service." at bounding box center [452, 249] width 614 height 18
click at [361, 254] on span "Datamine's teams are organised around expertise and client service." at bounding box center [452, 249] width 334 height 13
click at [329, 298] on div at bounding box center [452, 296] width 905 height 48
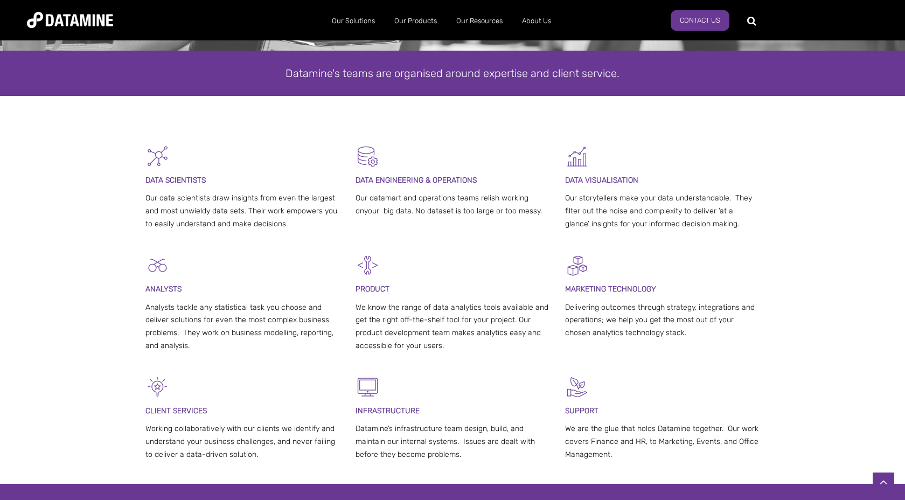
scroll to position [178, 0]
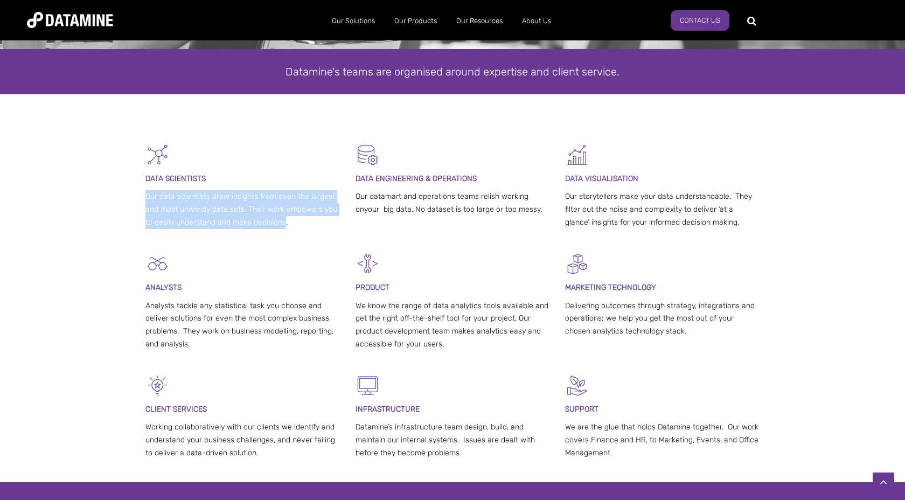
drag, startPoint x: 147, startPoint y: 198, endPoint x: 284, endPoint y: 222, distance: 139.4
click at [284, 222] on p "Our data scientists draw insights from even the largest and most unwieldy data …" at bounding box center [242, 209] width 194 height 38
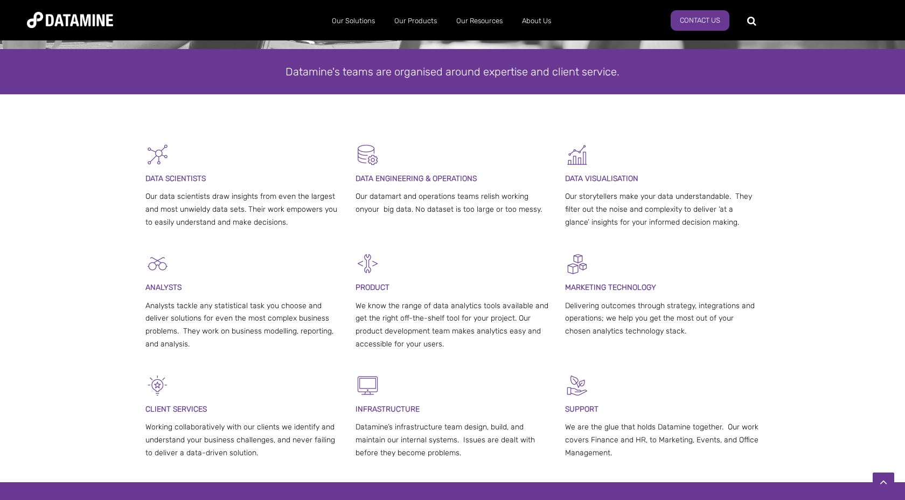
click at [356, 197] on p "Our datamart and operations teams relish working onyour big data. No dataset is…" at bounding box center [453, 203] width 194 height 26
drag, startPoint x: 356, startPoint y: 197, endPoint x: 542, endPoint y: 211, distance: 186.9
click at [542, 211] on p "Our datamart and operations teams relish working onyour big data. No dataset is…" at bounding box center [453, 203] width 194 height 26
click at [506, 200] on p "Our datamart and operations teams relish working onyour big data. No dataset is…" at bounding box center [453, 203] width 194 height 26
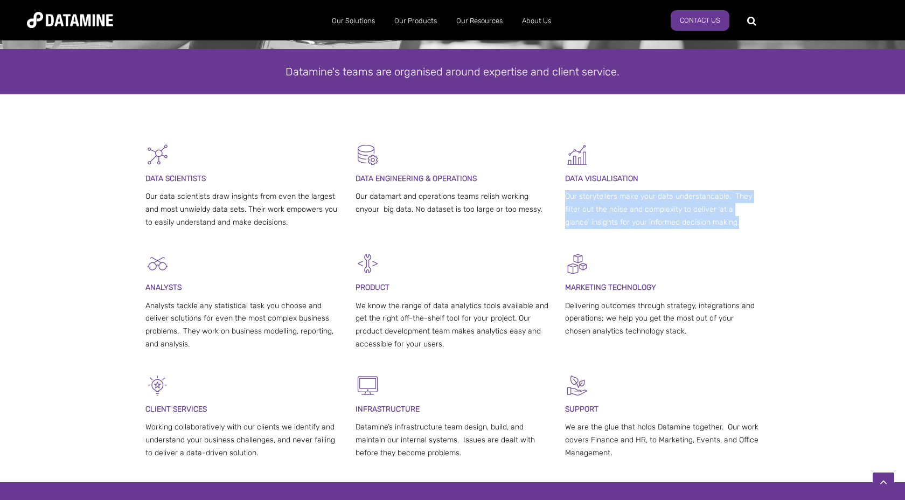
drag, startPoint x: 566, startPoint y: 198, endPoint x: 718, endPoint y: 222, distance: 154.4
click at [718, 222] on p "Our storytellers make your data understandable. They filter out the noise and c…" at bounding box center [662, 209] width 194 height 38
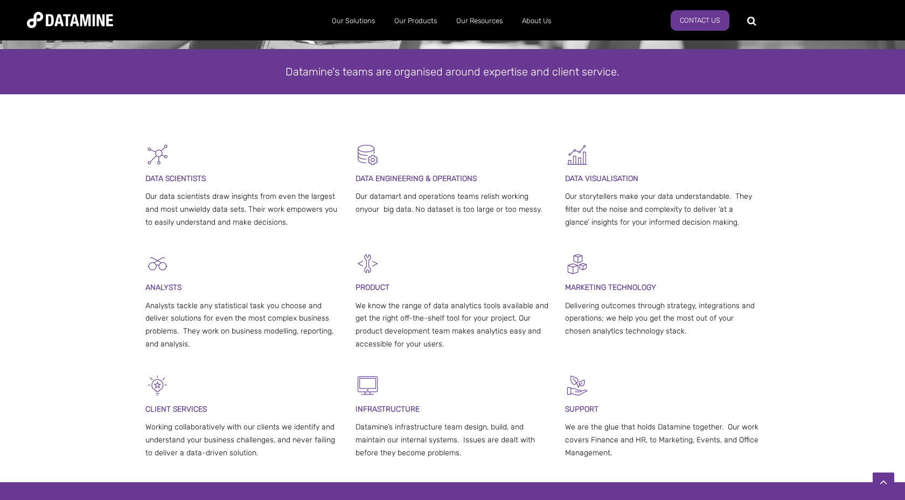
click at [147, 307] on p "Analysts tackle any statistical task you choose and deliver solutions for even …" at bounding box center [242, 325] width 194 height 51
drag, startPoint x: 147, startPoint y: 307, endPoint x: 141, endPoint y: 322, distance: 16.9
click at [141, 322] on div "ANALYSTS Analysts tackle any statistical task you choose and deliver solutions …" at bounding box center [452, 313] width 630 height 122
drag, startPoint x: 141, startPoint y: 328, endPoint x: 147, endPoint y: 335, distance: 9.2
click at [147, 335] on div "ANALYSTS Analysts tackle any statistical task you choose and deliver solutions …" at bounding box center [452, 313] width 630 height 122
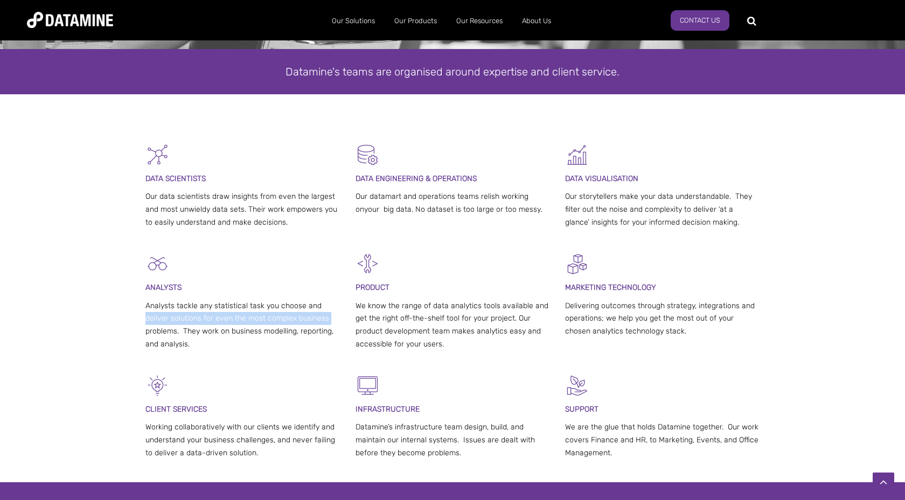
drag, startPoint x: 147, startPoint y: 320, endPoint x: 145, endPoint y: 329, distance: 9.3
click at [145, 329] on p "Analysts tackle any statistical task you choose and deliver solutions for even …" at bounding box center [242, 325] width 194 height 51
drag, startPoint x: 145, startPoint y: 336, endPoint x: 146, endPoint y: 343, distance: 6.6
click at [146, 343] on div "ANALYSTS Analysts tackle any statistical task you choose and deliver solutions …" at bounding box center [452, 313] width 630 height 122
click at [285, 333] on p "Analysts tackle any statistical task you choose and deliver solutions for even …" at bounding box center [242, 325] width 194 height 51
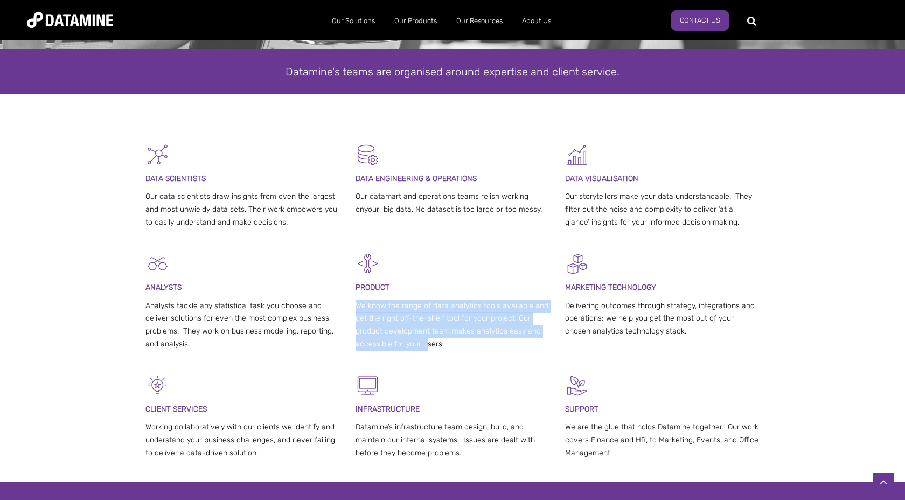
drag, startPoint x: 356, startPoint y: 306, endPoint x: 426, endPoint y: 347, distance: 81.9
click at [426, 347] on p "We know the range of data analytics tools available and get the right off-the-s…" at bounding box center [453, 325] width 194 height 51
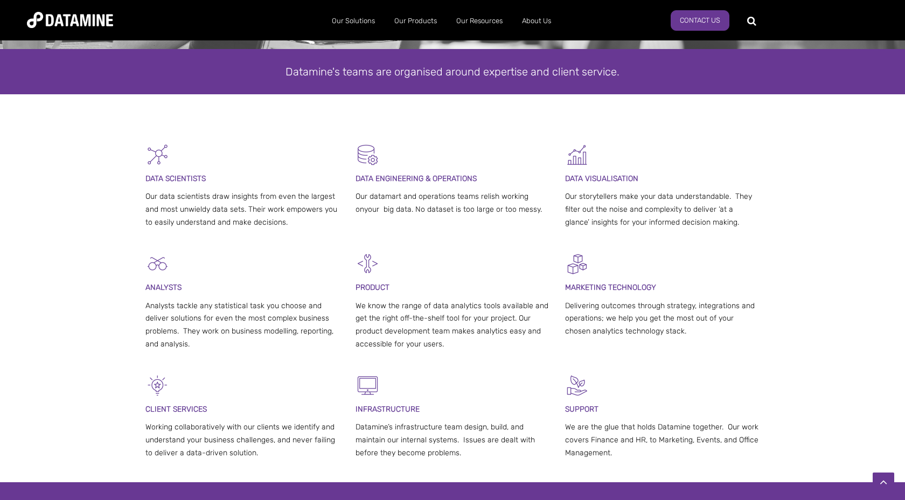
click at [452, 343] on p "We know the range of data analytics tools available and get the right off-the-s…" at bounding box center [453, 325] width 194 height 51
drag, startPoint x: 566, startPoint y: 306, endPoint x: 671, endPoint y: 330, distance: 107.2
click at [671, 330] on p "Delivering outcomes through strategy, integrations and operations; we help you …" at bounding box center [662, 319] width 194 height 38
click at [661, 336] on p "Delivering outcomes through strategy, integrations and operations; we help you …" at bounding box center [662, 319] width 194 height 38
drag, startPoint x: 659, startPoint y: 333, endPoint x: 563, endPoint y: 304, distance: 99.5
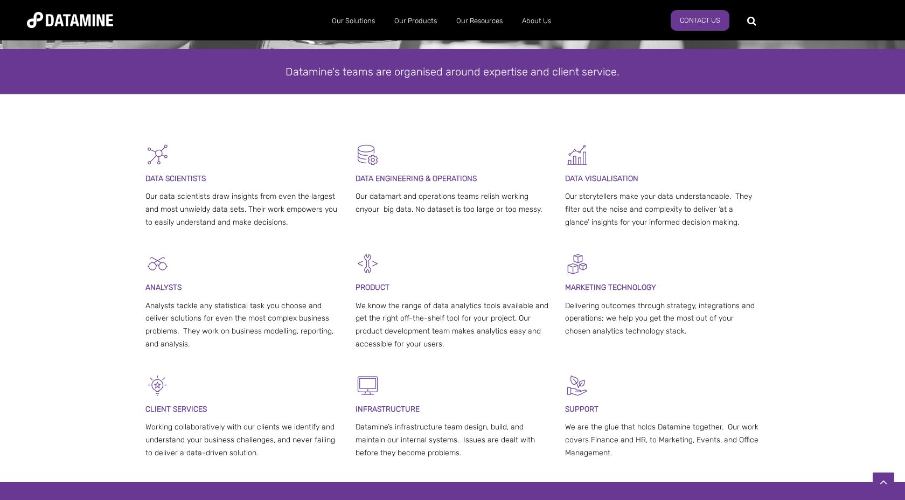
click at [563, 304] on div "ANALYSTS Analysts tackle any statistical task you choose and deliver solutions …" at bounding box center [452, 313] width 614 height 122
click at [568, 305] on p "Delivering outcomes through strategy, integrations and operations; we help you …" at bounding box center [662, 319] width 194 height 38
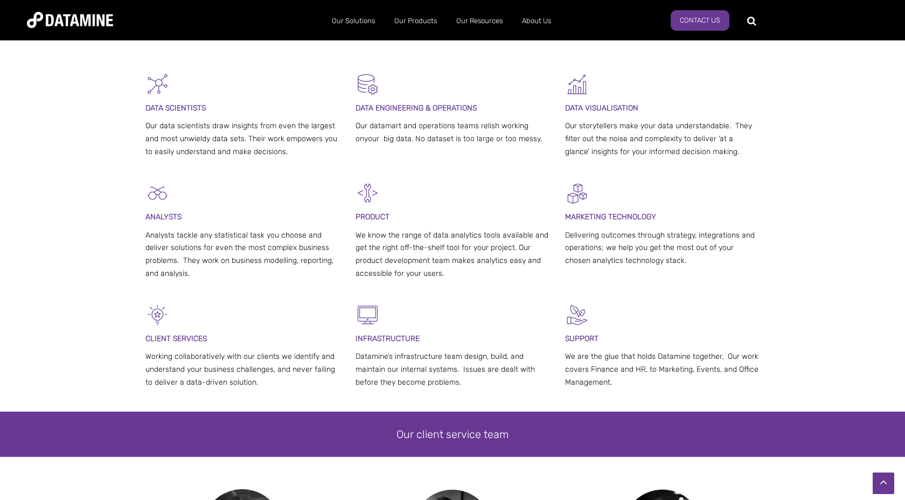
scroll to position [249, 0]
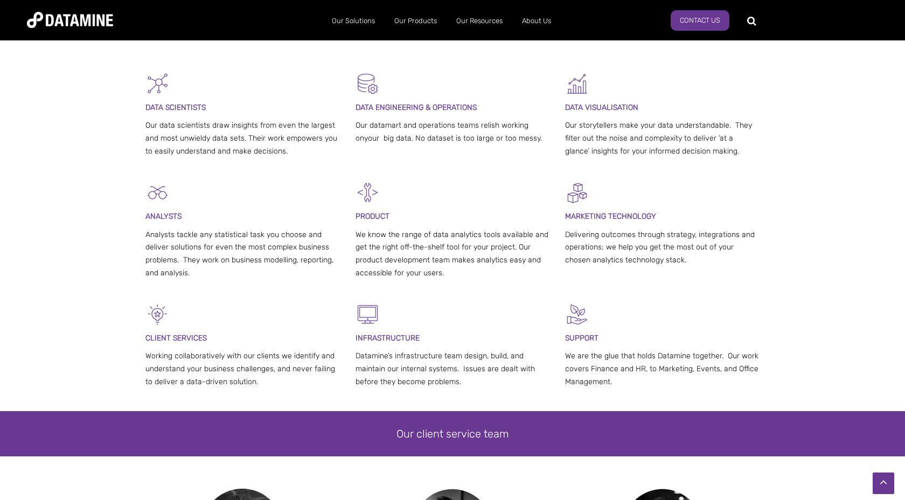
drag, startPoint x: 566, startPoint y: 338, endPoint x: 564, endPoint y: 330, distance: 8.4
click at [564, 330] on div "CLI ENT SERVICES Working collaboratively with our clients we identify and under…" at bounding box center [452, 356] width 614 height 109
drag, startPoint x: 567, startPoint y: 339, endPoint x: 619, endPoint y: 340, distance: 52.3
click at [618, 340] on p "SUPPORT" at bounding box center [662, 338] width 194 height 13
click at [619, 340] on p "SUPPORT" at bounding box center [662, 338] width 194 height 13
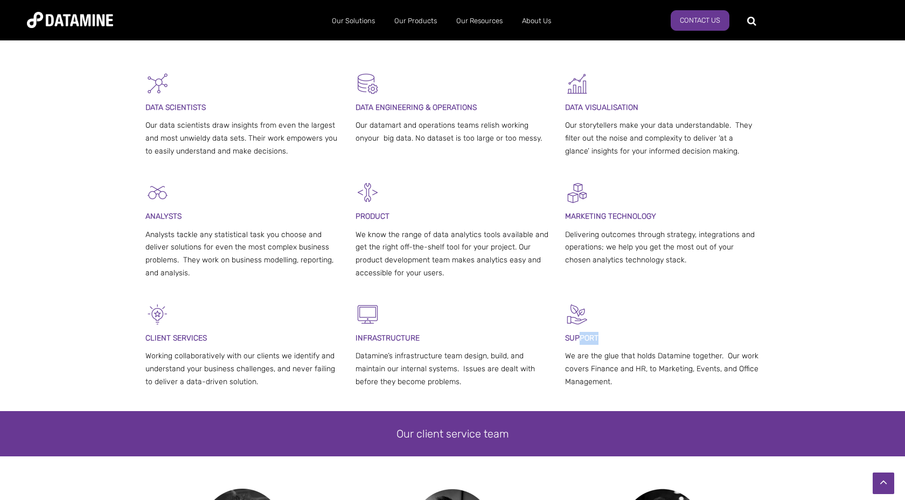
drag, startPoint x: 598, startPoint y: 339, endPoint x: 539, endPoint y: 351, distance: 60.0
click at [542, 349] on div "CLI ENT SERVICES Working collaboratively with our clients we identify and under…" at bounding box center [452, 356] width 614 height 109
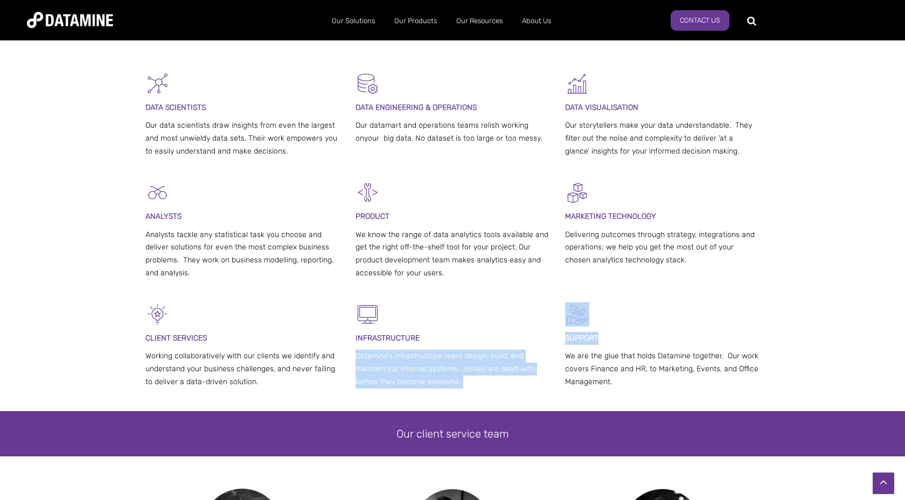
click at [563, 337] on div "CLI ENT SERVICES Working collaboratively with our clients we identify and under…" at bounding box center [452, 356] width 614 height 109
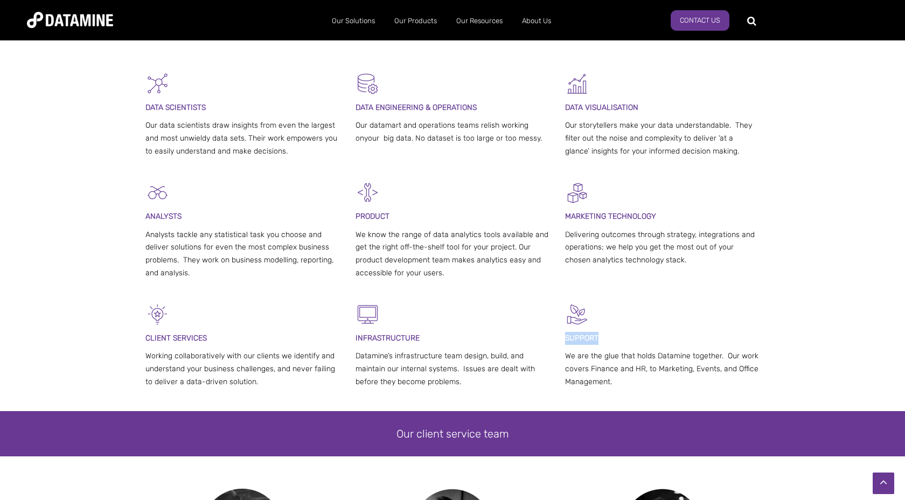
drag, startPoint x: 566, startPoint y: 338, endPoint x: 623, endPoint y: 338, distance: 57.1
click at [621, 338] on p "SUPPORT" at bounding box center [662, 338] width 194 height 13
click at [567, 341] on span "SUPPORT" at bounding box center [581, 337] width 33 height 9
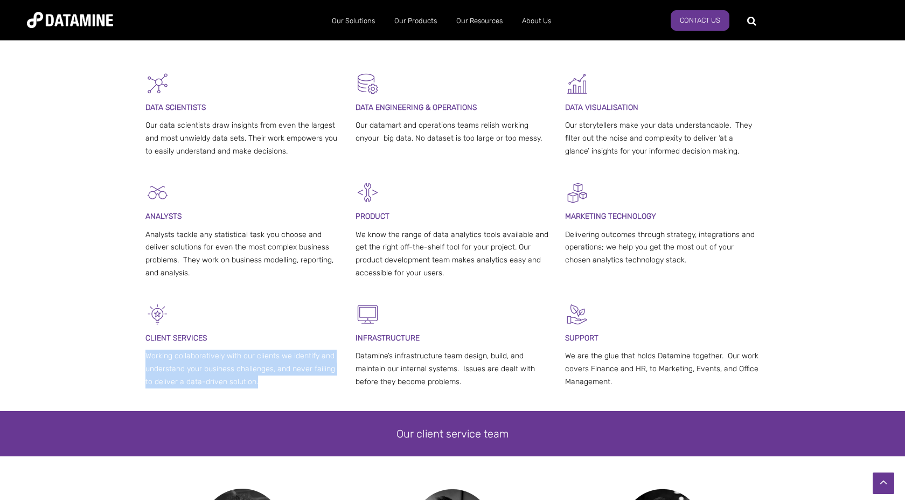
drag, startPoint x: 147, startPoint y: 354, endPoint x: 260, endPoint y: 381, distance: 116.2
click at [260, 381] on p "Working collaboratively with our clients we identify and understand your busine…" at bounding box center [242, 369] width 194 height 38
click at [248, 383] on p "Working collaboratively with our clients we identify and understand your busine…" at bounding box center [242, 369] width 194 height 38
drag, startPoint x: 255, startPoint y: 381, endPoint x: 151, endPoint y: 358, distance: 106.1
click at [148, 357] on p "Working collaboratively with our clients we identify and understand your busine…" at bounding box center [242, 369] width 194 height 38
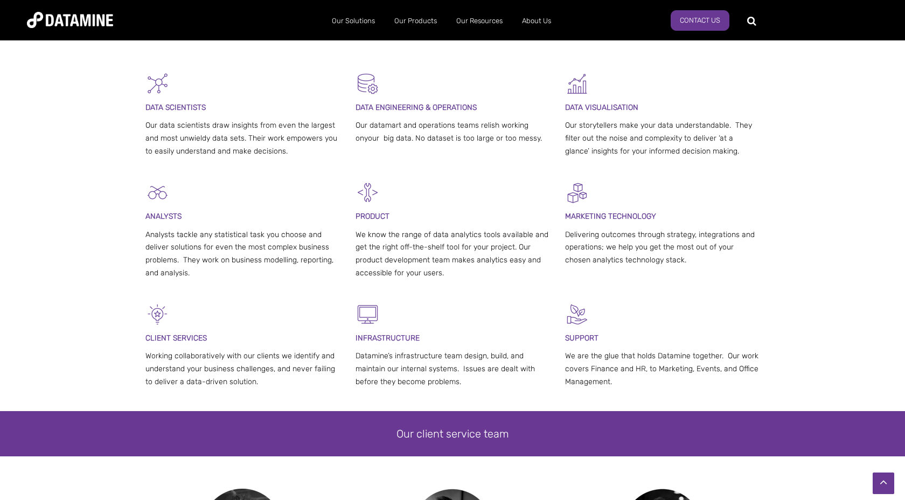
click at [146, 356] on p "Working collaboratively with our clients we identify and understand your busine…" at bounding box center [242, 369] width 194 height 38
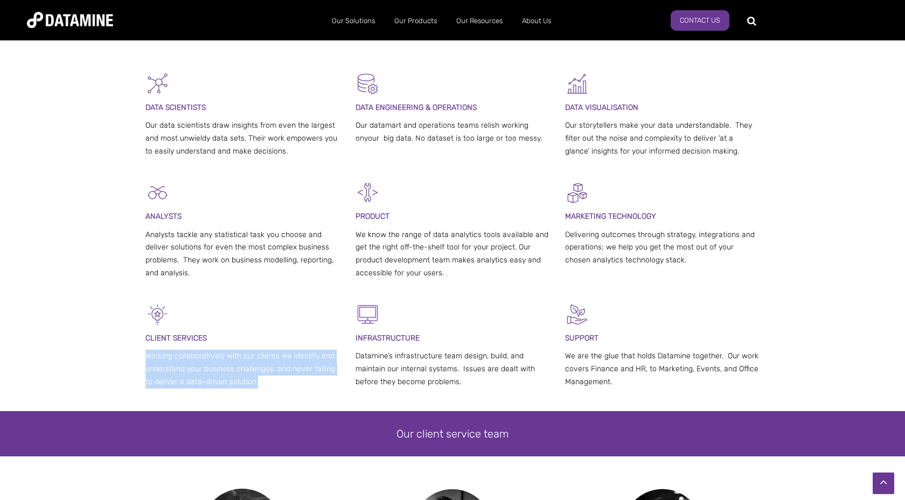
drag, startPoint x: 146, startPoint y: 356, endPoint x: 255, endPoint y: 382, distance: 112.5
click at [255, 381] on p "Working collaboratively with our clients we identify and understand your busine…" at bounding box center [242, 369] width 194 height 38
click at [148, 356] on p "Working collaboratively with our clients we identify and understand your busine…" at bounding box center [242, 369] width 194 height 38
drag, startPoint x: 276, startPoint y: 370, endPoint x: 278, endPoint y: 380, distance: 10.4
click at [278, 380] on p "Working collaboratively with our clients we identify and understand your busine…" at bounding box center [242, 369] width 194 height 38
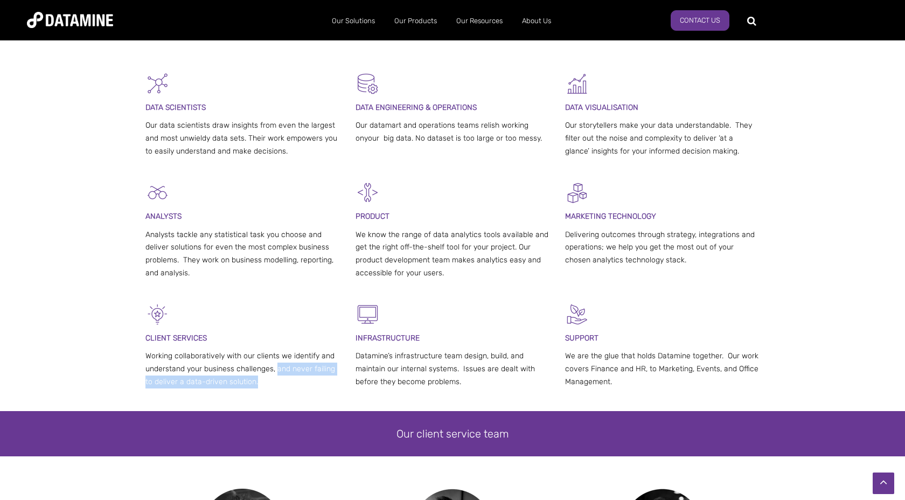
click at [276, 372] on p "Working collaboratively with our clients we identify and understand your busine…" at bounding box center [242, 369] width 194 height 38
drag, startPoint x: 276, startPoint y: 372, endPoint x: 283, endPoint y: 385, distance: 14.0
click at [282, 385] on p "Working collaboratively with our clients we identify and understand your busine…" at bounding box center [242, 369] width 194 height 38
click at [171, 366] on p "Working collaboratively with our clients we identify and understand your busine…" at bounding box center [242, 369] width 194 height 38
click at [334, 359] on p "Working collaboratively with our clients we identify and understand your busine…" at bounding box center [242, 369] width 194 height 38
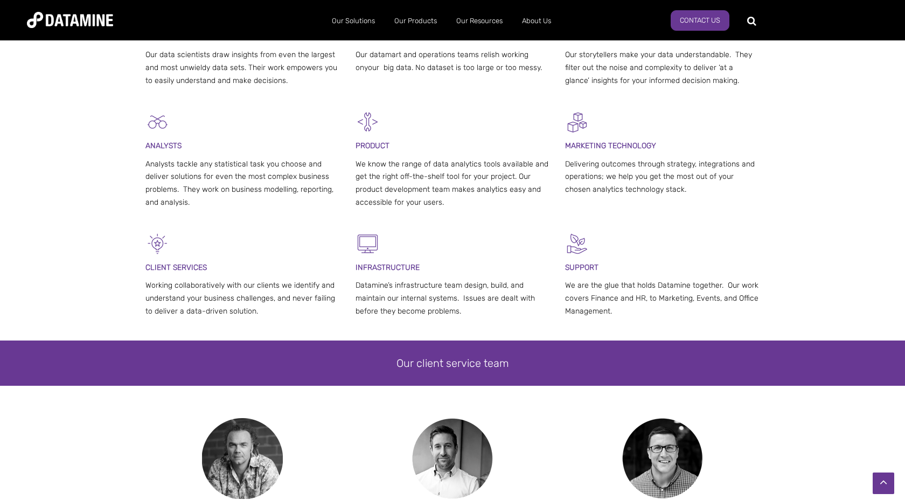
scroll to position [316, 0]
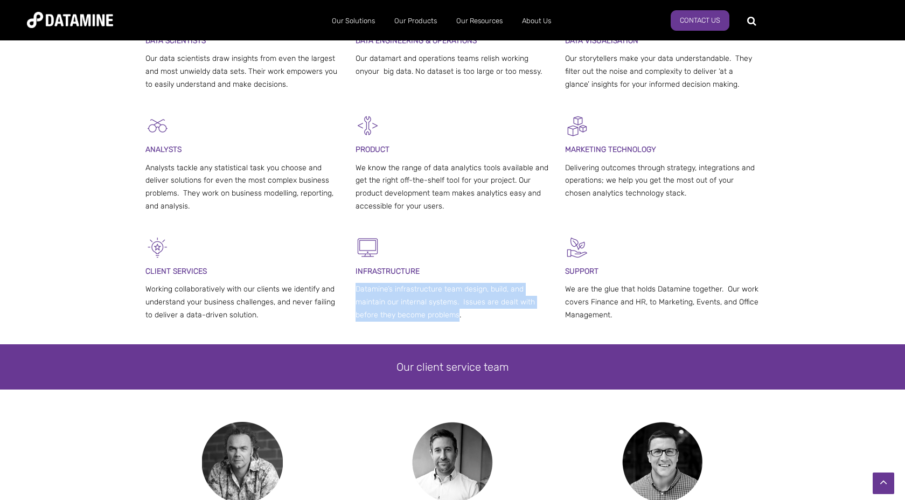
drag, startPoint x: 356, startPoint y: 291, endPoint x: 458, endPoint y: 317, distance: 105.0
click at [458, 317] on p "Datamine’s infrastructure team design, build, and maintain our internal systems…" at bounding box center [453, 302] width 194 height 38
drag, startPoint x: 357, startPoint y: 289, endPoint x: 458, endPoint y: 301, distance: 101.4
click at [458, 301] on p "Datamine’s infrastructure team design, build, and maintain our internal systems…" at bounding box center [453, 302] width 194 height 38
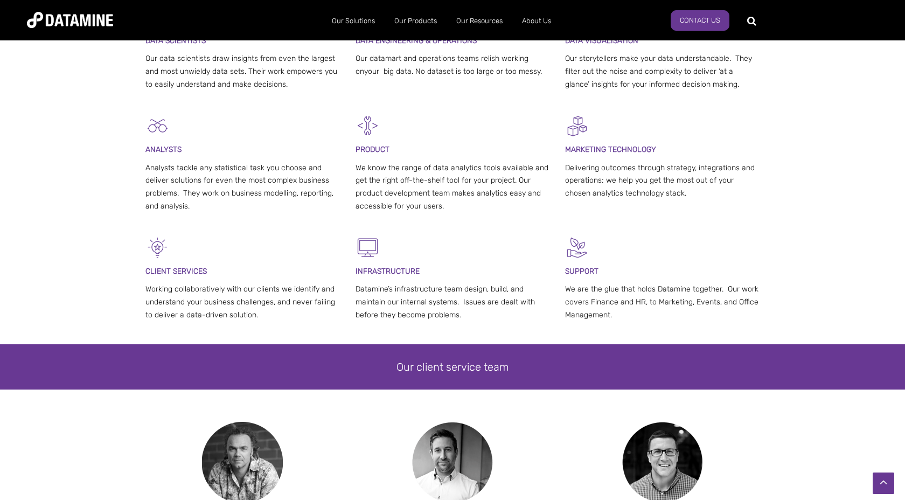
click at [464, 304] on p "Datamine’s infrastructure team design, build, and maintain our internal systems…" at bounding box center [453, 302] width 194 height 38
drag, startPoint x: 461, startPoint y: 303, endPoint x: 463, endPoint y: 318, distance: 15.2
click at [463, 318] on p "Datamine’s infrastructure team design, build, and maintain our internal systems…" at bounding box center [453, 302] width 194 height 38
click at [463, 309] on p "Datamine’s infrastructure team design, build, and maintain our internal systems…" at bounding box center [453, 302] width 194 height 38
drag, startPoint x: 457, startPoint y: 303, endPoint x: 402, endPoint y: 303, distance: 54.9
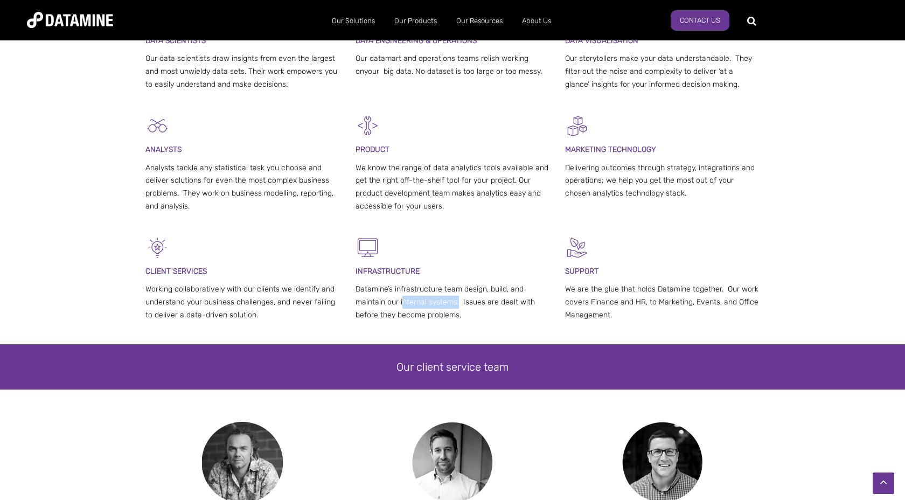
click at [402, 303] on p "Datamine’s infrastructure team design, build, and maintain our internal systems…" at bounding box center [453, 302] width 194 height 38
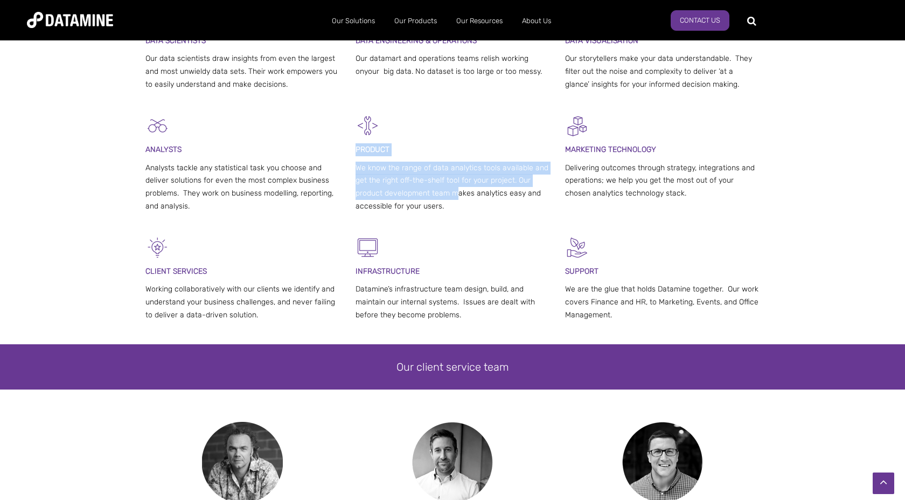
drag, startPoint x: 357, startPoint y: 151, endPoint x: 453, endPoint y: 199, distance: 107.2
click at [453, 199] on div "PRODUCT We know the range of data analytics tools available and get the right o…" at bounding box center [453, 166] width 194 height 105
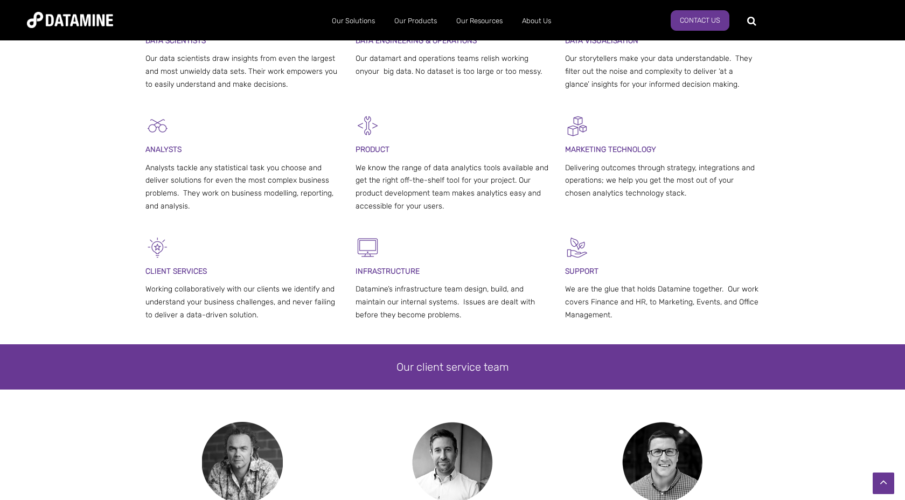
click at [444, 213] on div "PRODUCT We know the range of data analytics tools available and get the right o…" at bounding box center [453, 166] width 194 height 105
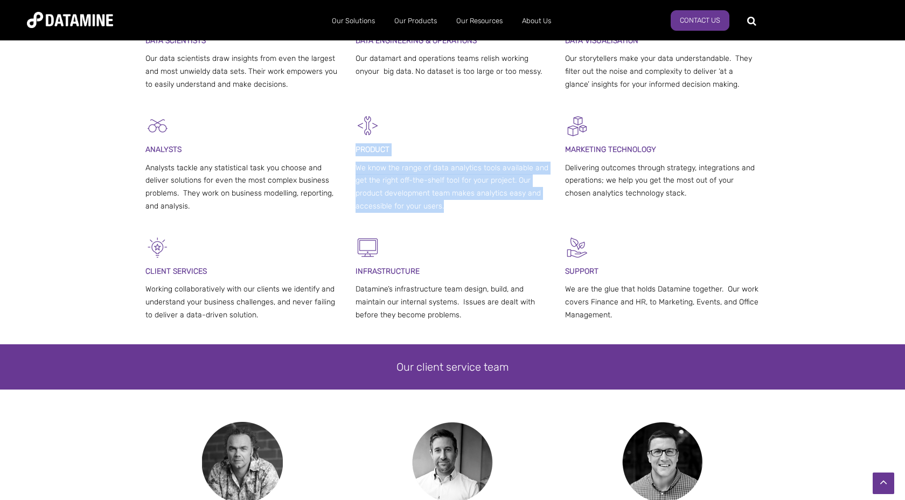
drag, startPoint x: 443, startPoint y: 208, endPoint x: 357, endPoint y: 151, distance: 103.4
click at [357, 151] on div "PRODUCT We know the range of data analytics tools available and get the right o…" at bounding box center [453, 166] width 194 height 105
click at [357, 151] on span "PRODUCT" at bounding box center [373, 149] width 34 height 9
drag, startPoint x: 355, startPoint y: 151, endPoint x: 460, endPoint y: 208, distance: 119.6
click at [460, 208] on div "PRODUCT We know the range of data analytics tools available and get the right o…" at bounding box center [453, 166] width 194 height 105
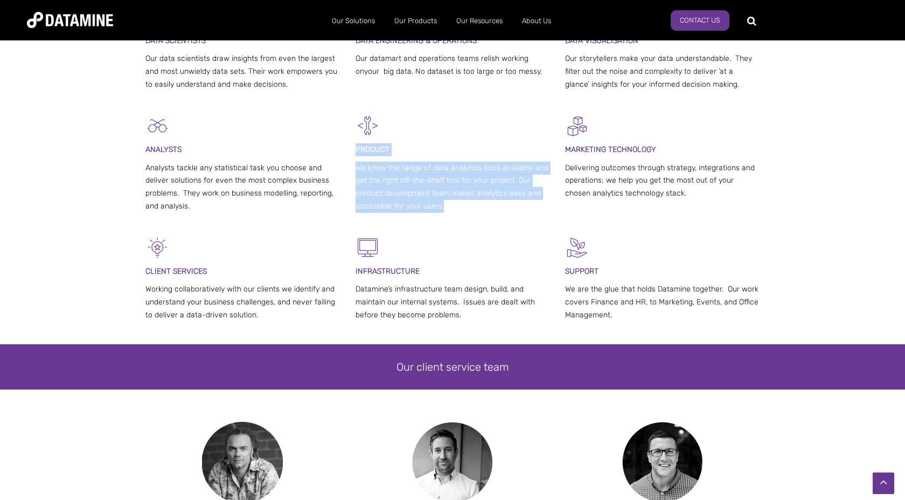
click at [460, 208] on p "We know the range of data analytics tools available and get the right off-the-s…" at bounding box center [453, 187] width 194 height 51
drag, startPoint x: 357, startPoint y: 169, endPoint x: 443, endPoint y: 211, distance: 96.1
click at [443, 211] on p "We know the range of data analytics tools available and get the right off-the-s…" at bounding box center [453, 187] width 194 height 51
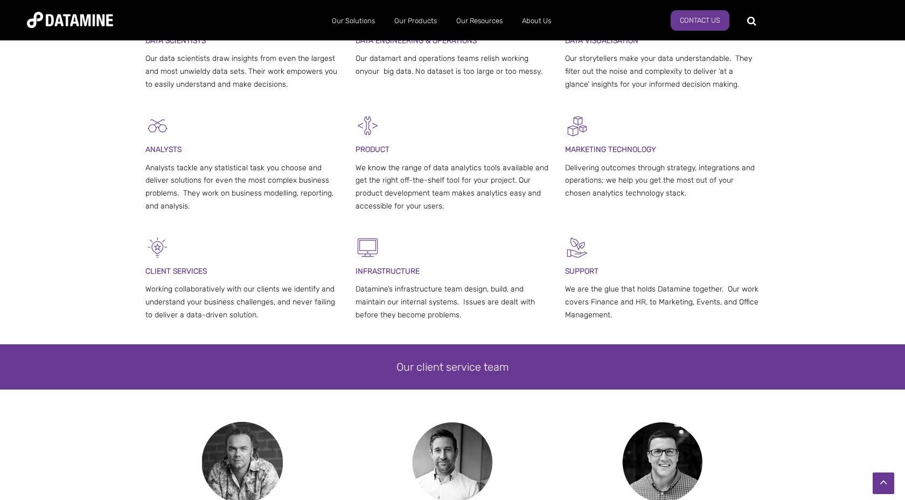
click at [402, 192] on p "We know the range of data analytics tools available and get the right off-the-s…" at bounding box center [453, 187] width 194 height 51
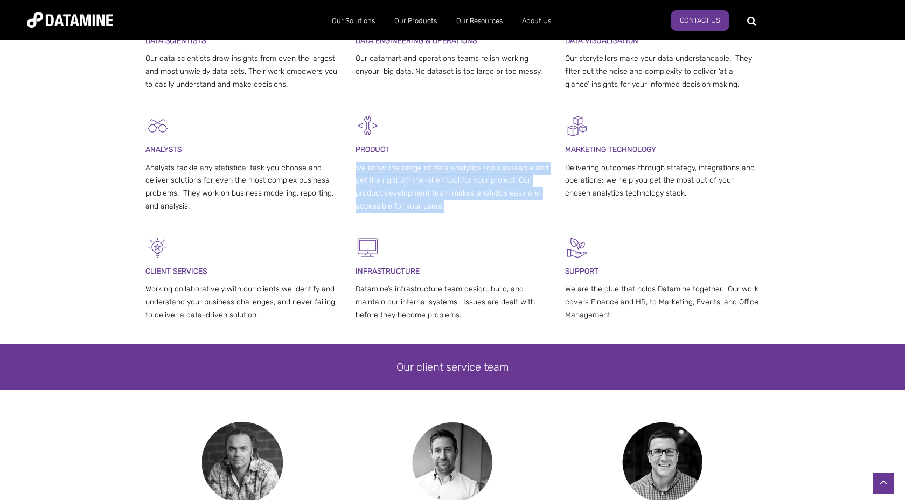
drag, startPoint x: 357, startPoint y: 168, endPoint x: 448, endPoint y: 210, distance: 100.8
click at [448, 210] on p "We know the range of data analytics tools available and get the right off-the-s…" at bounding box center [453, 187] width 194 height 51
click at [437, 203] on p "We know the range of data analytics tools available and get the right off-the-s…" at bounding box center [453, 187] width 194 height 51
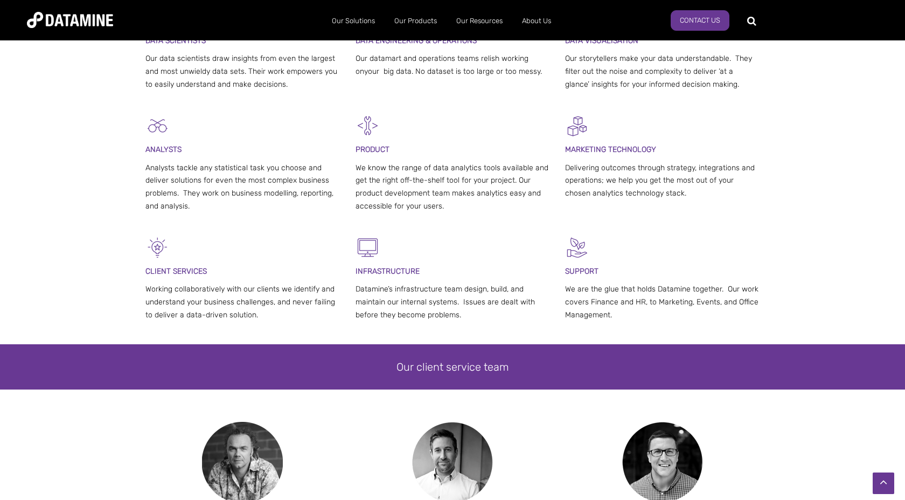
drag, startPoint x: 148, startPoint y: 149, endPoint x: 189, endPoint y: 190, distance: 57.9
click at [189, 190] on div "ANALYSTS Analysts tackle any statistical task you choose and deliver solutions …" at bounding box center [242, 166] width 194 height 105
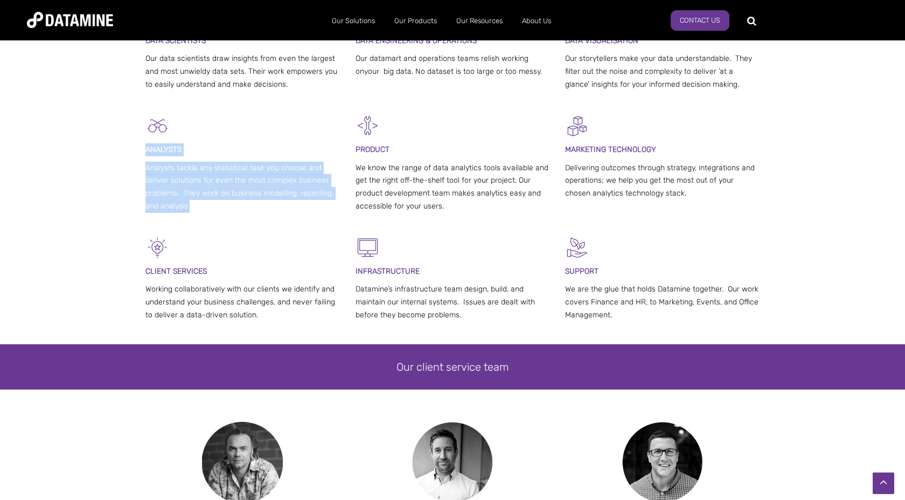
drag, startPoint x: 147, startPoint y: 148, endPoint x: 192, endPoint y: 213, distance: 79.2
click at [192, 213] on div "ANALYSTS Analysts tackle any statistical task you choose and deliver solutions …" at bounding box center [242, 166] width 194 height 105
click at [193, 213] on div "ANALYSTS Analysts tackle any statistical task you choose and deliver solutions …" at bounding box center [242, 166] width 194 height 105
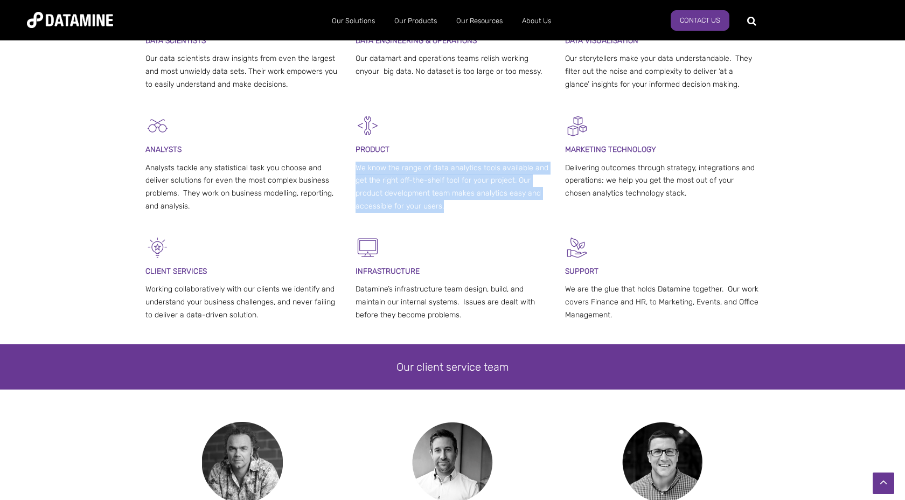
drag, startPoint x: 357, startPoint y: 169, endPoint x: 448, endPoint y: 211, distance: 99.5
click at [448, 211] on p "We know the range of data analytics tools available and get the right off-the-s…" at bounding box center [453, 187] width 194 height 51
click at [396, 178] on p "We know the range of data analytics tools available and get the right off-the-s…" at bounding box center [453, 187] width 194 height 51
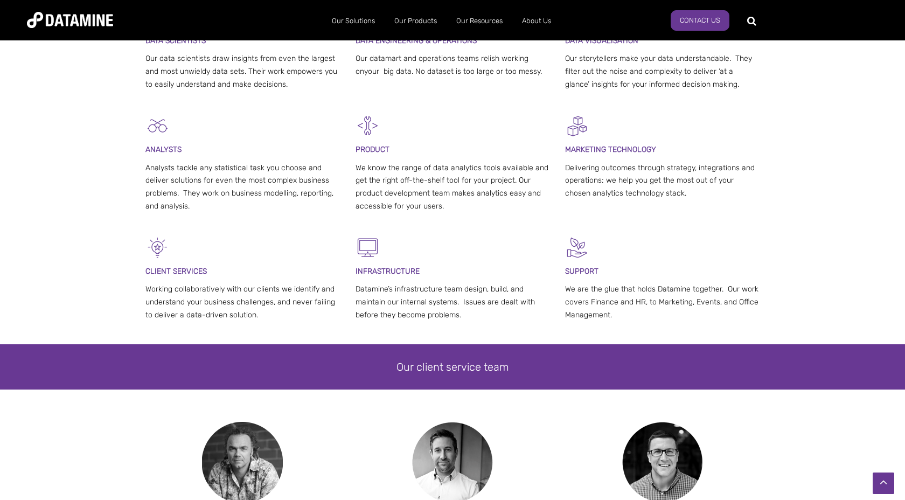
click at [358, 166] on p "We know the range of data analytics tools available and get the right off-the-s…" at bounding box center [453, 187] width 194 height 51
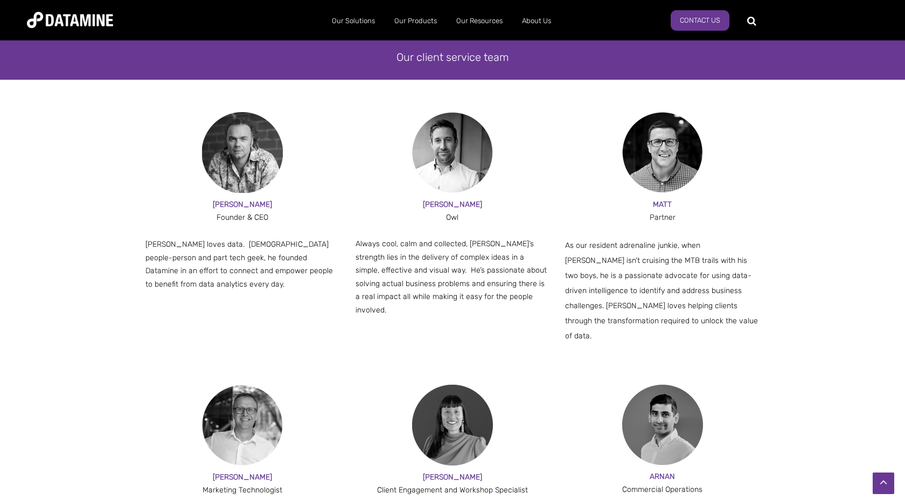
scroll to position [626, 0]
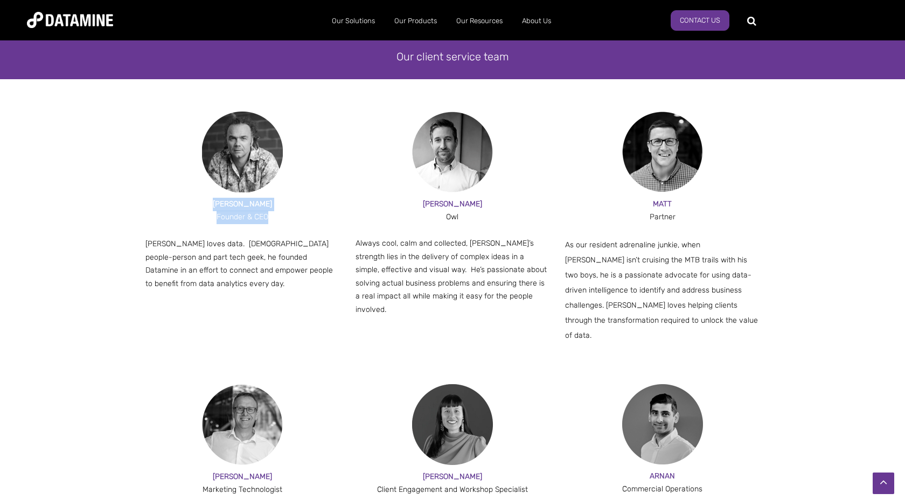
drag, startPoint x: 231, startPoint y: 206, endPoint x: 272, endPoint y: 217, distance: 43.0
click at [272, 217] on div "PAUL Founder & CEO Paul loves data. Part people-person and part tech geek, he f…" at bounding box center [242, 244] width 194 height 93
click at [243, 214] on div "Founder & CEO" at bounding box center [242, 217] width 194 height 13
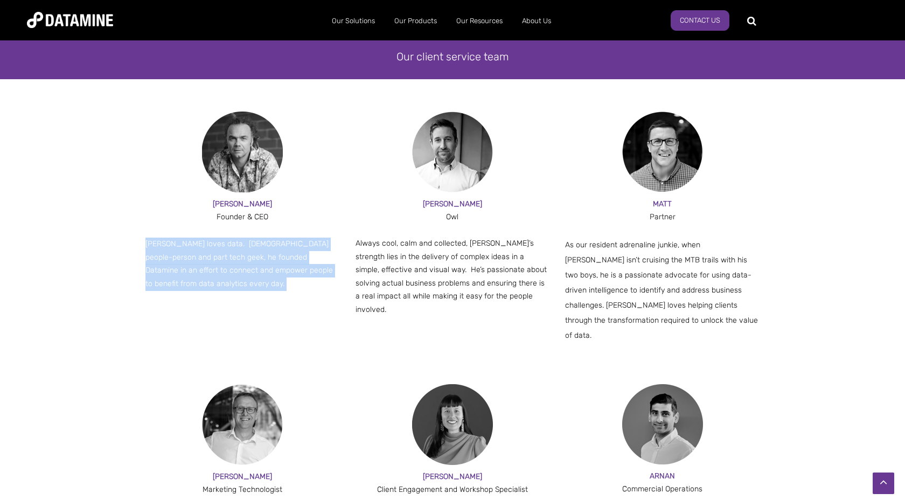
drag, startPoint x: 147, startPoint y: 244, endPoint x: 161, endPoint y: 289, distance: 47.4
click at [161, 289] on p "Paul loves data. Part people-person and part tech geek, he founded Datamine in …" at bounding box center [242, 264] width 194 height 53
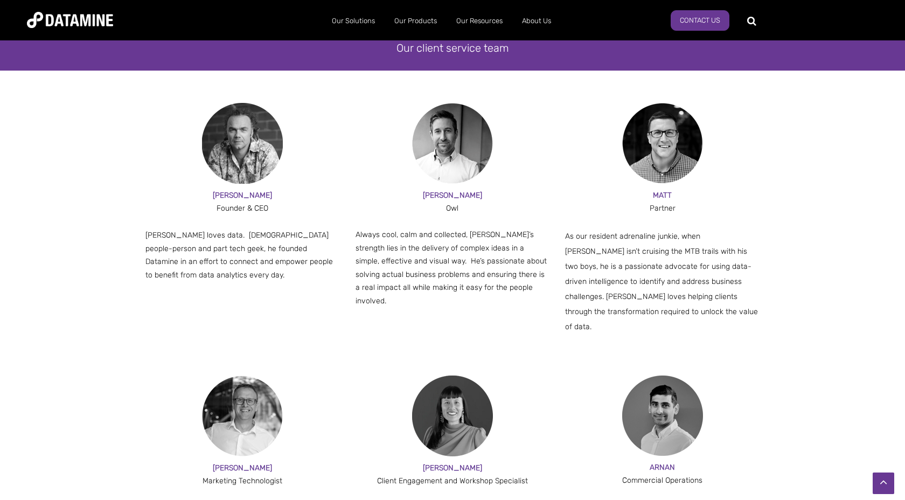
scroll to position [640, 0]
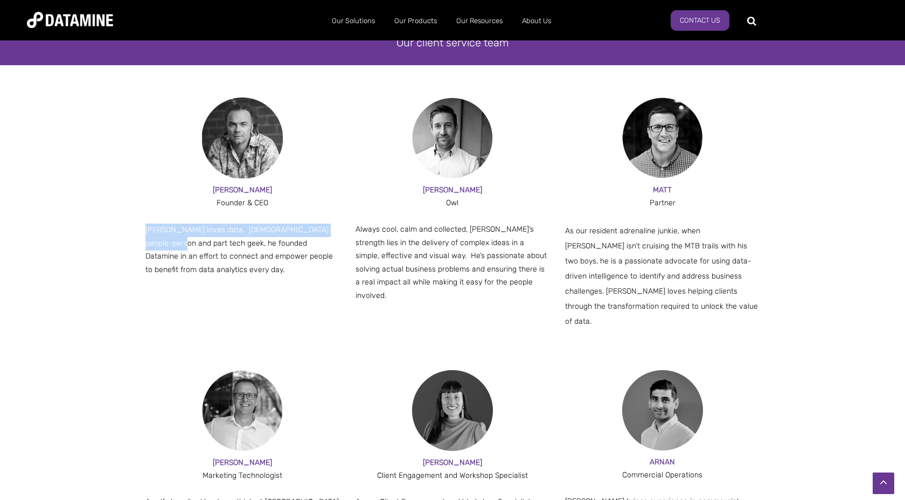
drag, startPoint x: 147, startPoint y: 229, endPoint x: 145, endPoint y: 239, distance: 9.9
click at [145, 239] on span "Paul loves data. Part people-person and part tech geek, he founded Datamine in …" at bounding box center [238, 249] width 187 height 49
click at [144, 241] on div "PAUL Founder & CEO Paul loves data. Part people-person and part tech geek, he f…" at bounding box center [452, 233] width 630 height 273
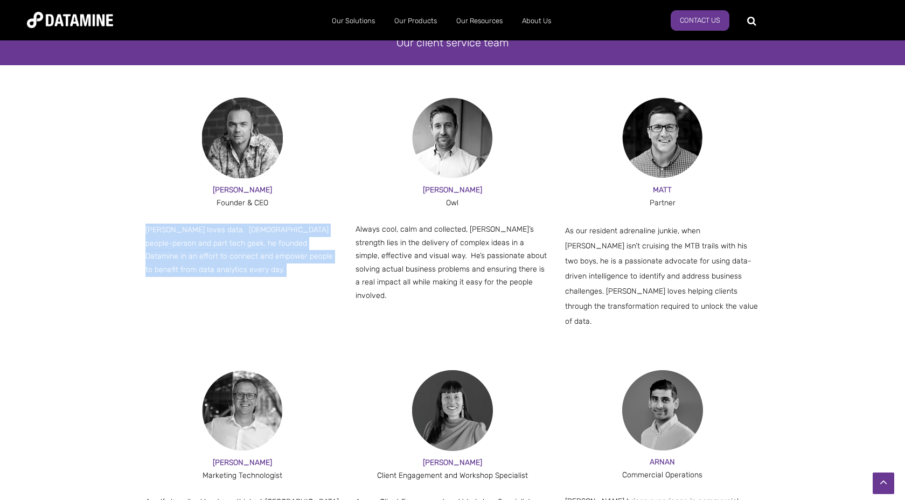
drag, startPoint x: 146, startPoint y: 233, endPoint x: 147, endPoint y: 284, distance: 51.7
click at [147, 284] on div "PAUL Founder & CEO Paul loves data. Part people-person and part tech geek, he f…" at bounding box center [452, 233] width 614 height 273
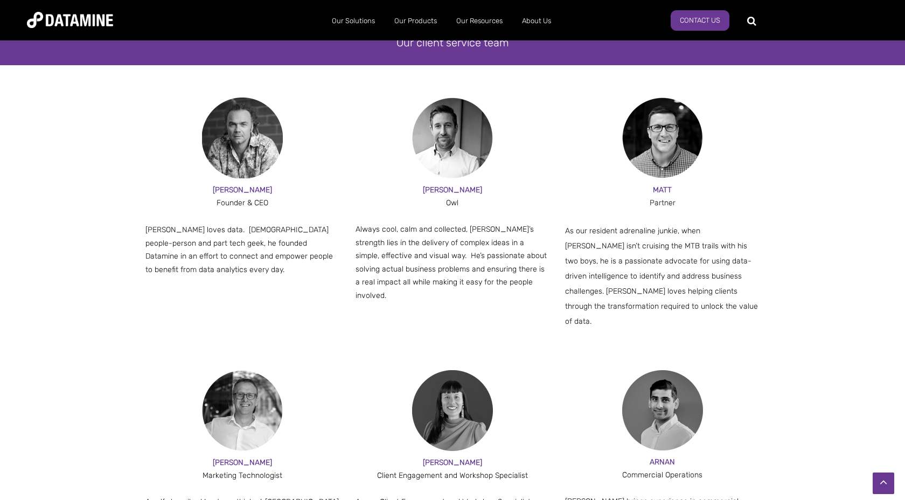
click at [357, 230] on span "Always cool, calm and collected, Bruce’s strength lies in the delivery of compl…" at bounding box center [451, 262] width 191 height 75
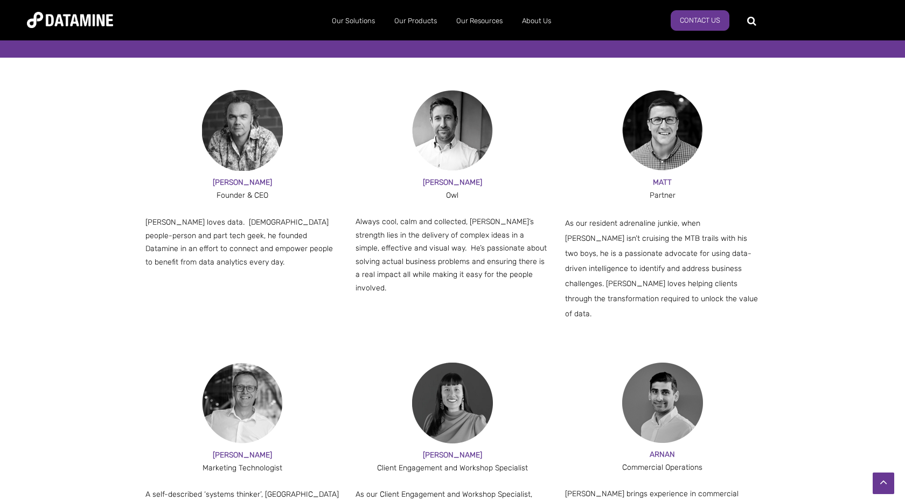
scroll to position [646, 0]
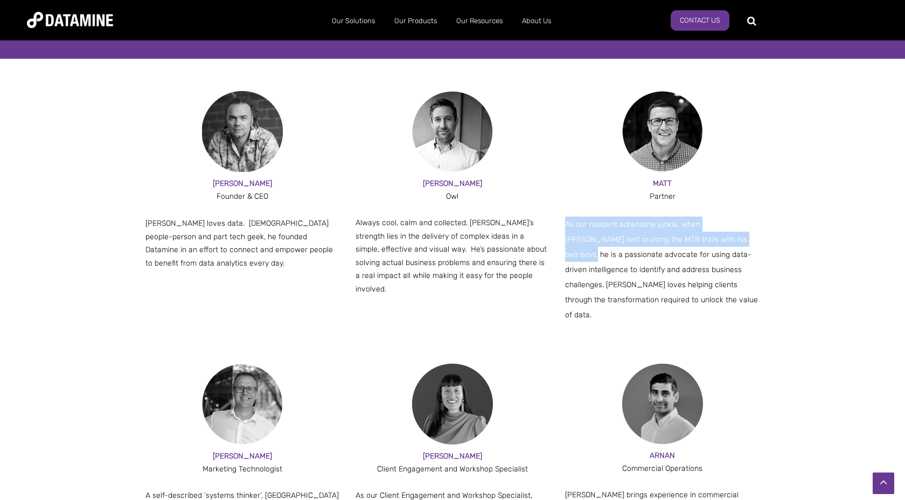
drag, startPoint x: 566, startPoint y: 224, endPoint x: 560, endPoint y: 253, distance: 29.7
click at [560, 253] on div "PAUL Founder & CEO Paul loves data. Part people-person and part tech geek, he f…" at bounding box center [452, 227] width 614 height 273
click at [560, 254] on div "PAUL Founder & CEO Paul loves data. Part people-person and part tech geek, he f…" at bounding box center [452, 227] width 614 height 273
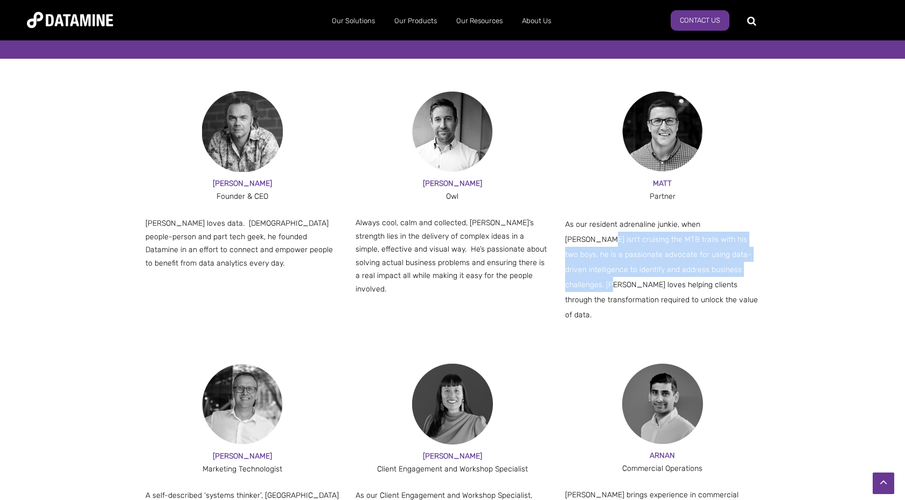
drag, startPoint x: 566, startPoint y: 240, endPoint x: 566, endPoint y: 278, distance: 38.2
click at [566, 278] on p "As our resident adrenaline junkie, when Matt isn’t cruising the MTB trails with…" at bounding box center [662, 270] width 194 height 106
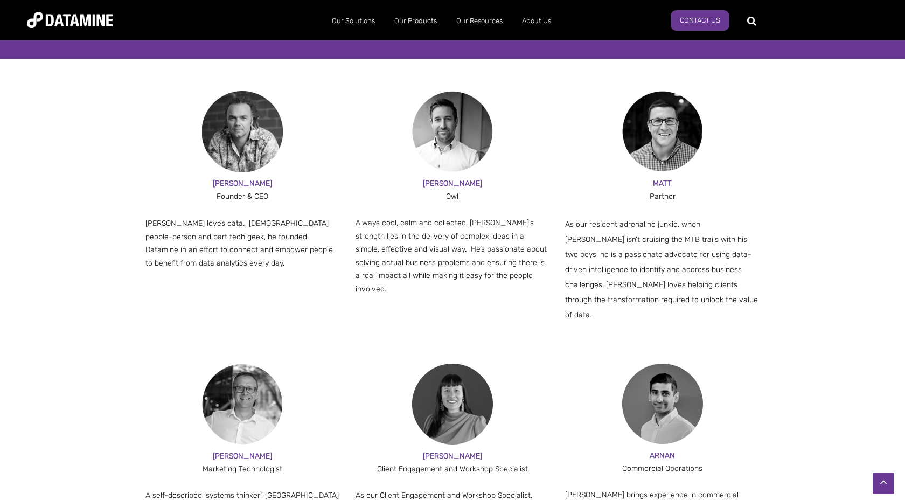
click at [566, 285] on span "As our resident adrenaline junkie, when Matt isn’t cruising the MTB trails with…" at bounding box center [661, 270] width 193 height 100
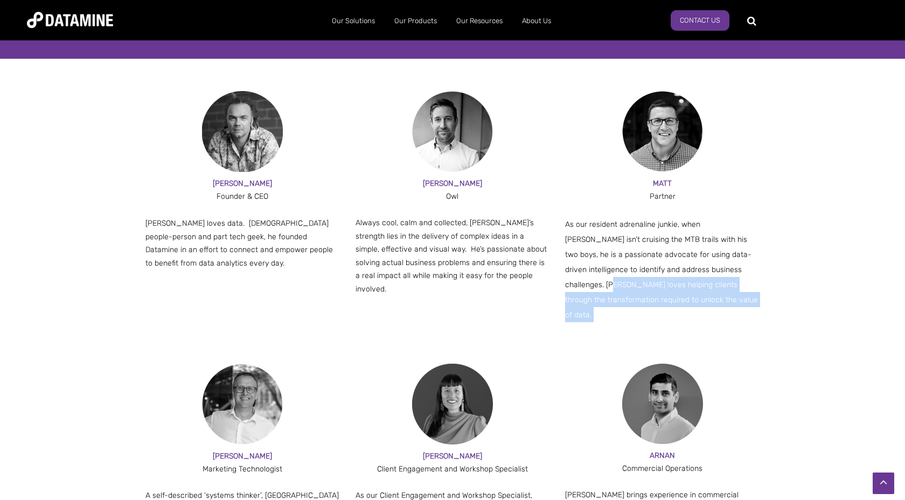
drag, startPoint x: 567, startPoint y: 285, endPoint x: 565, endPoint y: 310, distance: 24.9
click at [565, 310] on div "PAUL Founder & CEO Paul loves data. Part people-person and part tech geek, he f…" at bounding box center [452, 227] width 614 height 273
click at [563, 310] on div "PAUL Founder & CEO Paul loves data. Part people-person and part tech geek, he f…" at bounding box center [452, 227] width 614 height 273
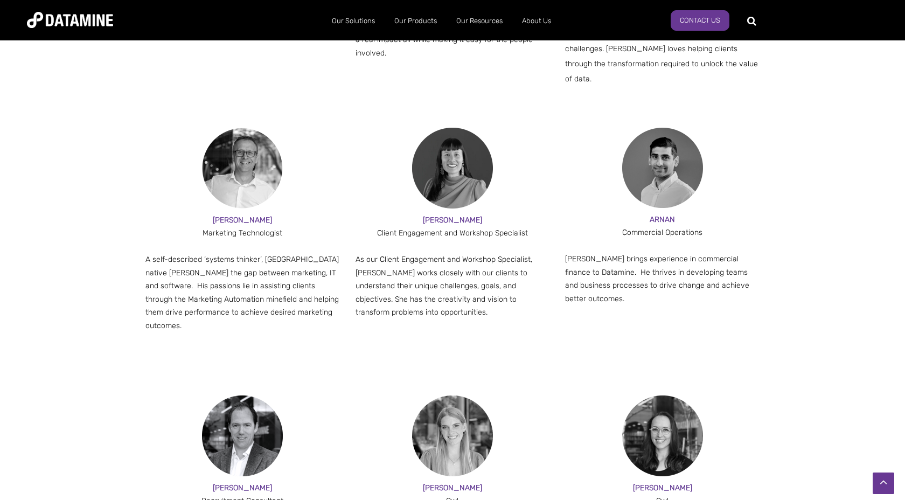
scroll to position [886, 0]
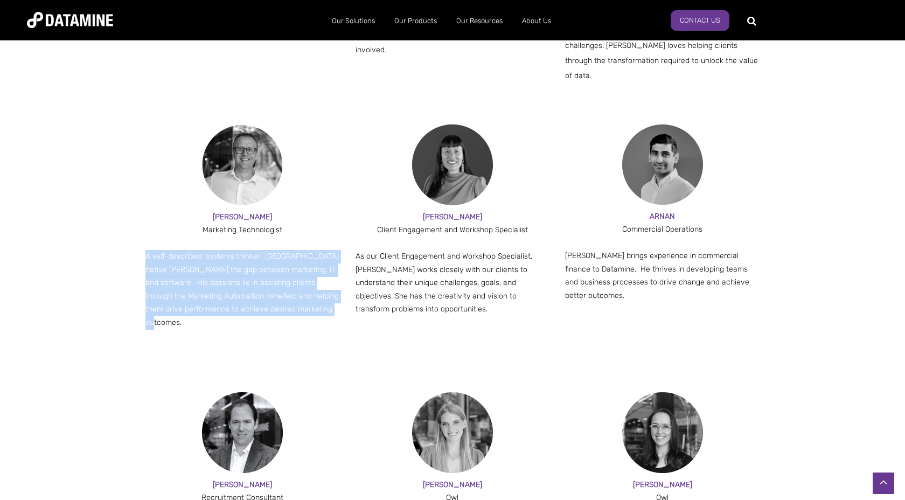
drag, startPoint x: 147, startPoint y: 243, endPoint x: 131, endPoint y: 304, distance: 62.8
click at [131, 304] on div "ANDY Marketing Technologist A self-described ‘systems thinker’, Manchester nati…" at bounding box center [452, 258] width 905 height 268
click at [146, 283] on p "A self-described ‘systems thinker’, Manchester native Andy bridges the gap betw…" at bounding box center [242, 289] width 194 height 79
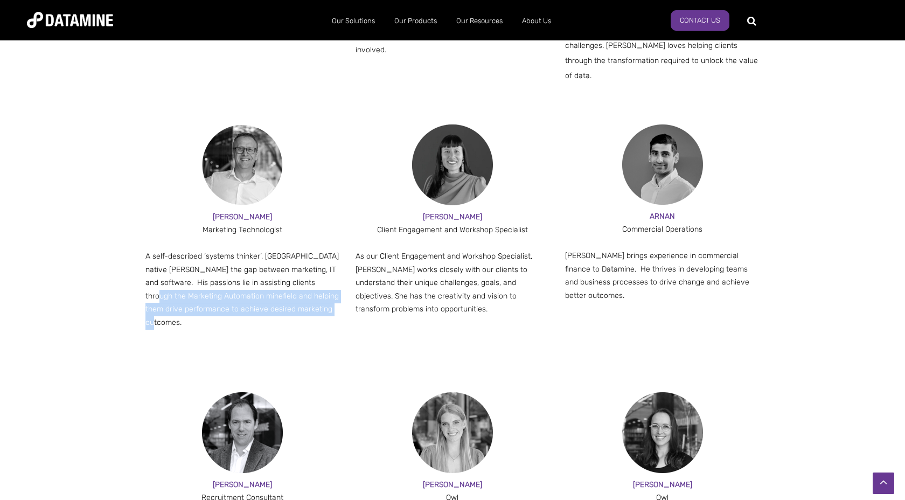
drag, startPoint x: 146, startPoint y: 283, endPoint x: 143, endPoint y: 302, distance: 19.1
click at [143, 302] on div "ANDY Marketing Technologist A self-described ‘systems thinker’, Manchester nati…" at bounding box center [452, 258] width 630 height 268
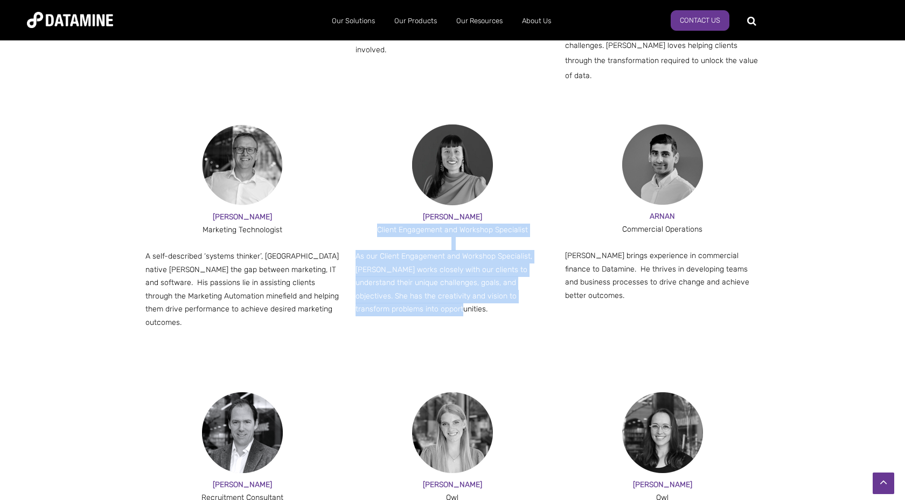
drag, startPoint x: 379, startPoint y: 214, endPoint x: 410, endPoint y: 289, distance: 81.1
click at [410, 289] on div "ROSIE A Client Engagement and Workshop Specialist As our Client Engagement and …" at bounding box center [453, 264] width 194 height 106
click at [410, 290] on p "As our Client Engagement and Workshop Specialist, Rosie works closely with our …" at bounding box center [453, 283] width 194 height 66
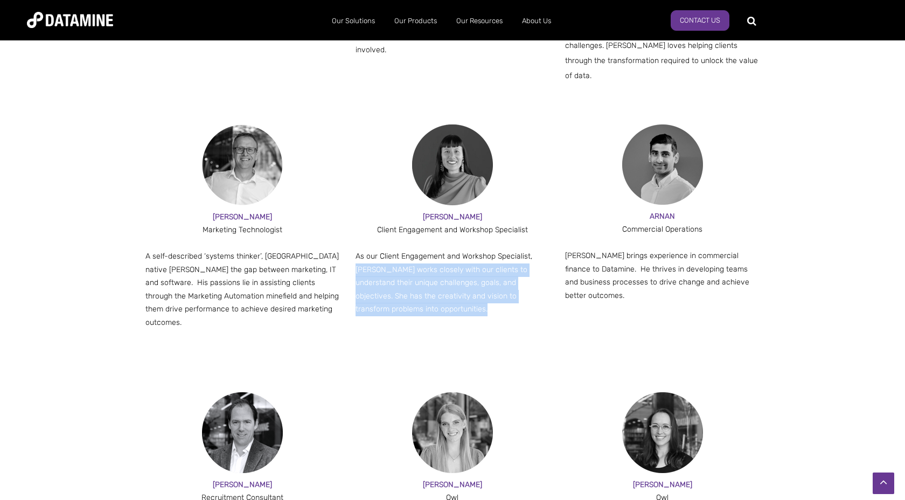
drag, startPoint x: 356, startPoint y: 255, endPoint x: 354, endPoint y: 303, distance: 48.5
click at [354, 303] on div "ANDY Marketing Technologist A self-described ‘systems thinker’, Manchester nati…" at bounding box center [452, 258] width 614 height 268
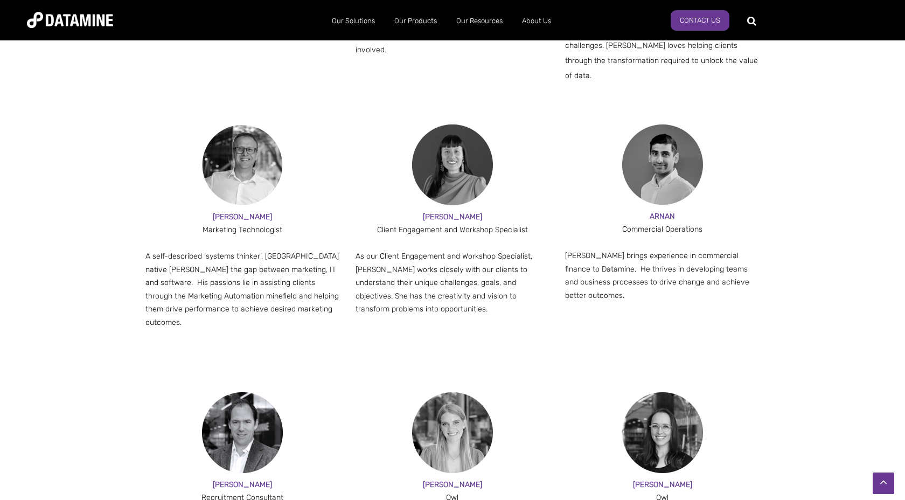
click at [565, 243] on div "ANDY Marketing Technologist A self-described ‘systems thinker’, Manchester nati…" at bounding box center [452, 258] width 614 height 268
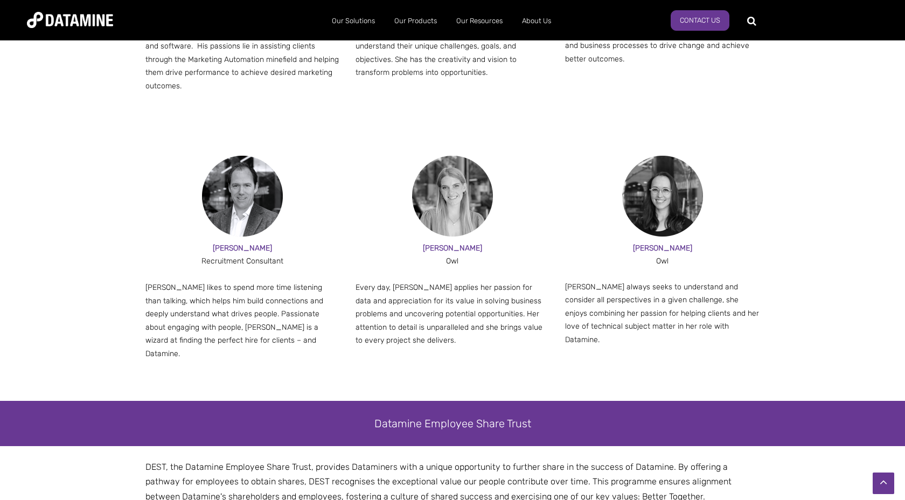
scroll to position [1125, 0]
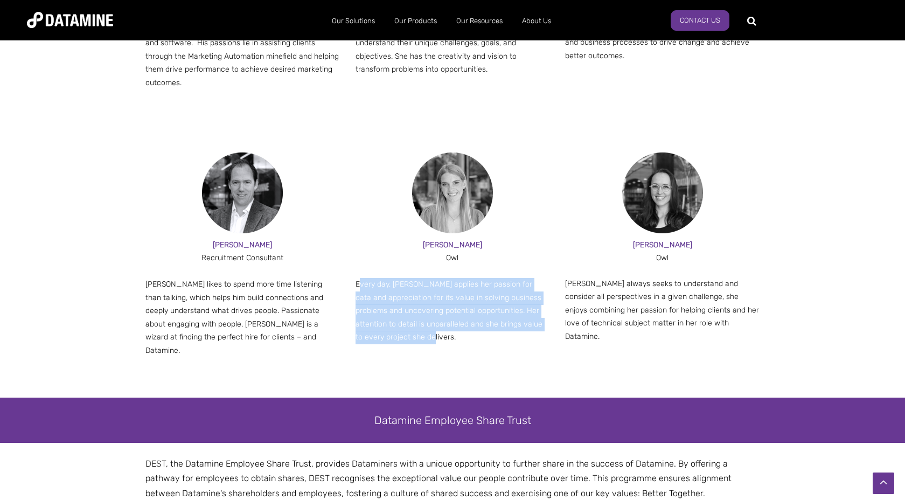
drag, startPoint x: 358, startPoint y: 269, endPoint x: 358, endPoint y: 335, distance: 65.2
click at [358, 335] on div "JESSE Recruitment Consultant Jesse likes to spend more time listening than talk…" at bounding box center [452, 266] width 614 height 228
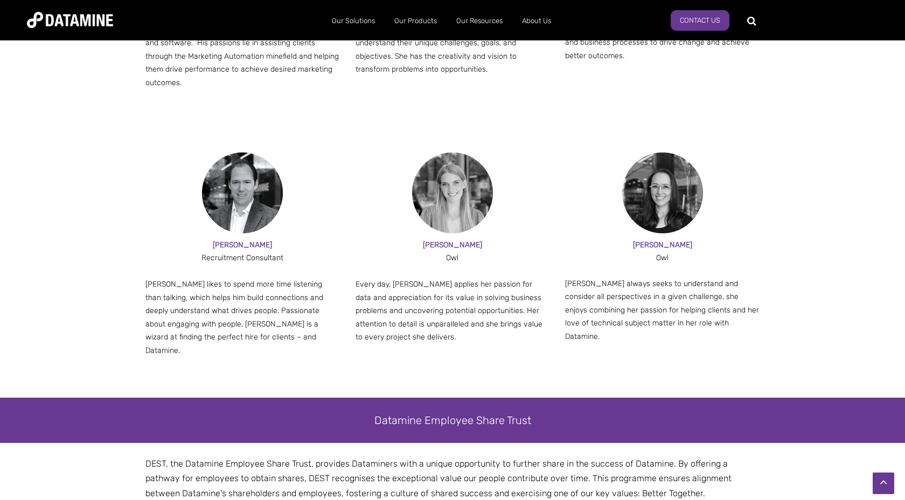
click at [566, 277] on p "Rosie always seeks to understand and consider all perspectives in a given chall…" at bounding box center [662, 310] width 194 height 66
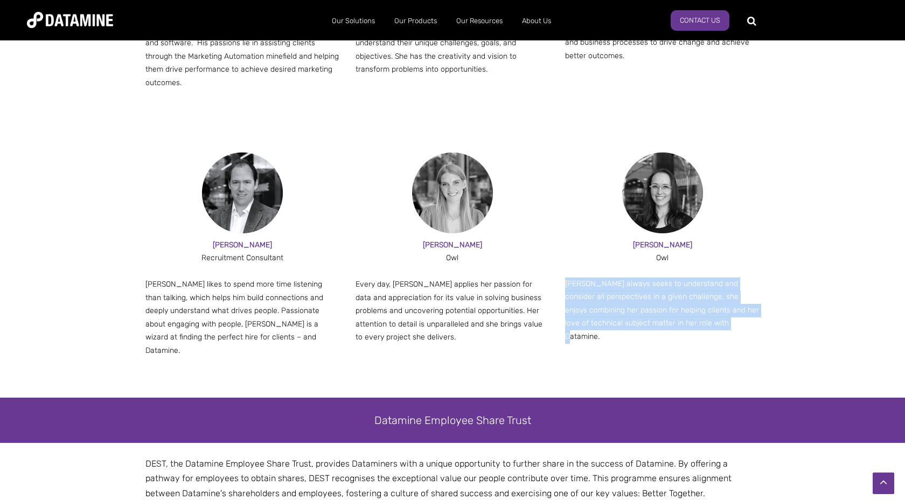
drag, startPoint x: 566, startPoint y: 266, endPoint x: 558, endPoint y: 324, distance: 58.1
click at [558, 324] on div "JESSE Recruitment Consultant Jesse likes to spend more time listening than talk…" at bounding box center [452, 266] width 614 height 228
click at [566, 277] on p "Rosie always seeks to understand and consider all perspectives in a given chall…" at bounding box center [662, 310] width 194 height 66
drag, startPoint x: 566, startPoint y: 268, endPoint x: 567, endPoint y: 323, distance: 54.4
click at [567, 323] on div "JESSE Recruitment Consultant Jesse likes to spend more time listening than talk…" at bounding box center [452, 266] width 614 height 228
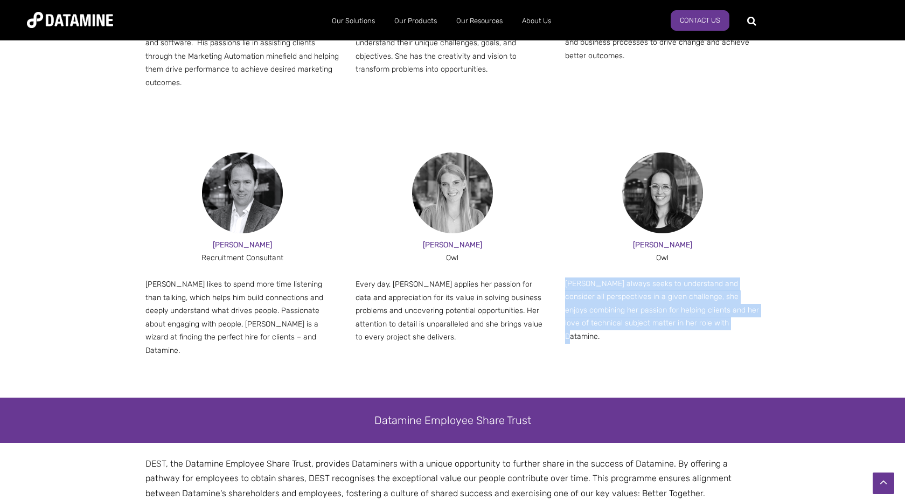
click at [704, 308] on p "Rosie always seeks to understand and consider all perspectives in a given chall…" at bounding box center [662, 310] width 194 height 66
drag, startPoint x: 706, startPoint y: 309, endPoint x: 559, endPoint y: 264, distance: 153.2
click at [559, 264] on div "JESSE Recruitment Consultant Jesse likes to spend more time listening than talk…" at bounding box center [452, 266] width 614 height 228
click at [566, 277] on p "Rosie always seeks to understand and consider all perspectives in a given chall…" at bounding box center [662, 310] width 194 height 66
drag, startPoint x: 566, startPoint y: 269, endPoint x: 705, endPoint y: 314, distance: 146.5
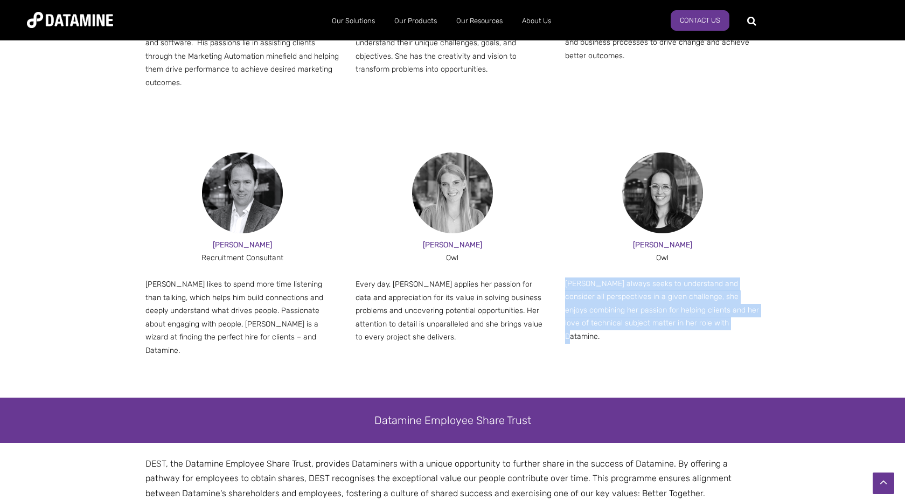
click at [705, 314] on p "Rosie always seeks to understand and consider all perspectives in a given chall…" at bounding box center [662, 310] width 194 height 66
click at [571, 321] on div "JESSE Recruitment Consultant Jesse likes to spend more time listening than talk…" at bounding box center [452, 266] width 614 height 228
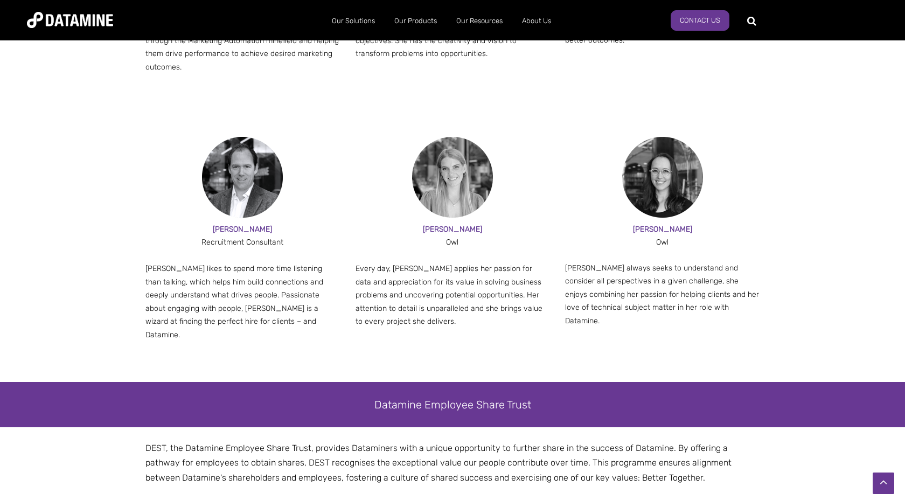
scroll to position [1143, 0]
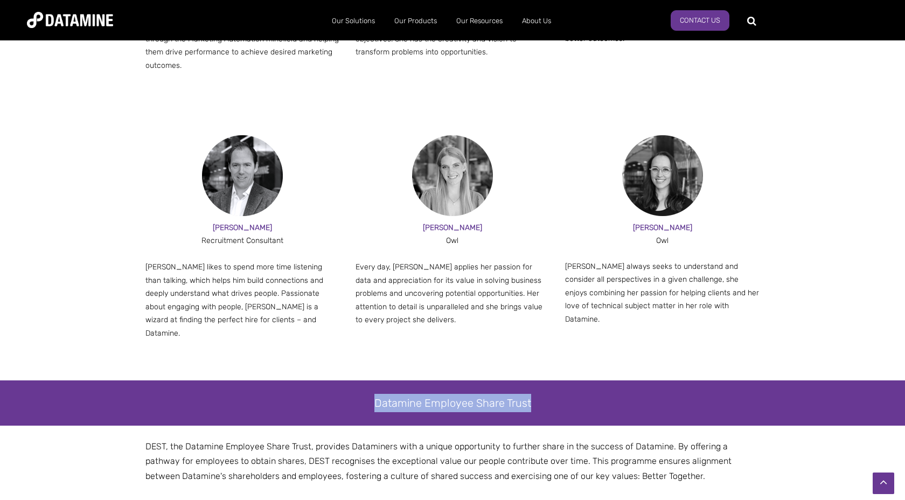
drag, startPoint x: 378, startPoint y: 376, endPoint x: 544, endPoint y: 376, distance: 165.4
click at [544, 394] on div "Datamine Employee Share Trust" at bounding box center [452, 403] width 614 height 18
click at [279, 380] on div "Datamine Employee Share Trust" at bounding box center [452, 402] width 905 height 45
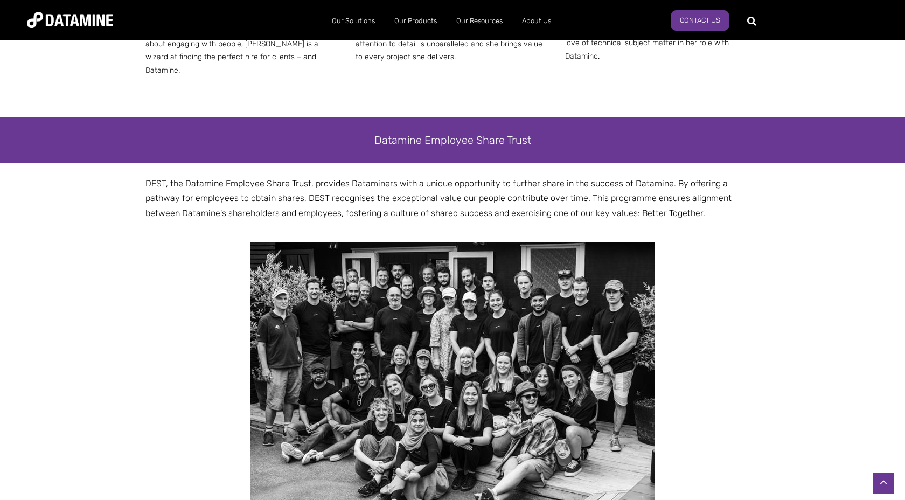
scroll to position [1406, 0]
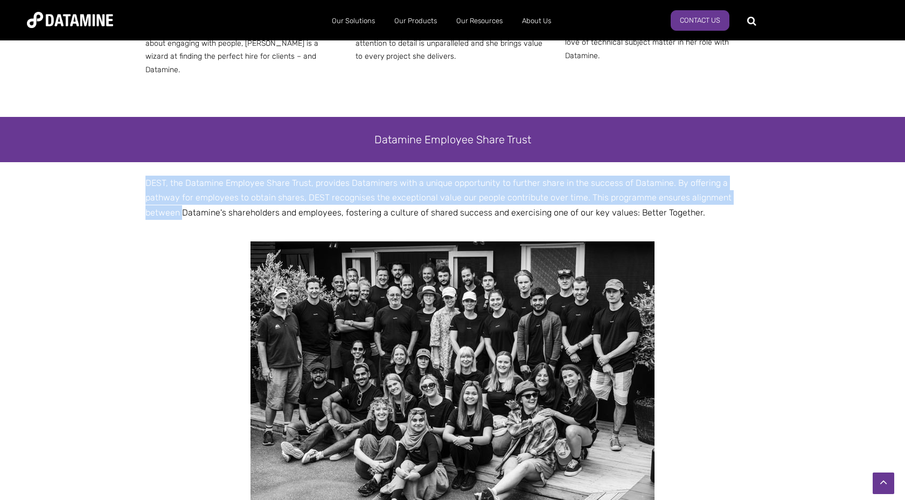
drag, startPoint x: 147, startPoint y: 156, endPoint x: 140, endPoint y: 183, distance: 28.0
click at [140, 183] on div "DEST, the Datamine Employee Share Trust, provides Dataminers with a unique oppo…" at bounding box center [452, 359] width 630 height 366
click at [147, 178] on span "DEST, the Datamine Employee Share Trust, provides Dataminers with a unique oppo…" at bounding box center [438, 197] width 586 height 39
drag, startPoint x: 145, startPoint y: 156, endPoint x: 137, endPoint y: 180, distance: 25.6
click at [137, 180] on div "DEST, the Datamine Employee Share Trust, provides Dataminers with a unique oppo…" at bounding box center [452, 359] width 630 height 366
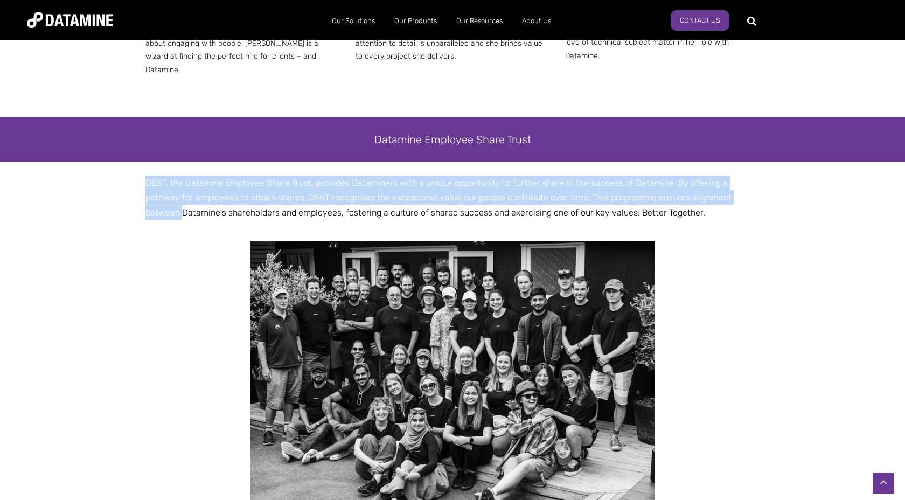
click at [269, 178] on span "DEST, the Datamine Employee Share Trust, provides Dataminers with a unique oppo…" at bounding box center [438, 197] width 586 height 39
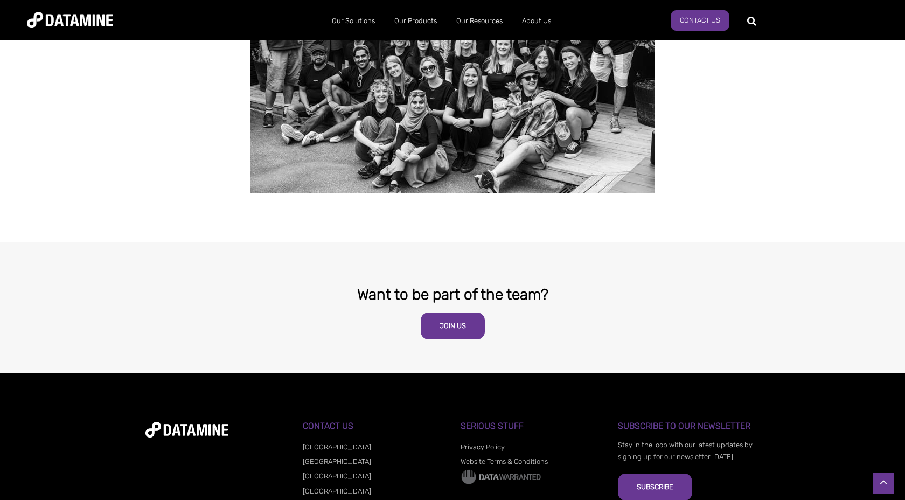
scroll to position [1796, 0]
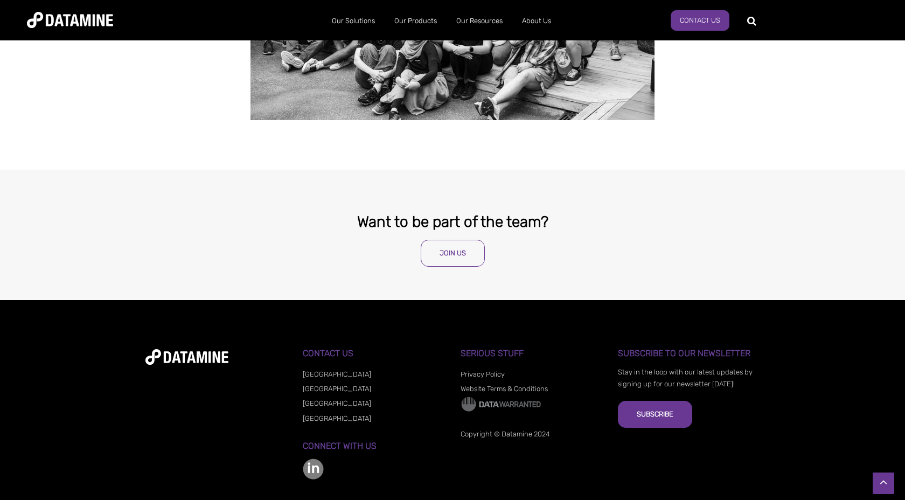
click at [449, 240] on link "Join Us" at bounding box center [453, 253] width 64 height 27
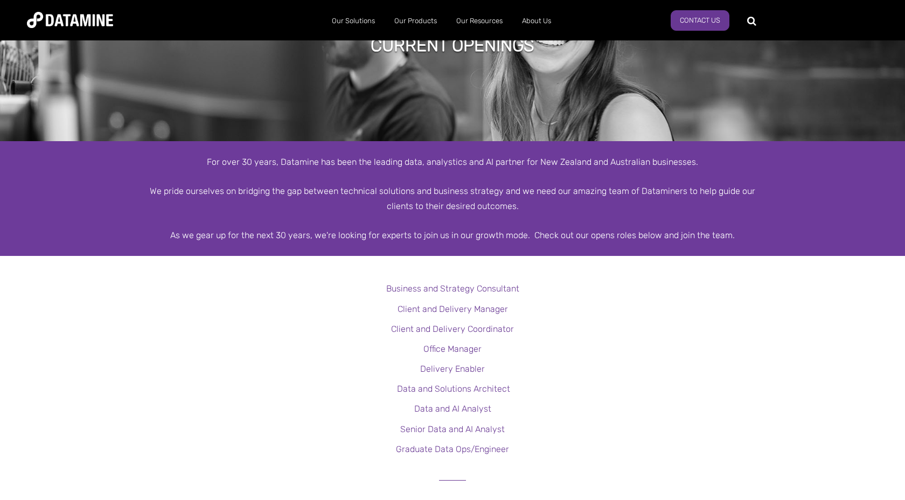
click at [352, 235] on div "As we gear up for the next 30 years, we're looking for experts to join us in ou…" at bounding box center [452, 235] width 614 height 15
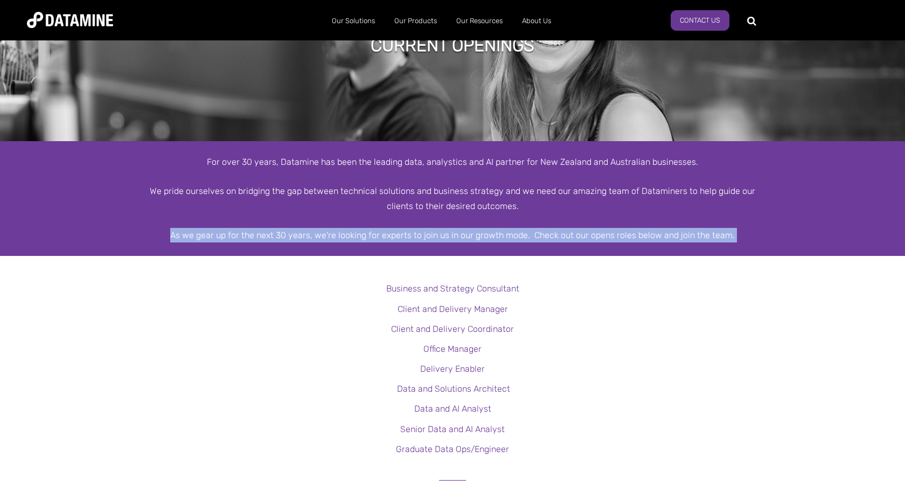
click at [352, 235] on div "As we gear up for the next 30 years, we're looking for experts to join us in ou…" at bounding box center [452, 235] width 614 height 15
click at [343, 233] on div "As we gear up for the next 30 years, we're looking for experts to join us in ou…" at bounding box center [452, 235] width 614 height 15
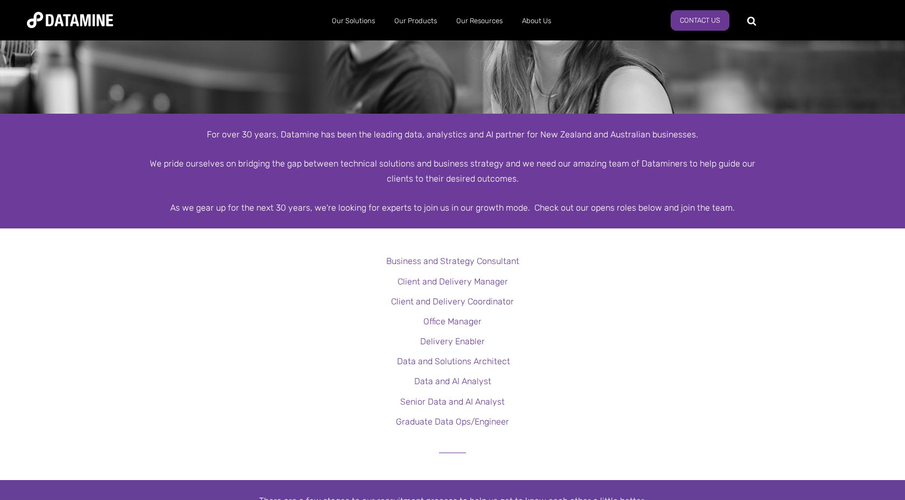
scroll to position [114, 0]
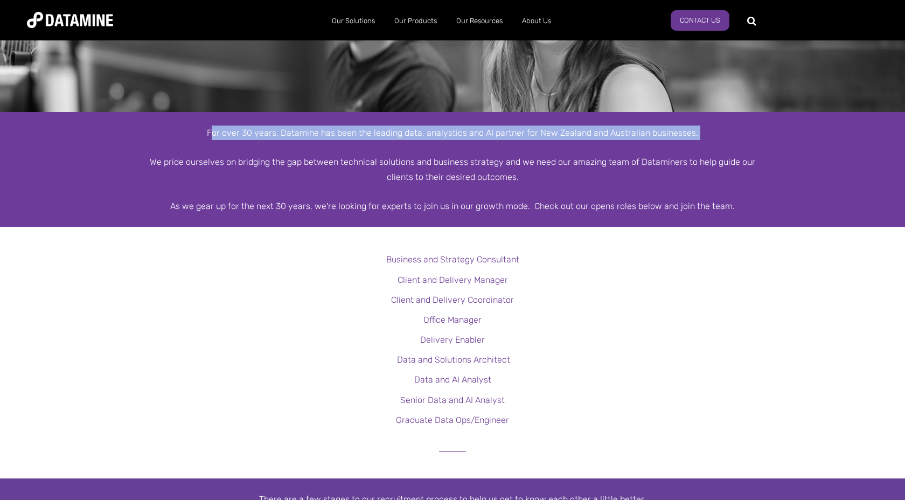
drag, startPoint x: 214, startPoint y: 133, endPoint x: 214, endPoint y: 141, distance: 8.1
click at [214, 141] on div "For over 30 years, Datamine has been the leading data, analystics and AI partne…" at bounding box center [452, 170] width 614 height 88
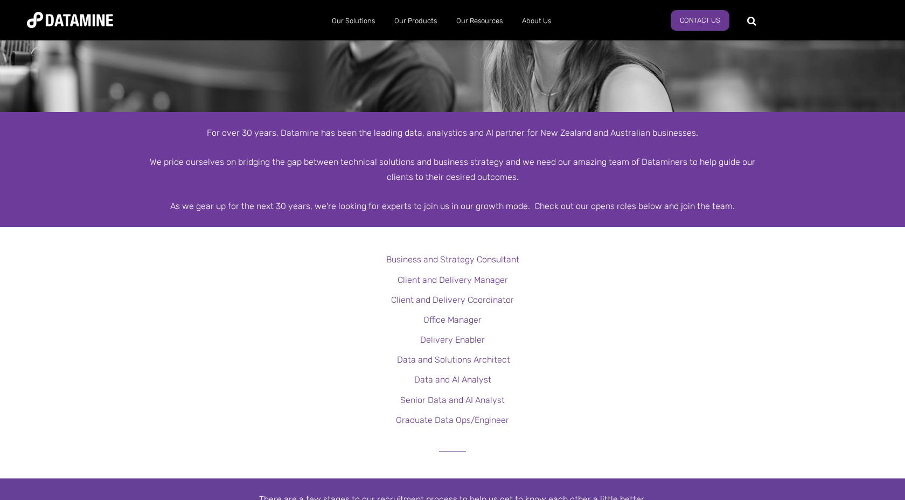
click at [152, 161] on div "We pride ourselves on bridging the gap between technical solutions and business…" at bounding box center [452, 169] width 614 height 29
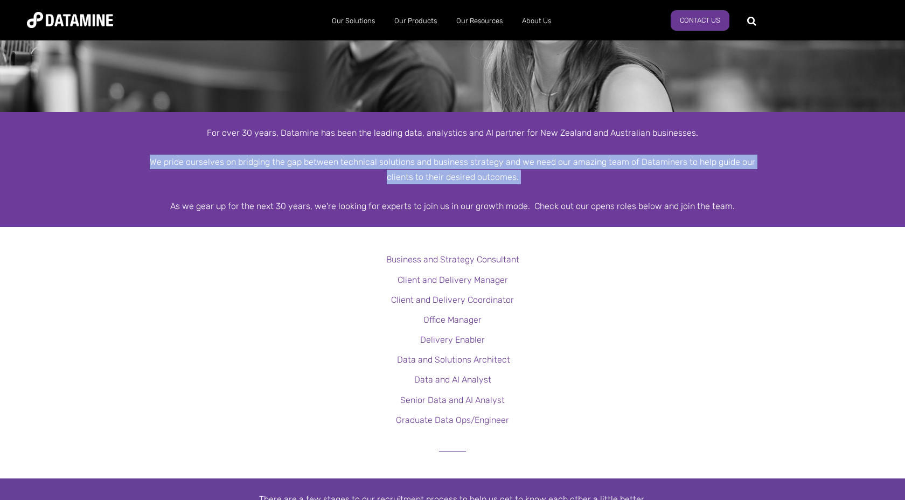
drag, startPoint x: 155, startPoint y: 166, endPoint x: 145, endPoint y: 192, distance: 27.1
click at [145, 192] on div "For over 30 years, Datamine has been the leading data, analystics and AI partne…" at bounding box center [452, 170] width 614 height 88
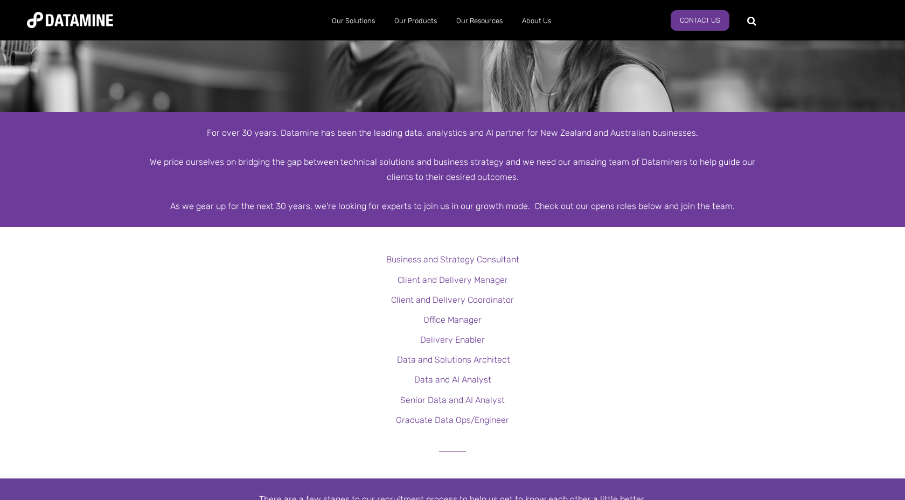
click at [175, 210] on div "As we gear up for the next 30 years, we're looking for experts to join us in ou…" at bounding box center [452, 206] width 614 height 15
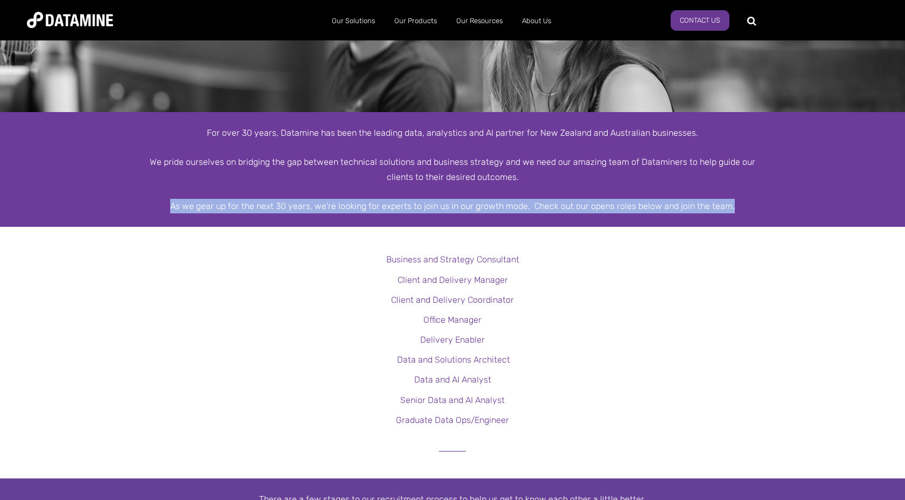
drag, startPoint x: 175, startPoint y: 210, endPoint x: 175, endPoint y: 217, distance: 7.0
click at [175, 217] on div "For over 30 years, Datamine has been the leading data, analystics and AI partne…" at bounding box center [452, 169] width 905 height 115
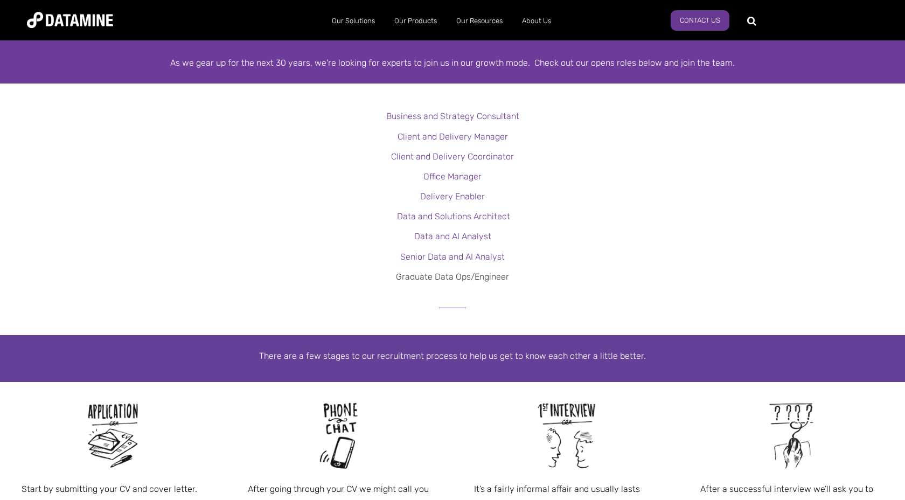
scroll to position [261, 0]
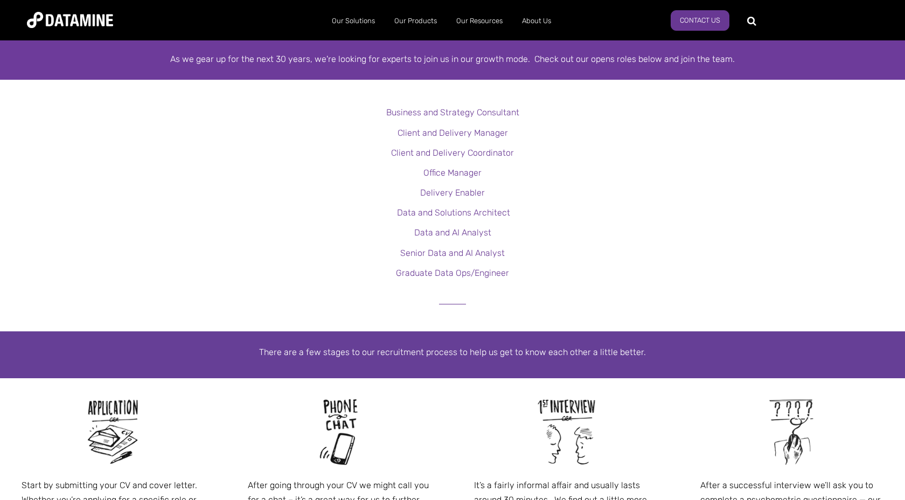
click at [454, 306] on div at bounding box center [452, 308] width 905 height 46
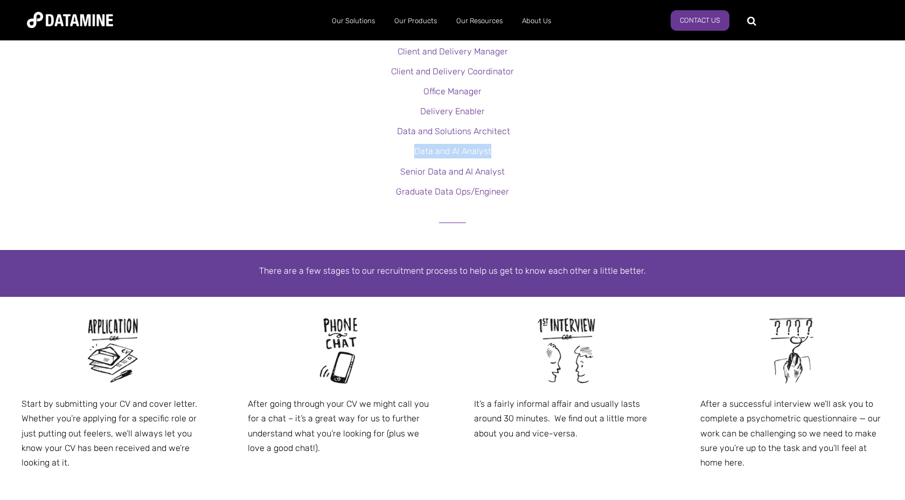
scroll to position [344, 0]
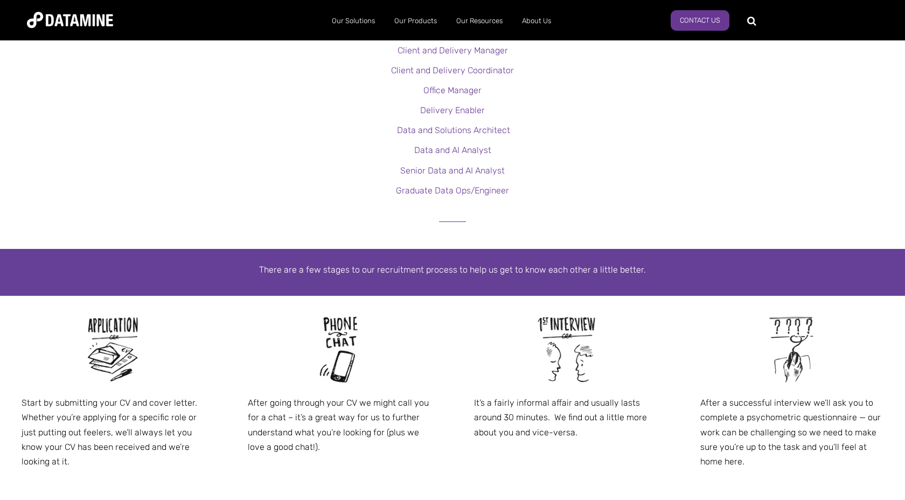
click at [433, 269] on p "There are a few stages to our recruitment process to help us get to know each o…" at bounding box center [452, 269] width 614 height 15
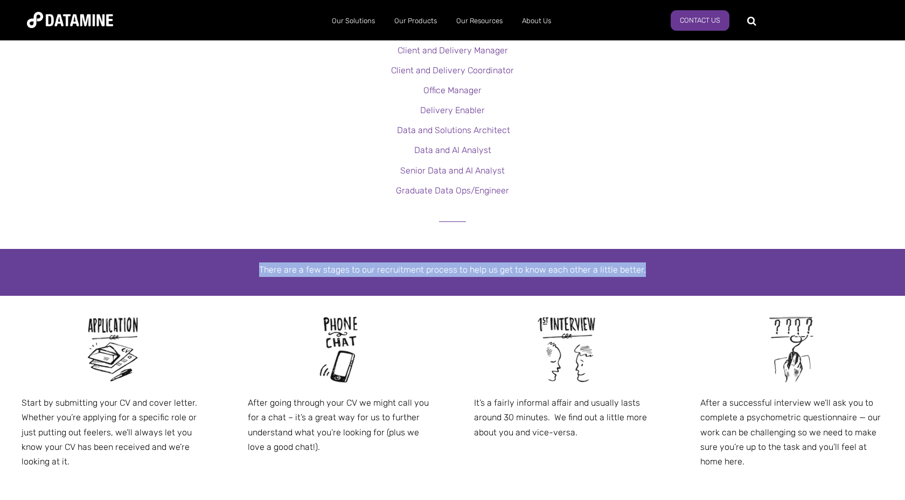
click at [433, 269] on p "There are a few stages to our recruitment process to help us get to know each o…" at bounding box center [452, 269] width 614 height 15
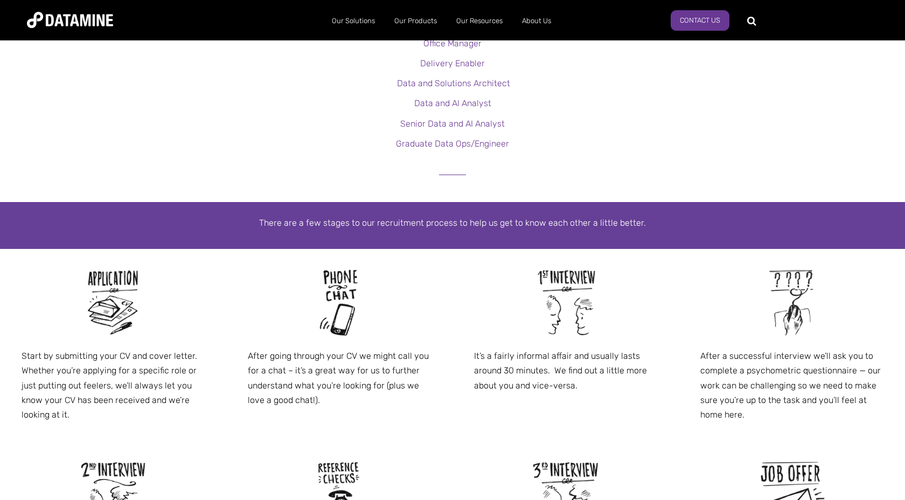
scroll to position [391, 0]
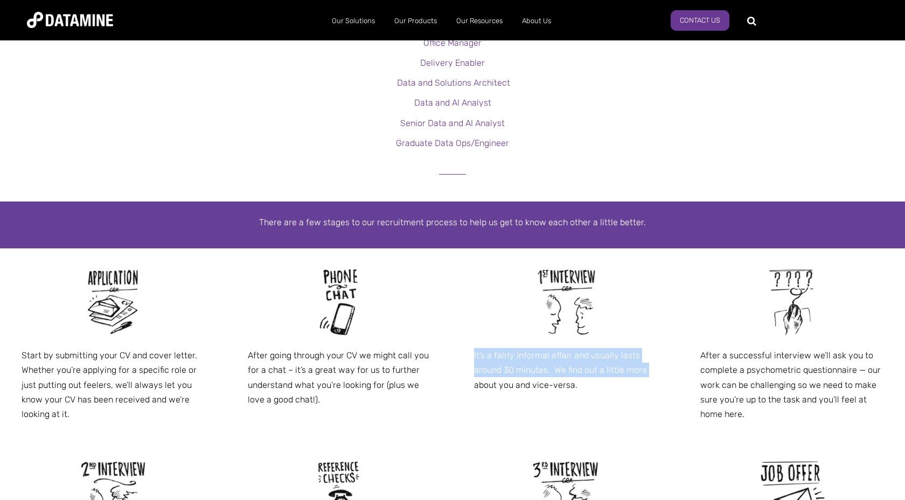
drag, startPoint x: 472, startPoint y: 352, endPoint x: 472, endPoint y: 389, distance: 37.2
click at [472, 389] on div "It’s a fairly informal affair and usually lasts around 30 minutes. We find out …" at bounding box center [565, 329] width 226 height 163
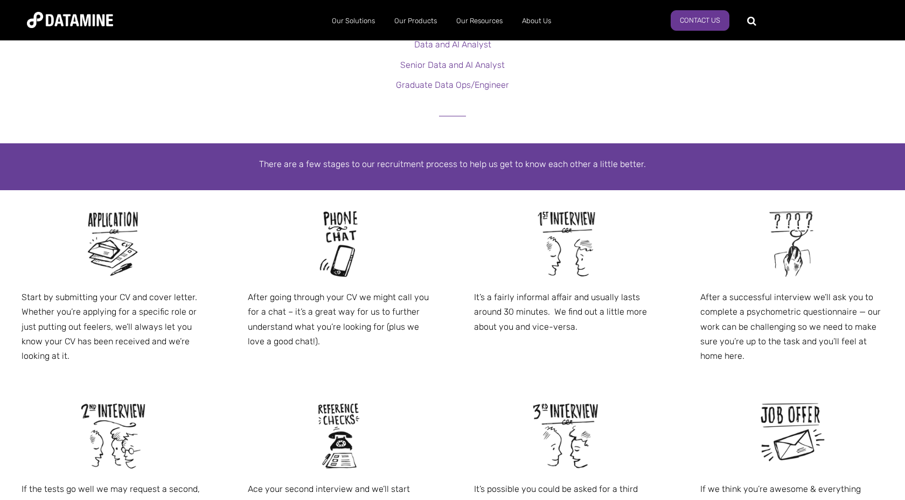
scroll to position [451, 0]
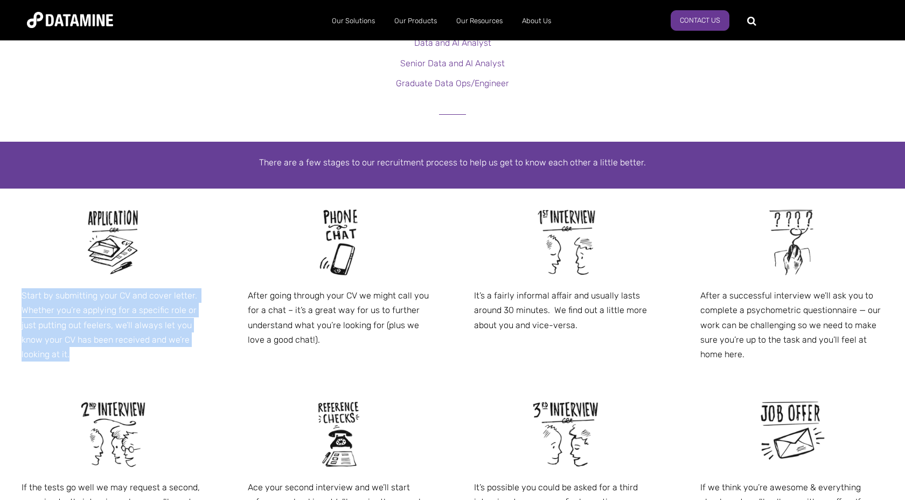
drag, startPoint x: 23, startPoint y: 295, endPoint x: 17, endPoint y: 364, distance: 68.7
click at [17, 364] on div "Start by submitting your CV and cover letter. Whether you’re applying for a spe…" at bounding box center [113, 285] width 226 height 192
click at [80, 360] on p "Start by submitting your CV and cover letter. Whether you’re applying for a spe…" at bounding box center [113, 324] width 183 height 73
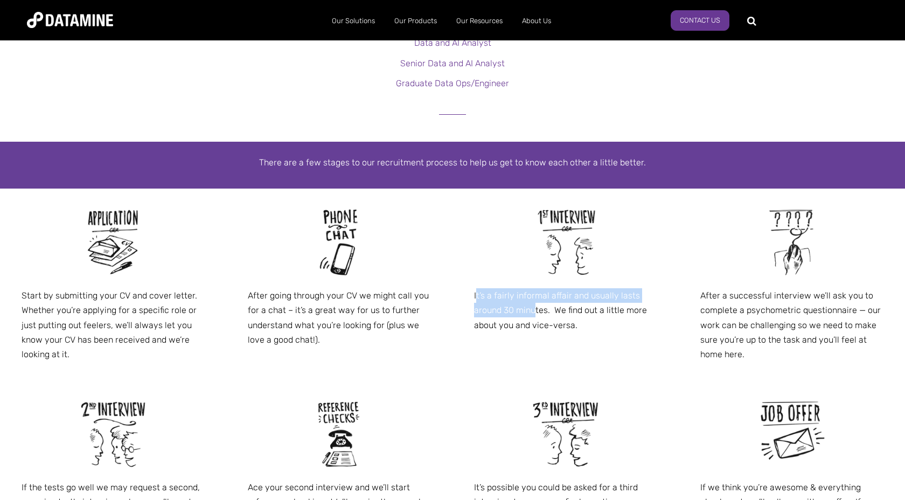
drag, startPoint x: 476, startPoint y: 296, endPoint x: 537, endPoint y: 305, distance: 61.6
click at [537, 305] on p "It’s a fairly informal affair and usually lasts around 30 minutes. We find out …" at bounding box center [565, 310] width 183 height 44
drag, startPoint x: 475, startPoint y: 295, endPoint x: 583, endPoint y: 333, distance: 115.5
click at [583, 333] on div "It’s a fairly informal affair and usually lasts around 30 minutes. We find out …" at bounding box center [565, 270] width 226 height 163
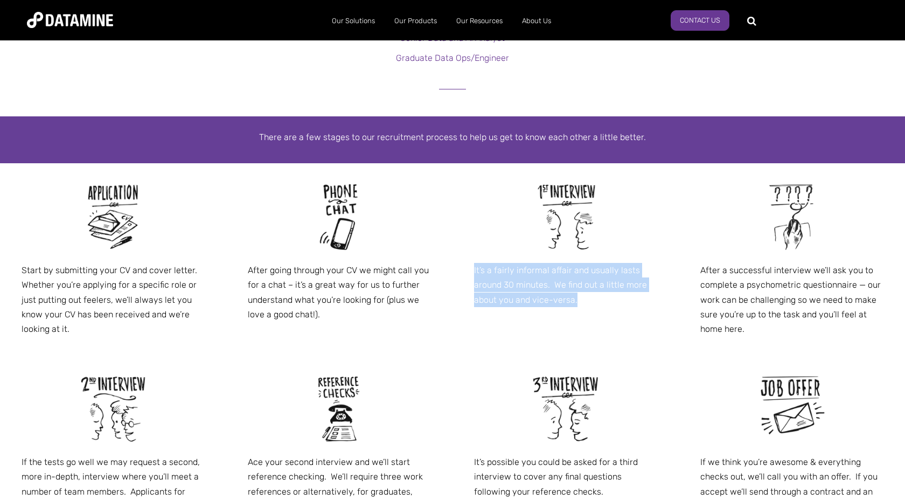
scroll to position [477, 0]
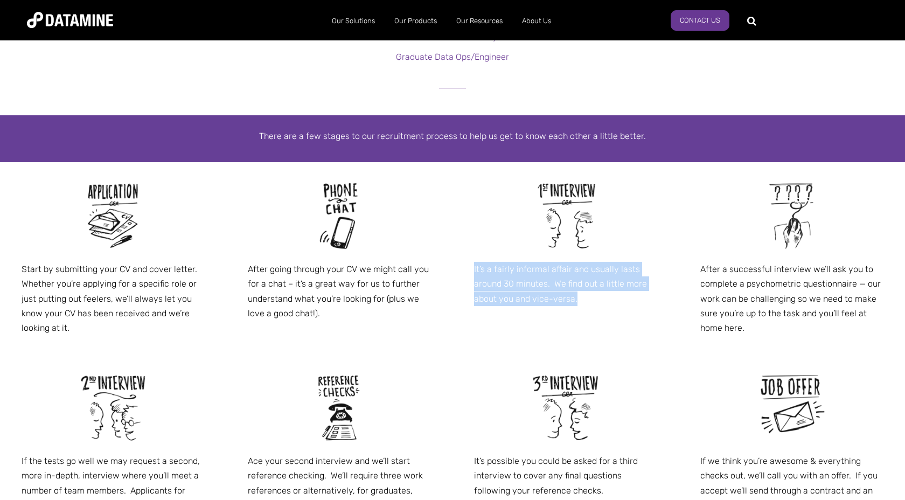
click at [513, 277] on p "It’s a fairly informal affair and usually lasts around 30 minutes. We find out …" at bounding box center [565, 284] width 183 height 44
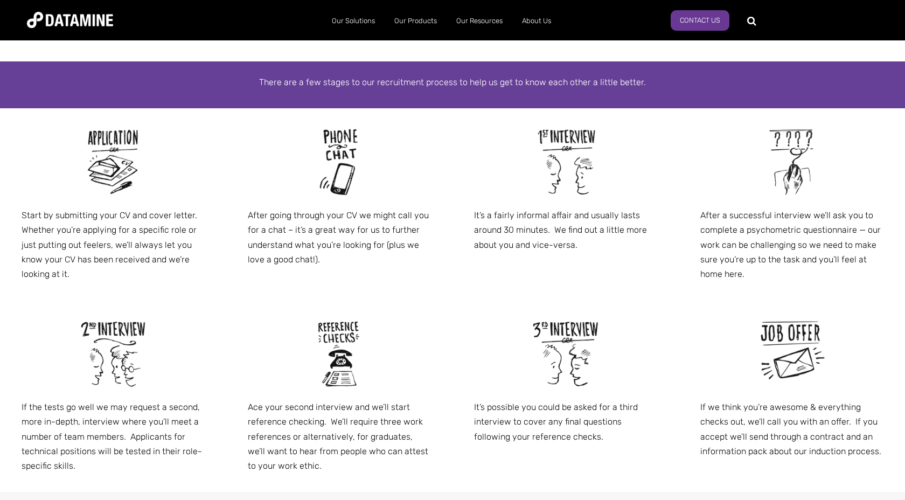
scroll to position [532, 0]
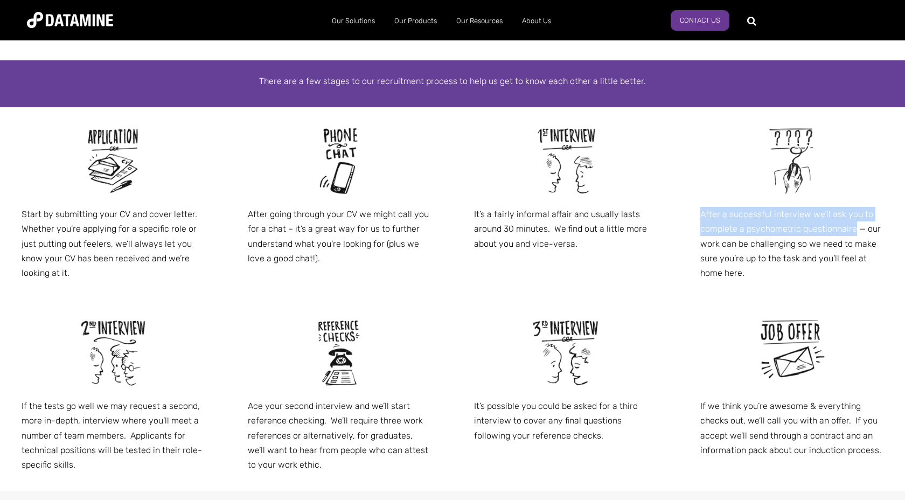
drag, startPoint x: 701, startPoint y: 214, endPoint x: 852, endPoint y: 230, distance: 151.6
click at [852, 230] on p "After a successful interview we’ll ask you to complete a psychometric questionn…" at bounding box center [791, 243] width 183 height 73
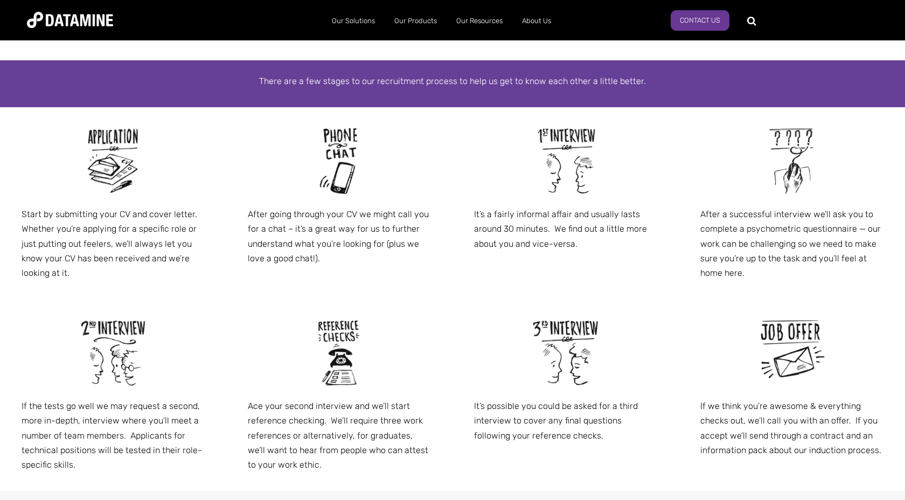
click at [747, 245] on p "After a successful interview we’ll ask you to complete a psychometric questionn…" at bounding box center [791, 243] width 183 height 73
drag, startPoint x: 702, startPoint y: 258, endPoint x: 746, endPoint y: 277, distance: 47.7
click at [746, 277] on p "After a successful interview we’ll ask you to complete a psychometric questionn…" at bounding box center [791, 243] width 183 height 73
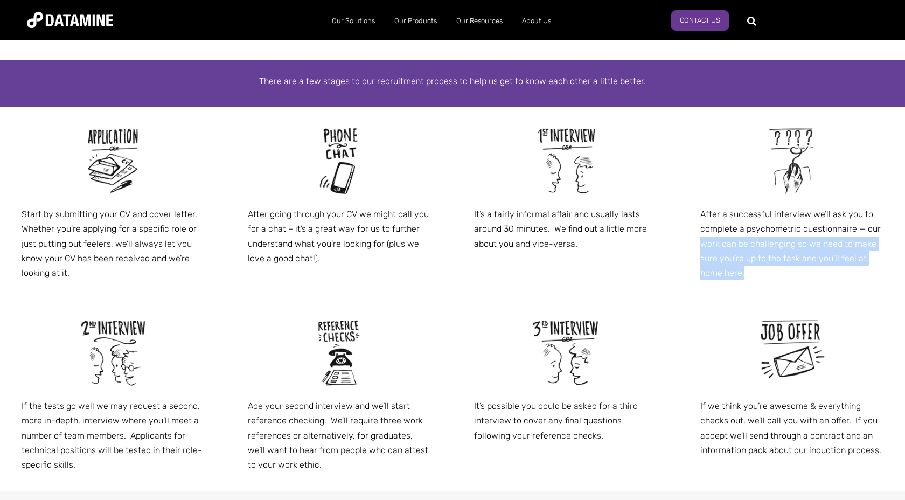
drag, startPoint x: 746, startPoint y: 277, endPoint x: 700, endPoint y: 247, distance: 54.4
click at [700, 247] on p "After a successful interview we’ll ask you to complete a psychometric questionn…" at bounding box center [791, 243] width 183 height 73
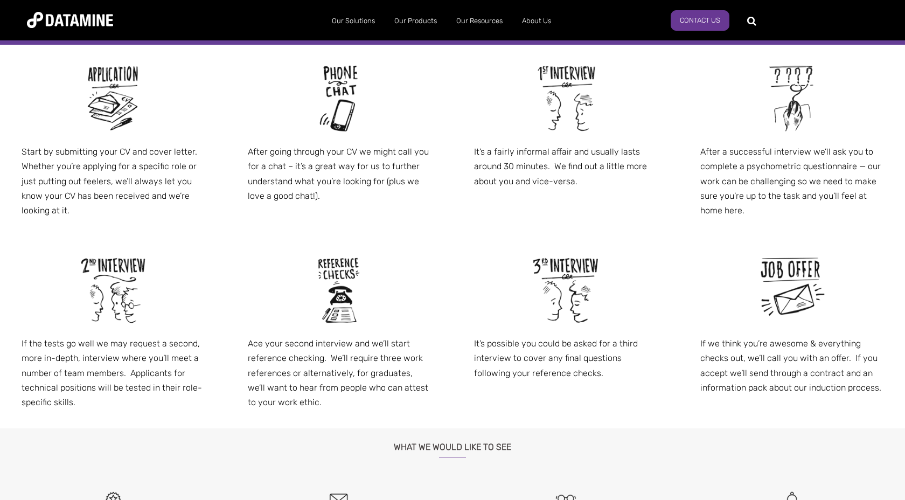
scroll to position [596, 0]
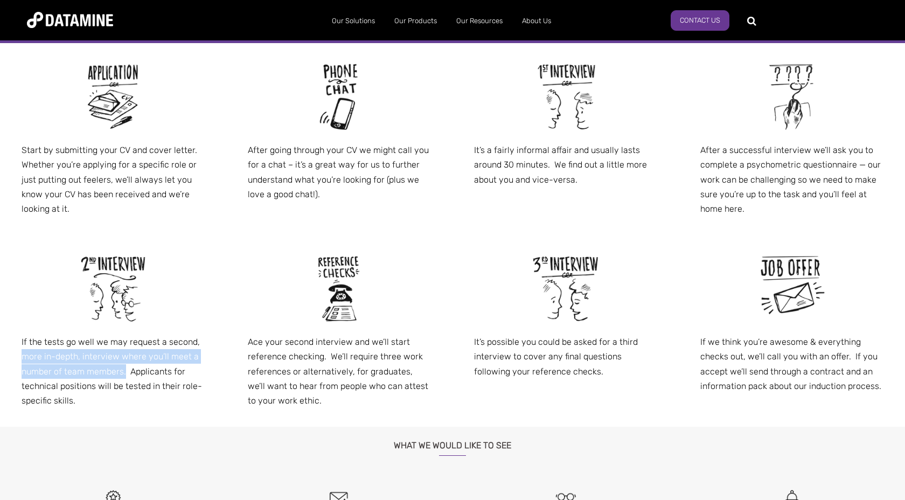
drag, startPoint x: 22, startPoint y: 357, endPoint x: 124, endPoint y: 375, distance: 103.9
click at [125, 375] on p "If the tests go well we may request a second, more in-depth, interview where yo…" at bounding box center [113, 371] width 183 height 73
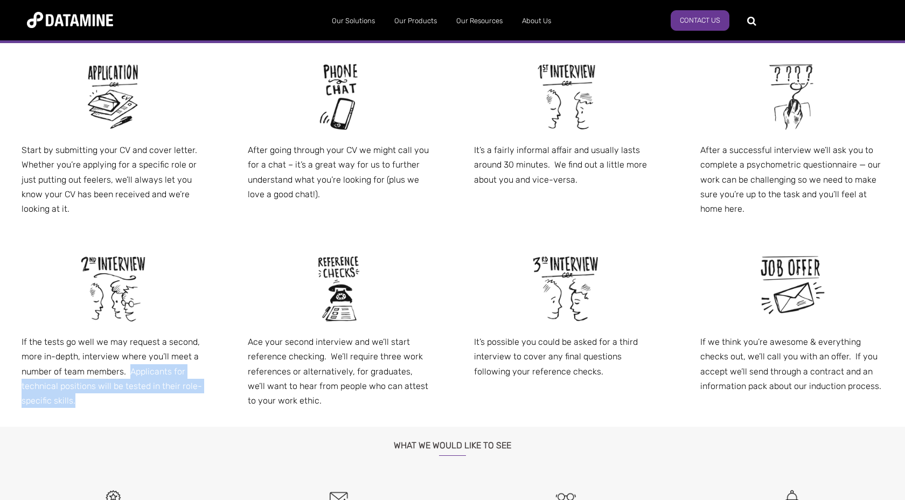
drag, startPoint x: 130, startPoint y: 372, endPoint x: 123, endPoint y: 406, distance: 34.7
click at [123, 406] on p "If the tests go well we may request a second, more in-depth, interview where yo…" at bounding box center [113, 371] width 183 height 73
click at [123, 407] on p "If the tests go well we may request a second, more in-depth, interview where yo…" at bounding box center [113, 371] width 183 height 73
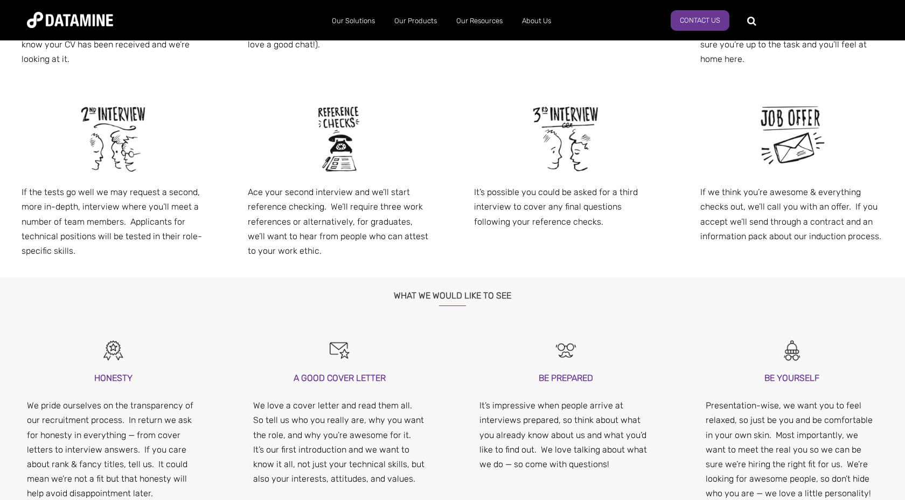
scroll to position [745, 0]
drag, startPoint x: 249, startPoint y: 193, endPoint x: 324, endPoint y: 210, distance: 76.6
click at [324, 210] on p "Ace your second interview and we’ll start reference checking. We’ll require thr…" at bounding box center [339, 222] width 183 height 73
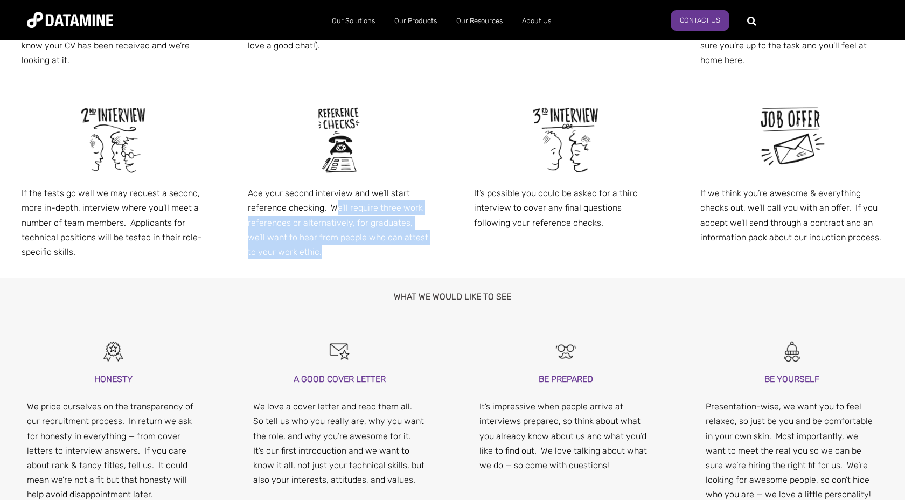
drag, startPoint x: 332, startPoint y: 210, endPoint x: 322, endPoint y: 250, distance: 41.7
click at [322, 250] on p "Ace your second interview and we’ll start reference checking. We’ll require thr…" at bounding box center [339, 222] width 183 height 73
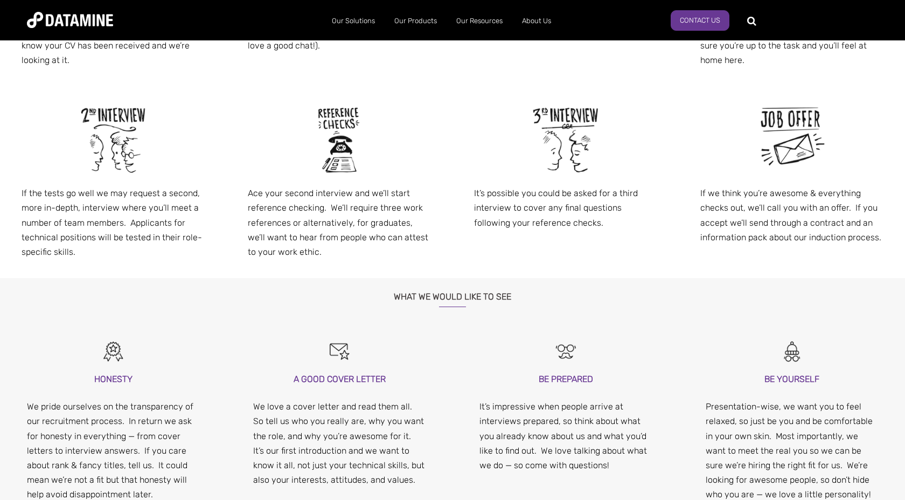
drag, startPoint x: 327, startPoint y: 238, endPoint x: 327, endPoint y: 253, distance: 15.1
click at [327, 249] on p "Ace your second interview and we’ll start reference checking. We’ll require thr…" at bounding box center [339, 222] width 183 height 73
click at [327, 254] on p "Ace your second interview and we’ll start reference checking. We’ll require thr…" at bounding box center [339, 222] width 183 height 73
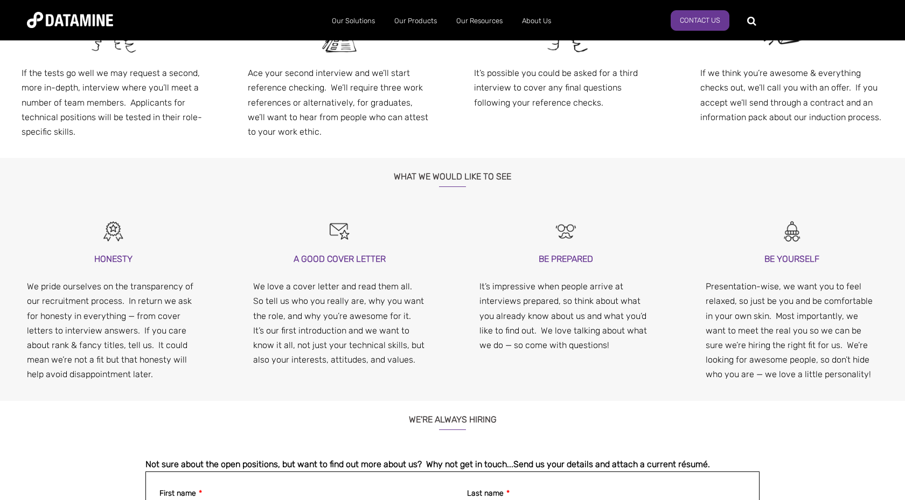
scroll to position [869, 0]
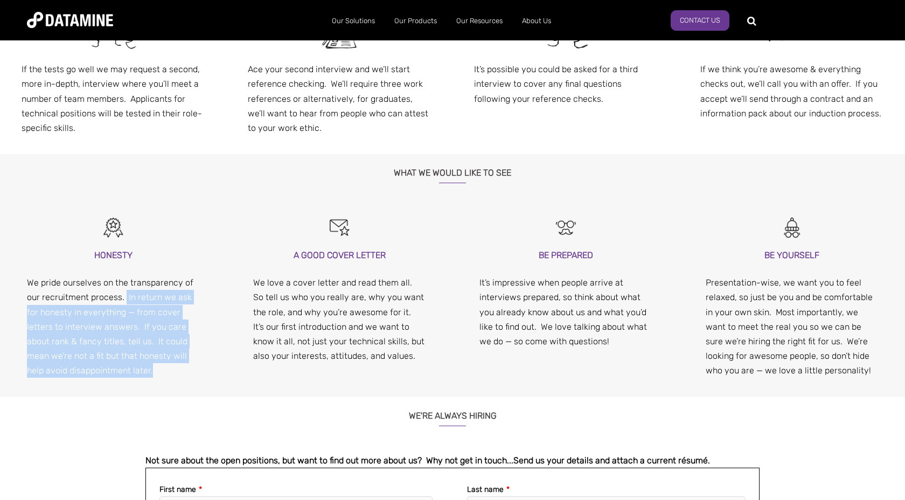
drag, startPoint x: 125, startPoint y: 296, endPoint x: 161, endPoint y: 375, distance: 86.3
click at [161, 375] on p "We pride ourselves on the transparency of our recruitment process. In return we…" at bounding box center [113, 326] width 172 height 102
click at [135, 355] on p "We pride ourselves on the transparency of our recruitment process. In return we…" at bounding box center [113, 326] width 172 height 102
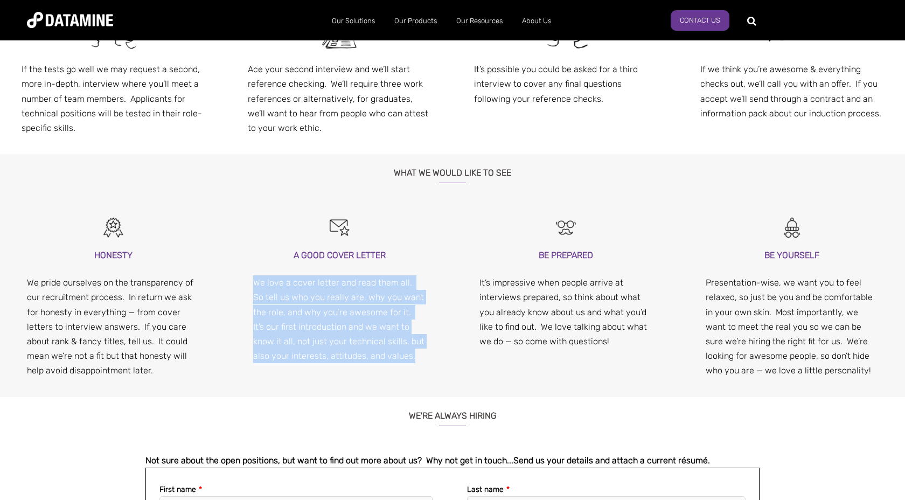
drag, startPoint x: 256, startPoint y: 281, endPoint x: 248, endPoint y: 364, distance: 83.8
click at [248, 364] on div "A GOOD COVER LETTER We love a cover letter and read them all. So tell us who yo…" at bounding box center [339, 296] width 226 height 172
click at [375, 356] on p "We love a cover letter and read them all. So tell us who you really are, why yo…" at bounding box center [339, 319] width 172 height 88
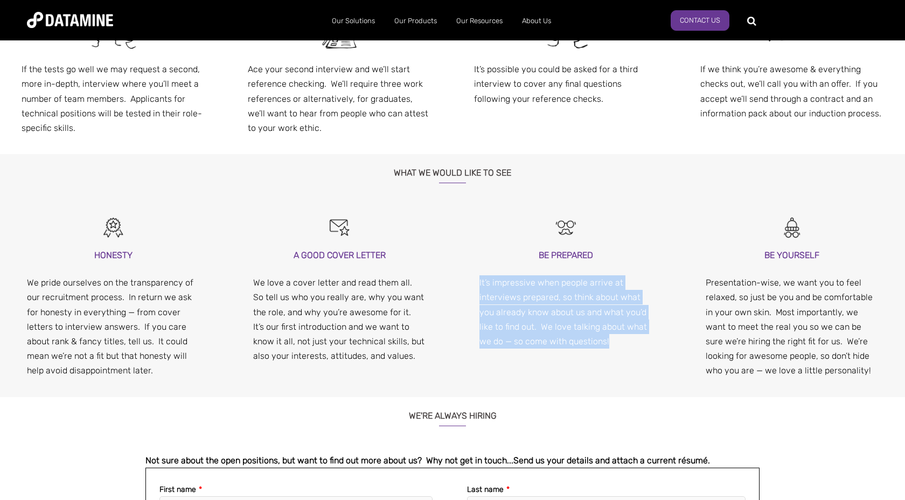
drag, startPoint x: 479, startPoint y: 282, endPoint x: 614, endPoint y: 340, distance: 146.2
click at [613, 340] on p "It’s impressive when people arrive at interviews prepared, so think about what …" at bounding box center [565, 311] width 172 height 73
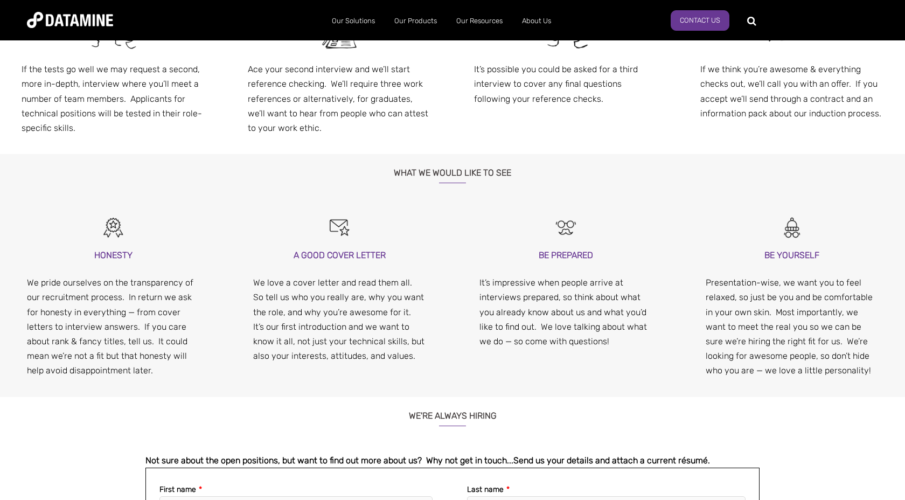
click at [709, 285] on p "Presentation-wise, we want you to feel relaxed, so just be you and be comfortab…" at bounding box center [792, 326] width 172 height 102
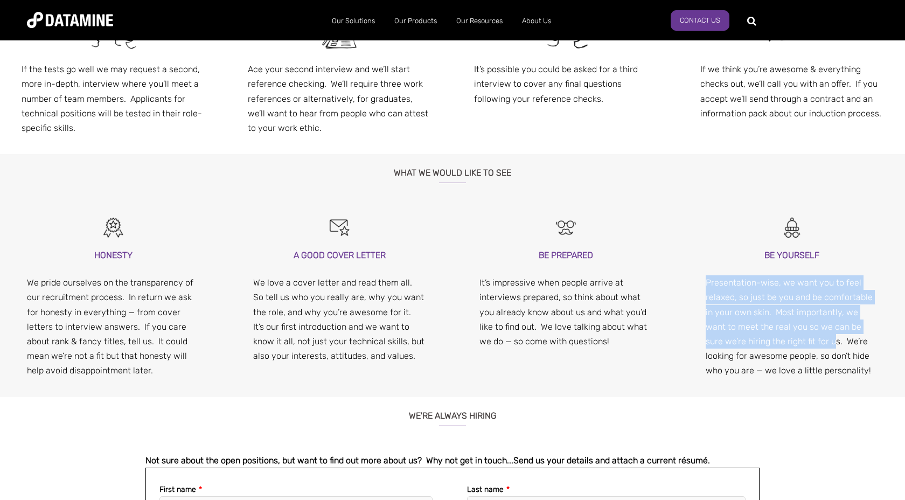
drag, startPoint x: 705, startPoint y: 282, endPoint x: 816, endPoint y: 342, distance: 126.8
click at [816, 342] on div "BE YOURSELF Presentation-wise, we want you to feel relaxed, so just be you and …" at bounding box center [792, 303] width 226 height 187
click at [790, 326] on p "Presentation-wise, we want you to feel relaxed, so just be you and be comfortab…" at bounding box center [792, 326] width 172 height 102
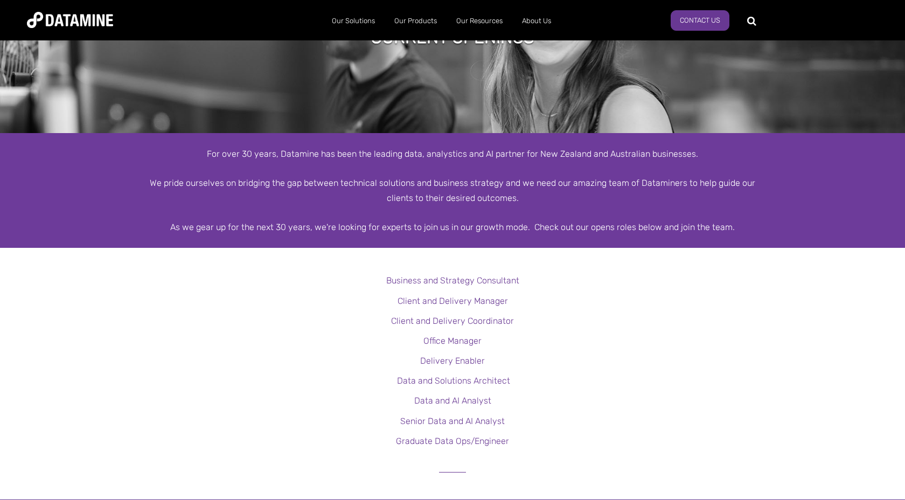
scroll to position [0, 0]
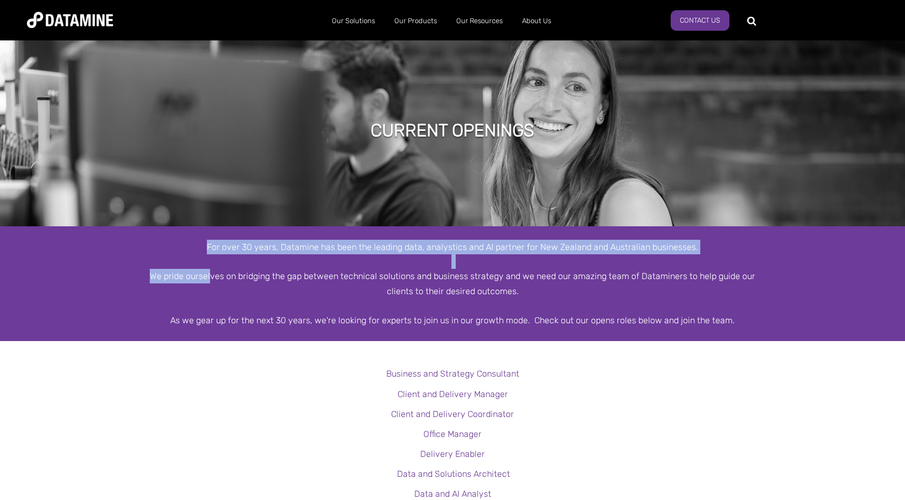
drag, startPoint x: 211, startPoint y: 248, endPoint x: 211, endPoint y: 275, distance: 27.5
click at [211, 275] on div "For over 30 years, Datamine has been the leading data, analystics and AI partne…" at bounding box center [452, 284] width 614 height 88
click at [211, 275] on div "We pride ourselves on bridging the gap between technical solutions and business…" at bounding box center [452, 283] width 614 height 29
